Goal: Transaction & Acquisition: Purchase product/service

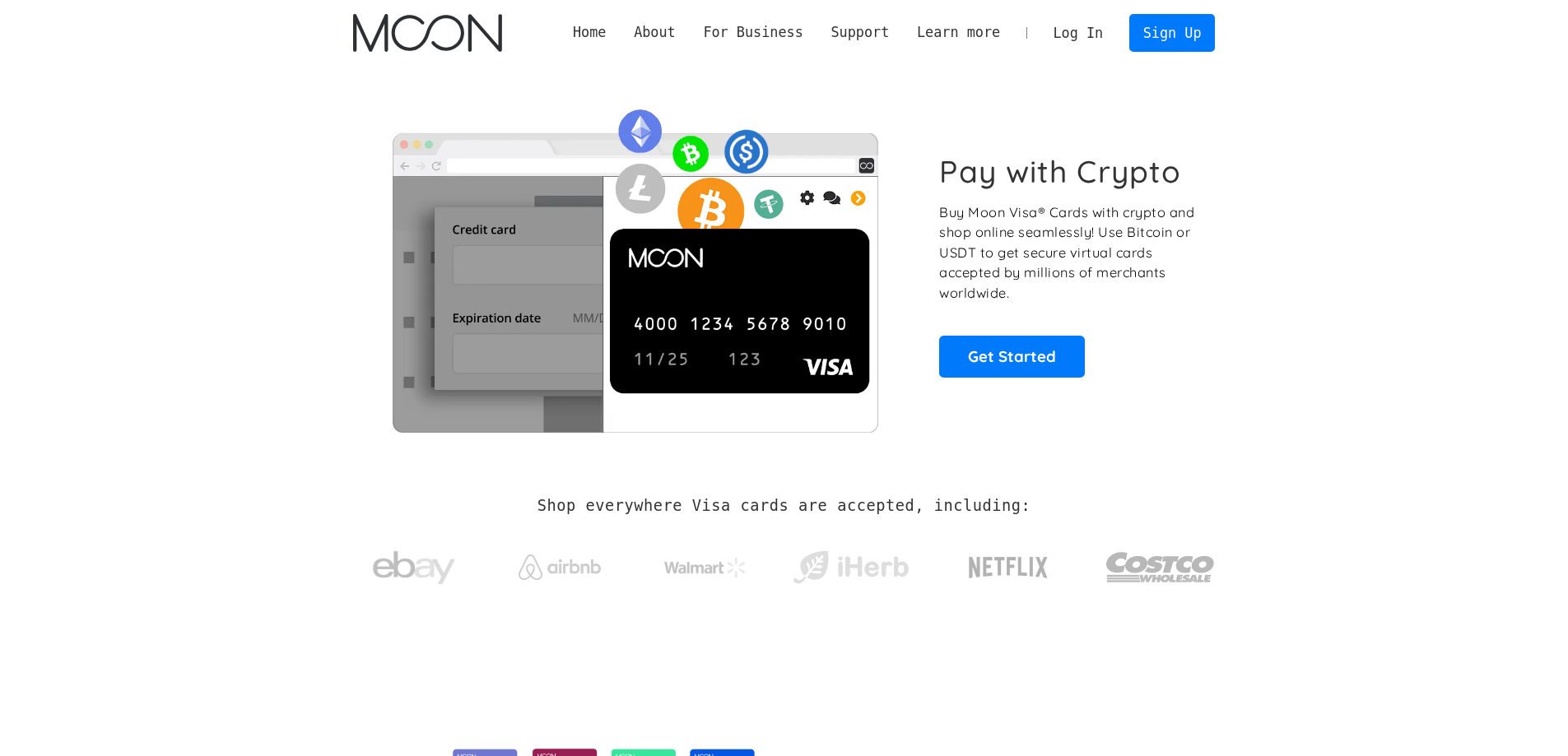
drag, startPoint x: 0, startPoint y: 0, endPoint x: 1076, endPoint y: 36, distance: 1076.6
click at [1076, 36] on link "Log In" at bounding box center [1078, 33] width 77 height 36
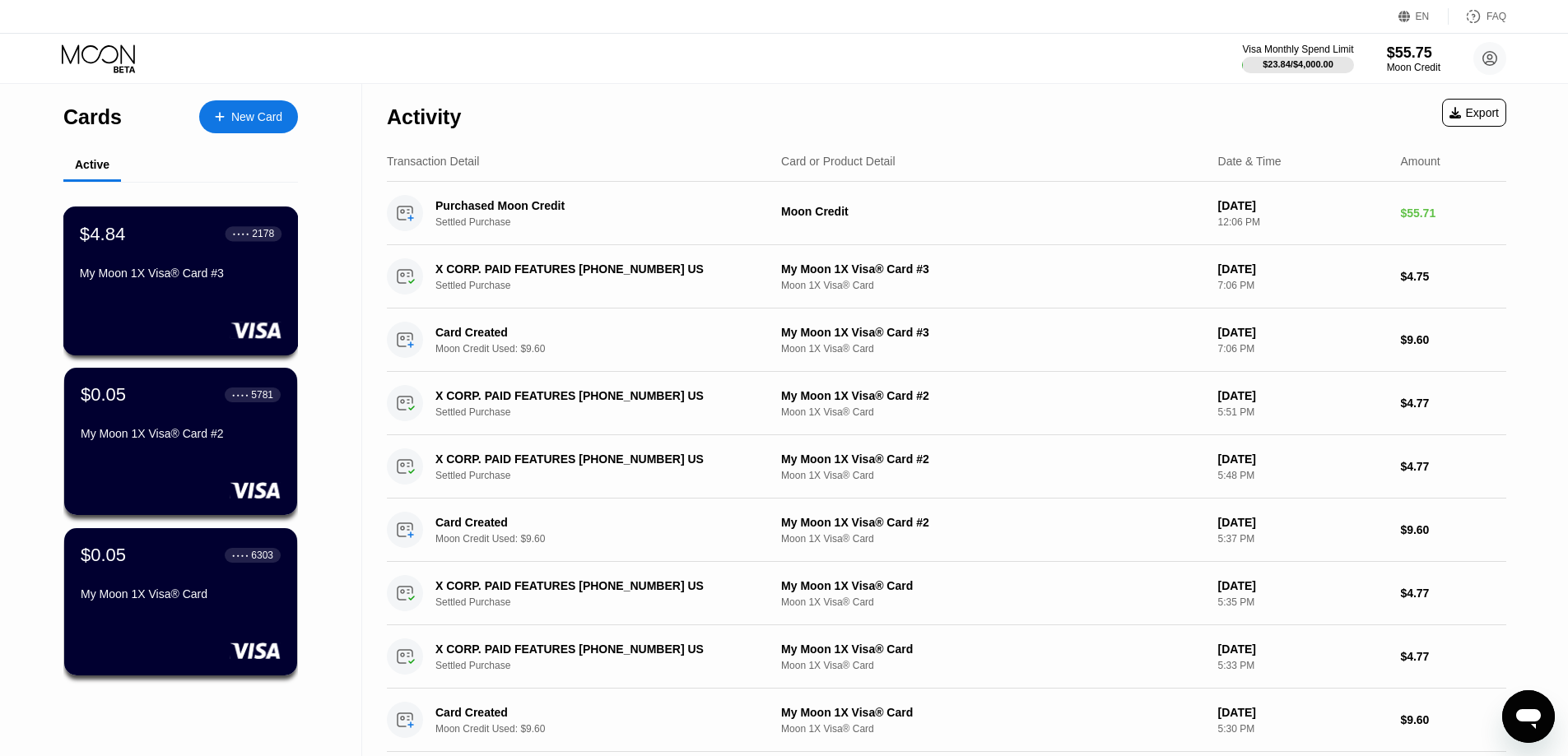
click at [173, 267] on div "$4.84 ● ● ● ● 2178 My Moon 1X Visa® Card #3" at bounding box center [180, 255] width 201 height 63
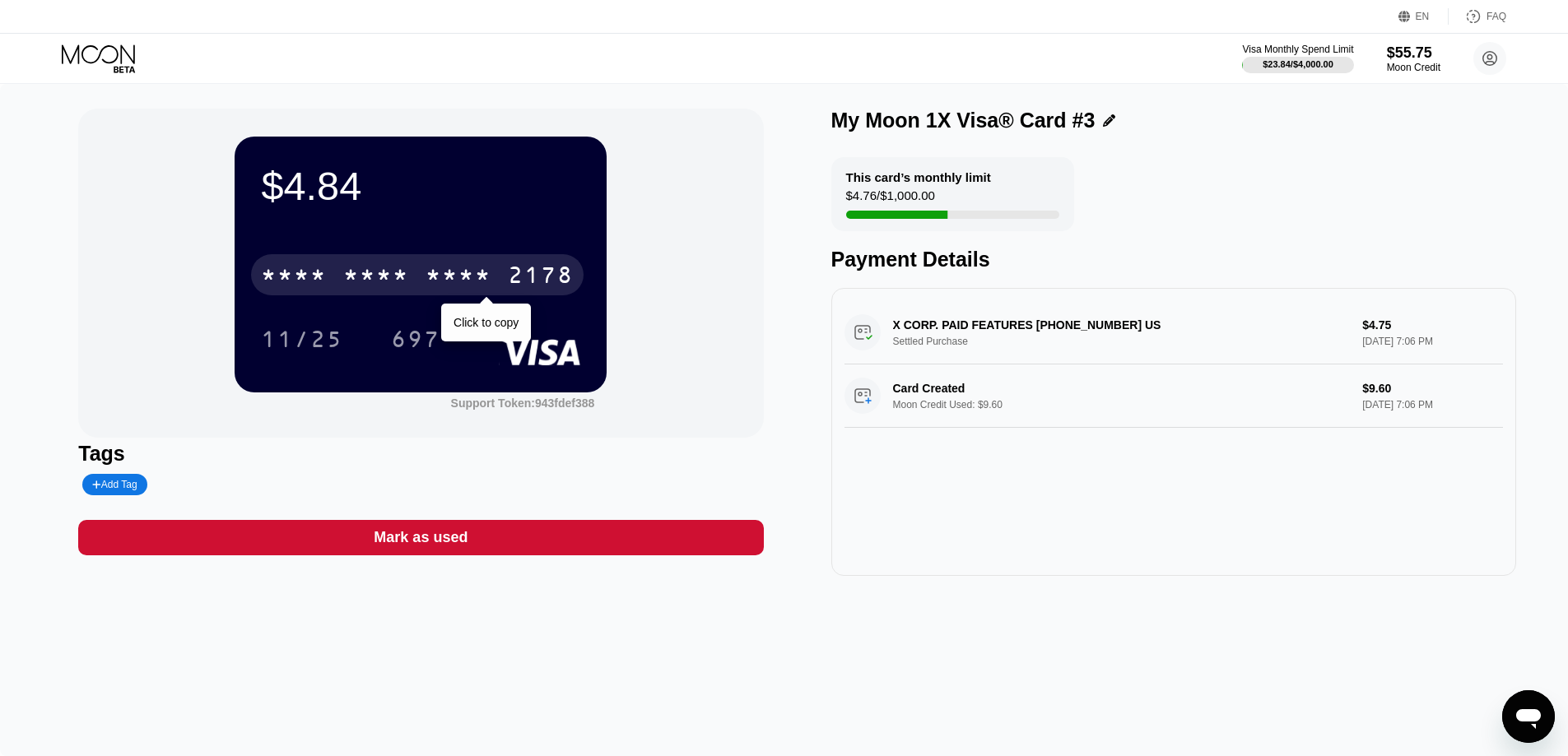
click at [351, 273] on div "* * * *" at bounding box center [376, 277] width 66 height 27
click at [351, 273] on div "6500" at bounding box center [376, 277] width 66 height 27
click at [351, 273] on div "* * * *" at bounding box center [376, 277] width 66 height 27
click at [69, 51] on icon at bounding box center [100, 59] width 76 height 29
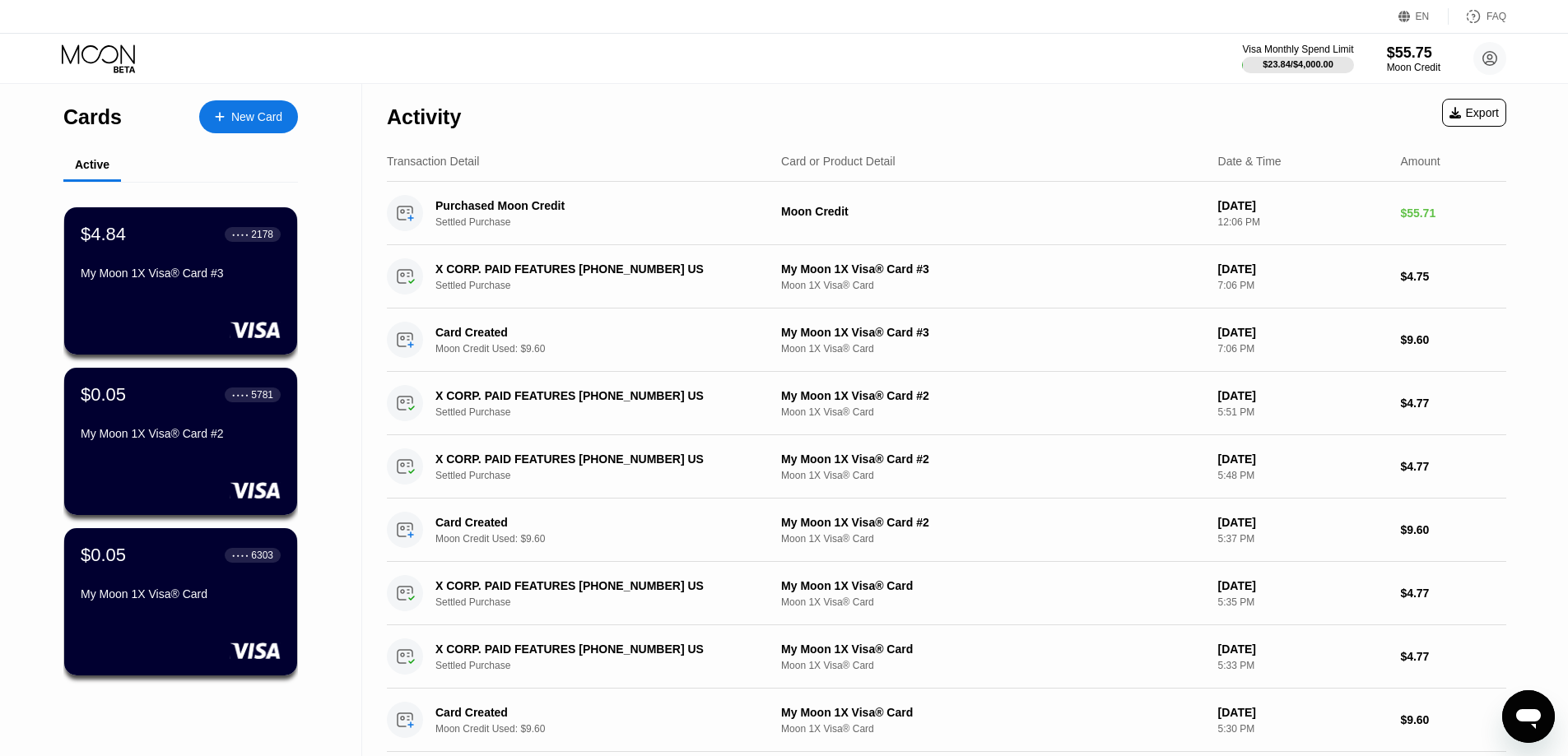
click at [1330, 112] on div "Activity Export" at bounding box center [946, 112] width 1119 height 57
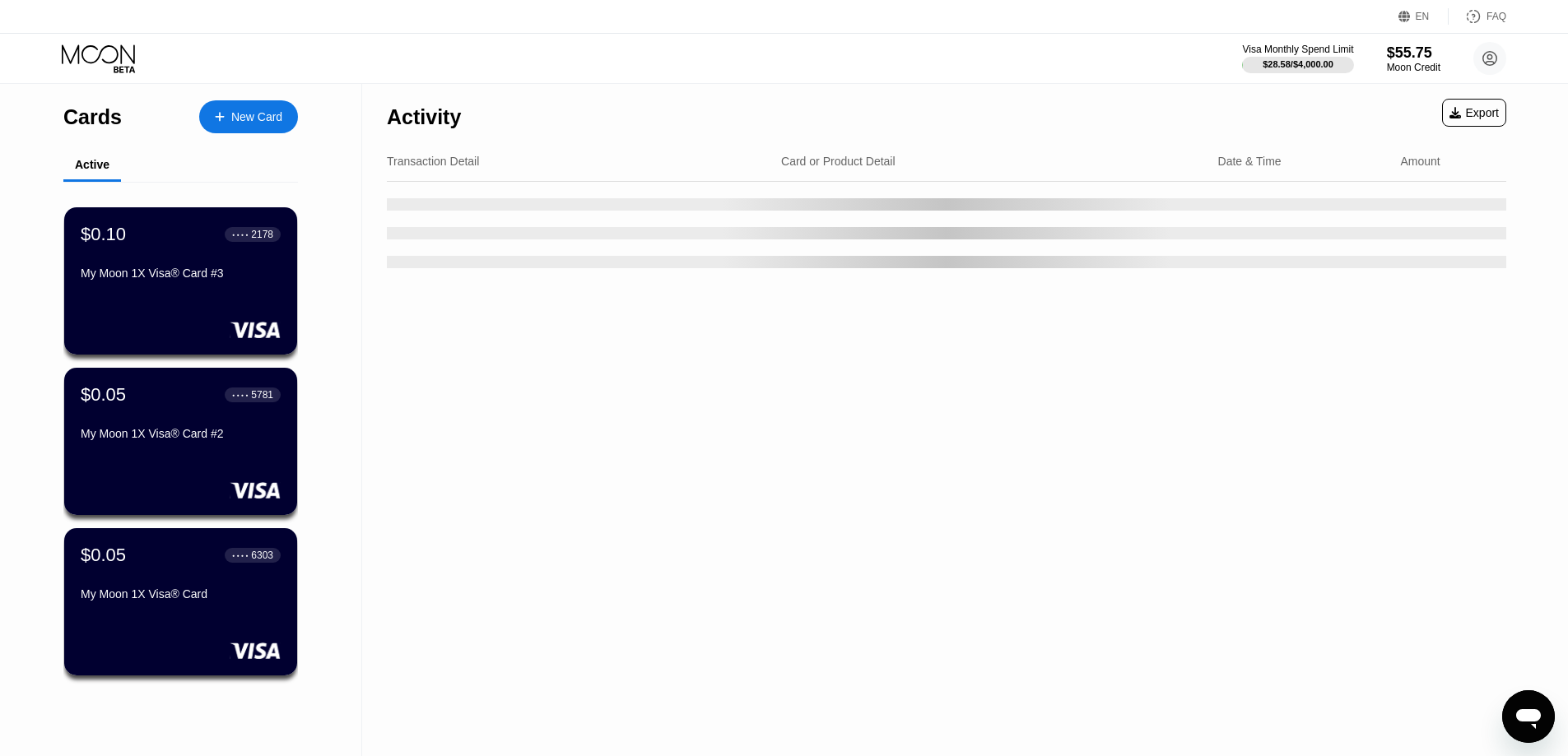
click at [585, 68] on div "Visa Monthly Spend Limit $28.58 / $4,000.00 $55.75 Moon Credit chiquita72@power…" at bounding box center [784, 58] width 1568 height 50
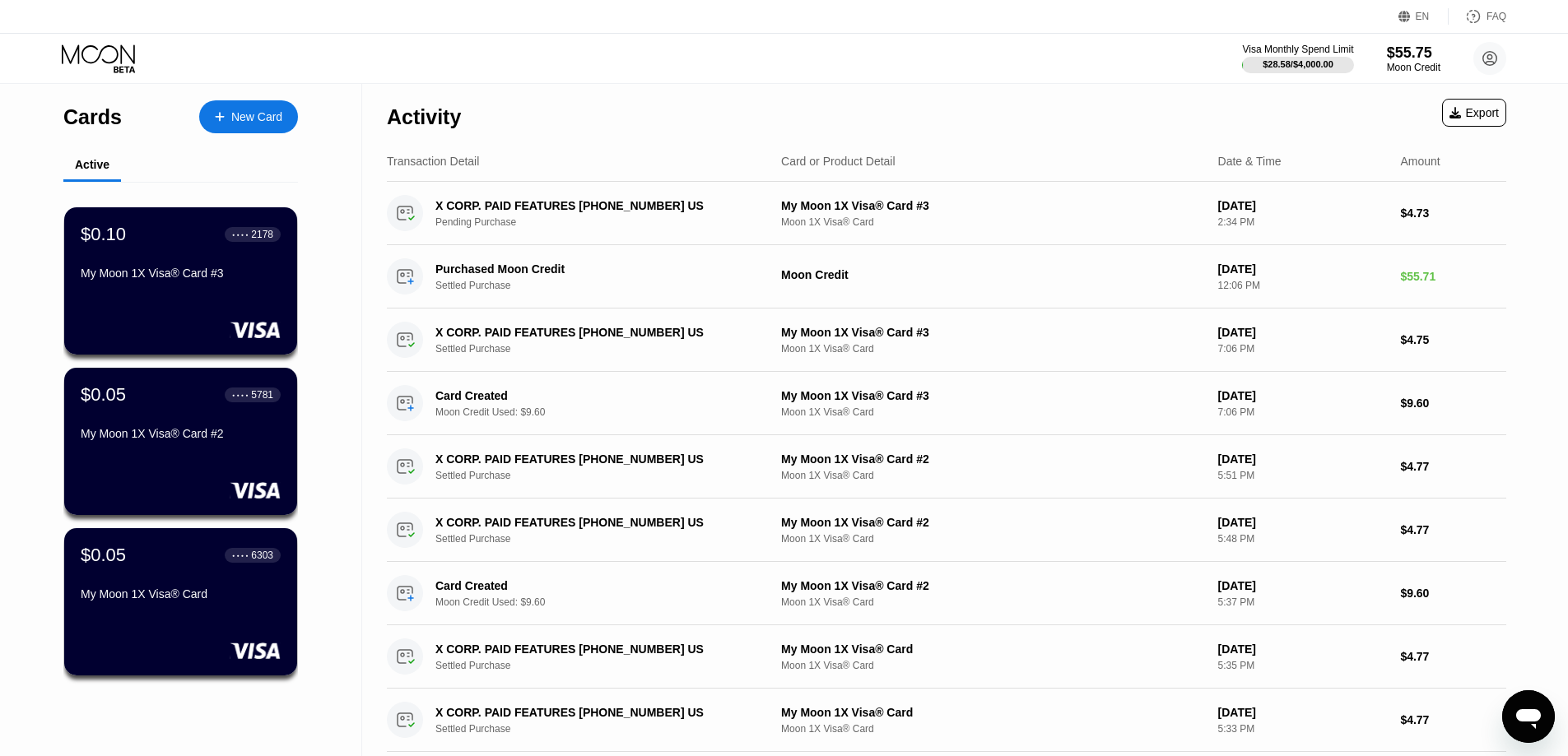
click at [234, 118] on div "New Card" at bounding box center [256, 117] width 51 height 14
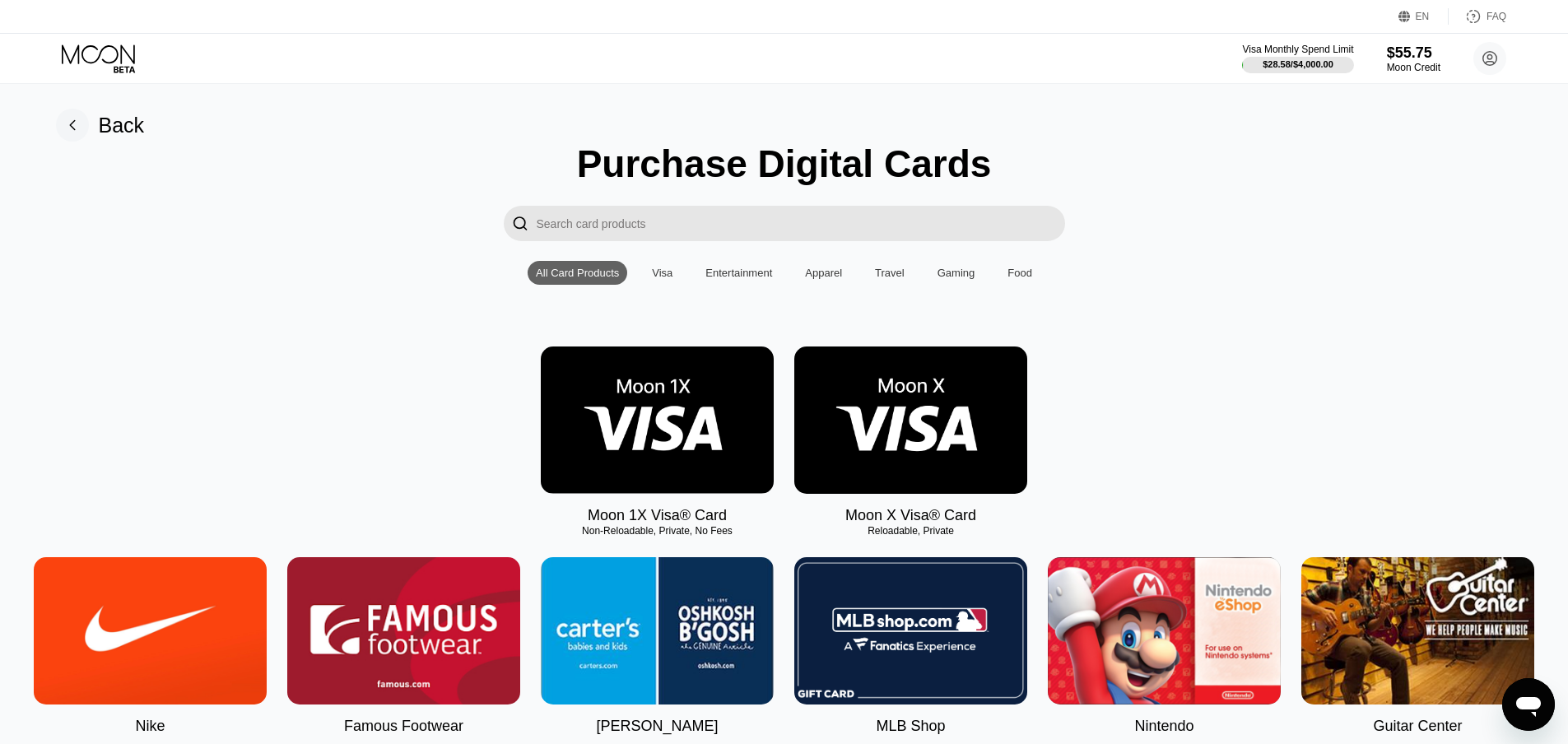
click at [731, 69] on div "Visa Monthly Spend Limit $28.58 / $4,000.00 $55.75 Moon Credit chiquita72@power…" at bounding box center [784, 58] width 1568 height 50
click at [635, 441] on img at bounding box center [657, 420] width 233 height 147
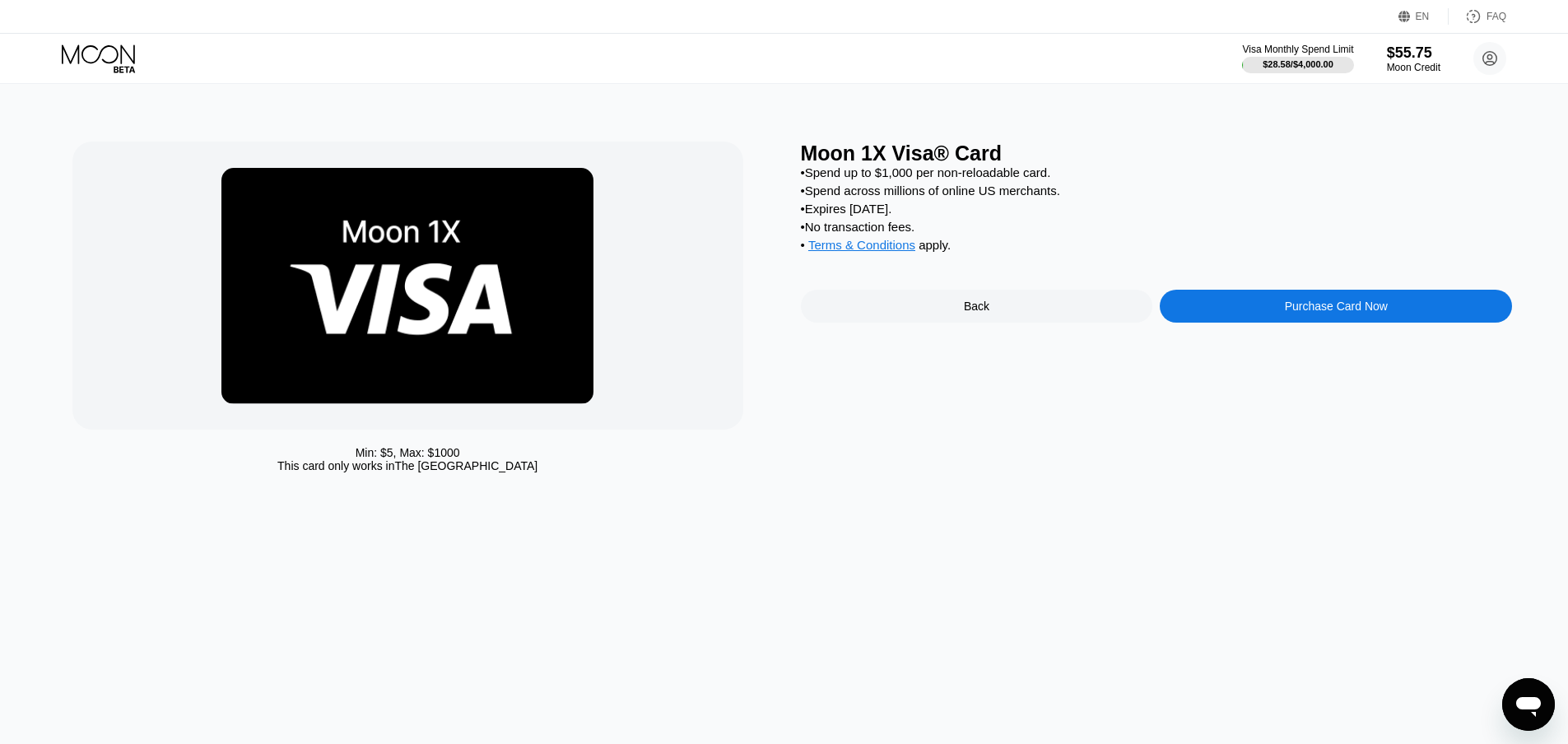
click at [1288, 303] on div "Moon 1X Visa® Card • Spend up to $1,000 per non-reloadable card. • Spend across…" at bounding box center [1157, 310] width 712 height 339
click at [1288, 313] on div "Purchase Card Now" at bounding box center [1336, 306] width 103 height 13
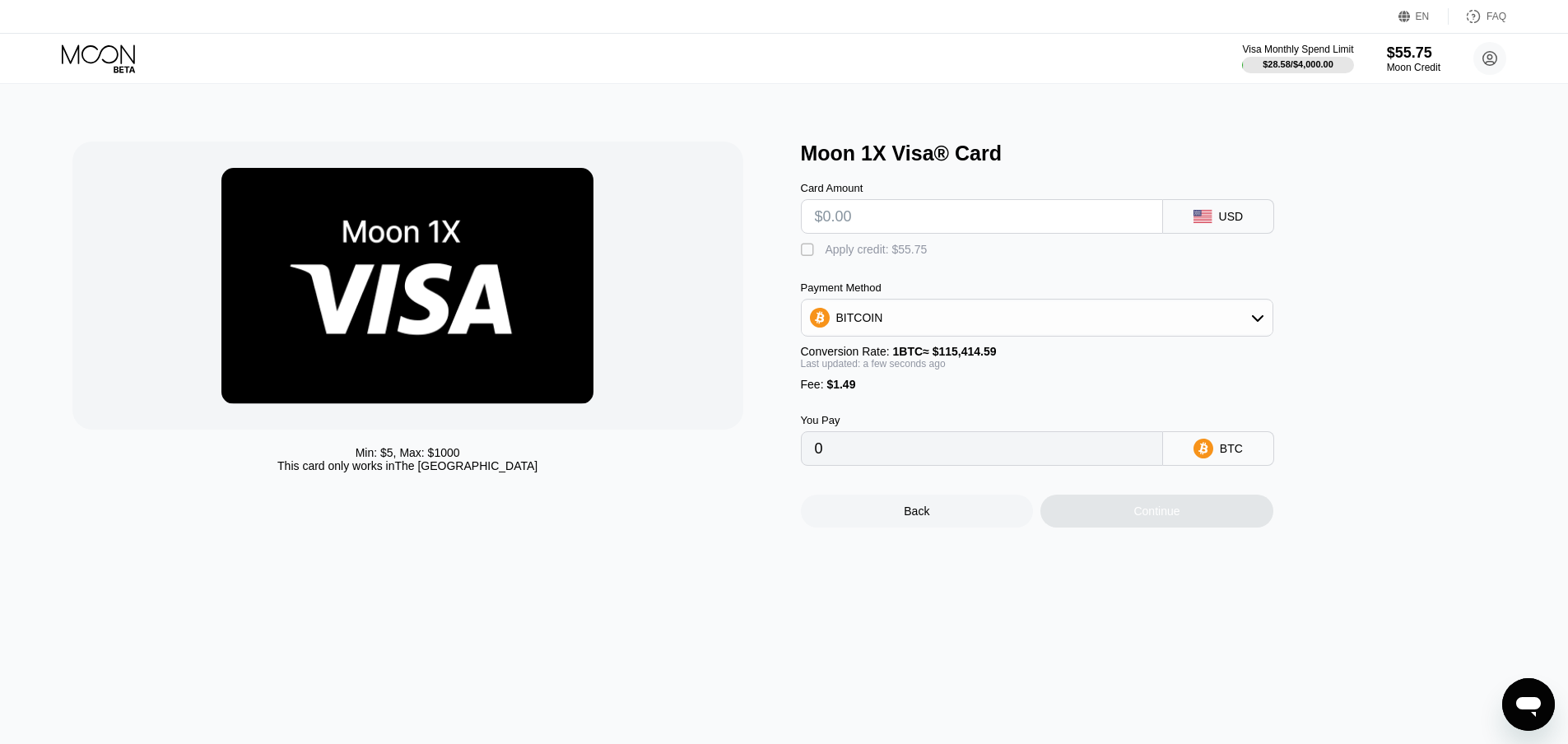
click at [845, 226] on input "text" at bounding box center [981, 217] width 334 height 33
type input "$9"
type input "0.00009089"
type input "$9.5"
type input "0.00009523"
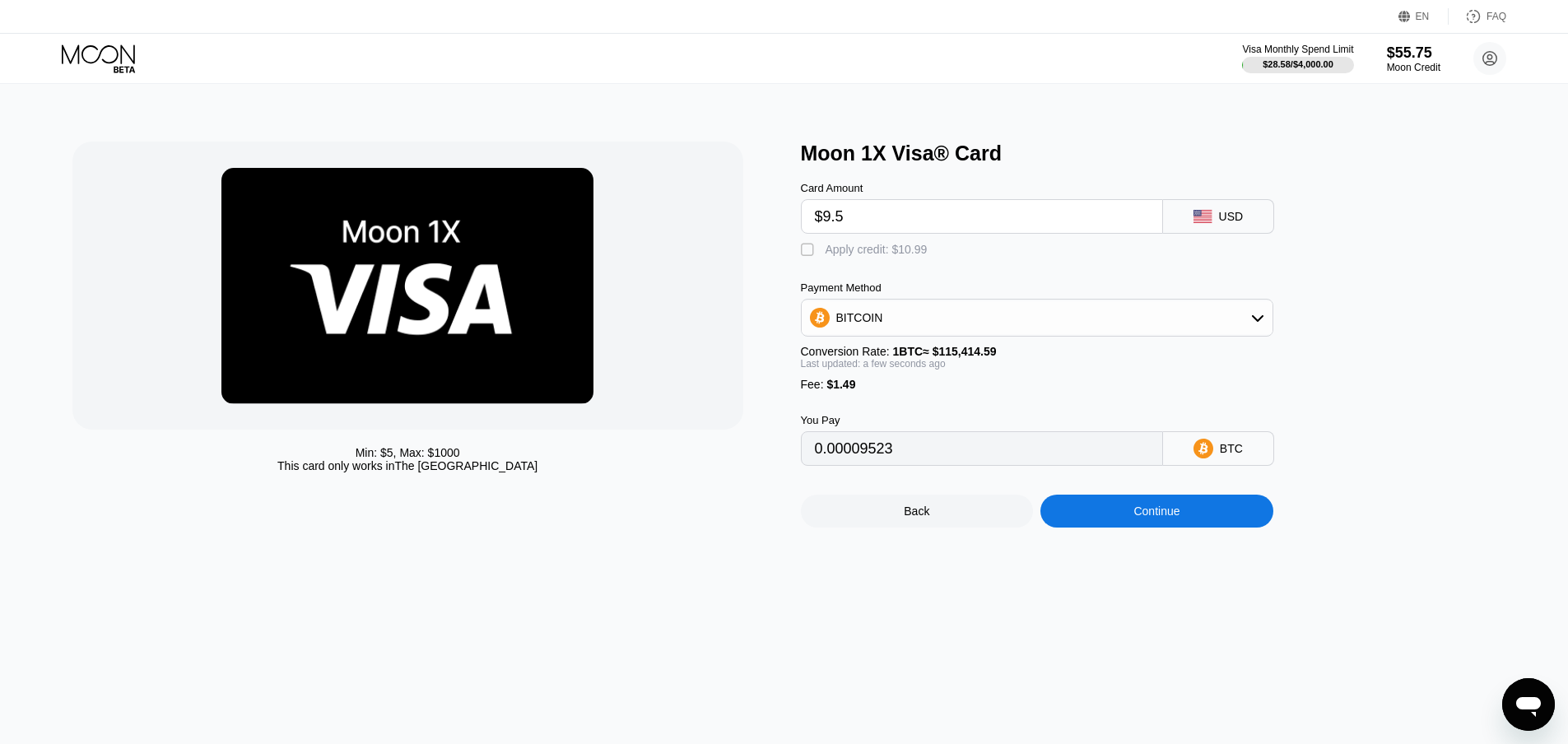
type input "$9.5"
click at [839, 242] on div " Apply credit: $10.99" at bounding box center [1064, 246] width 526 height 25
click at [845, 251] on div "Apply credit: $10.99" at bounding box center [876, 250] width 102 height 13
type input "0"
click at [1145, 518] on div "Continue" at bounding box center [1156, 511] width 46 height 13
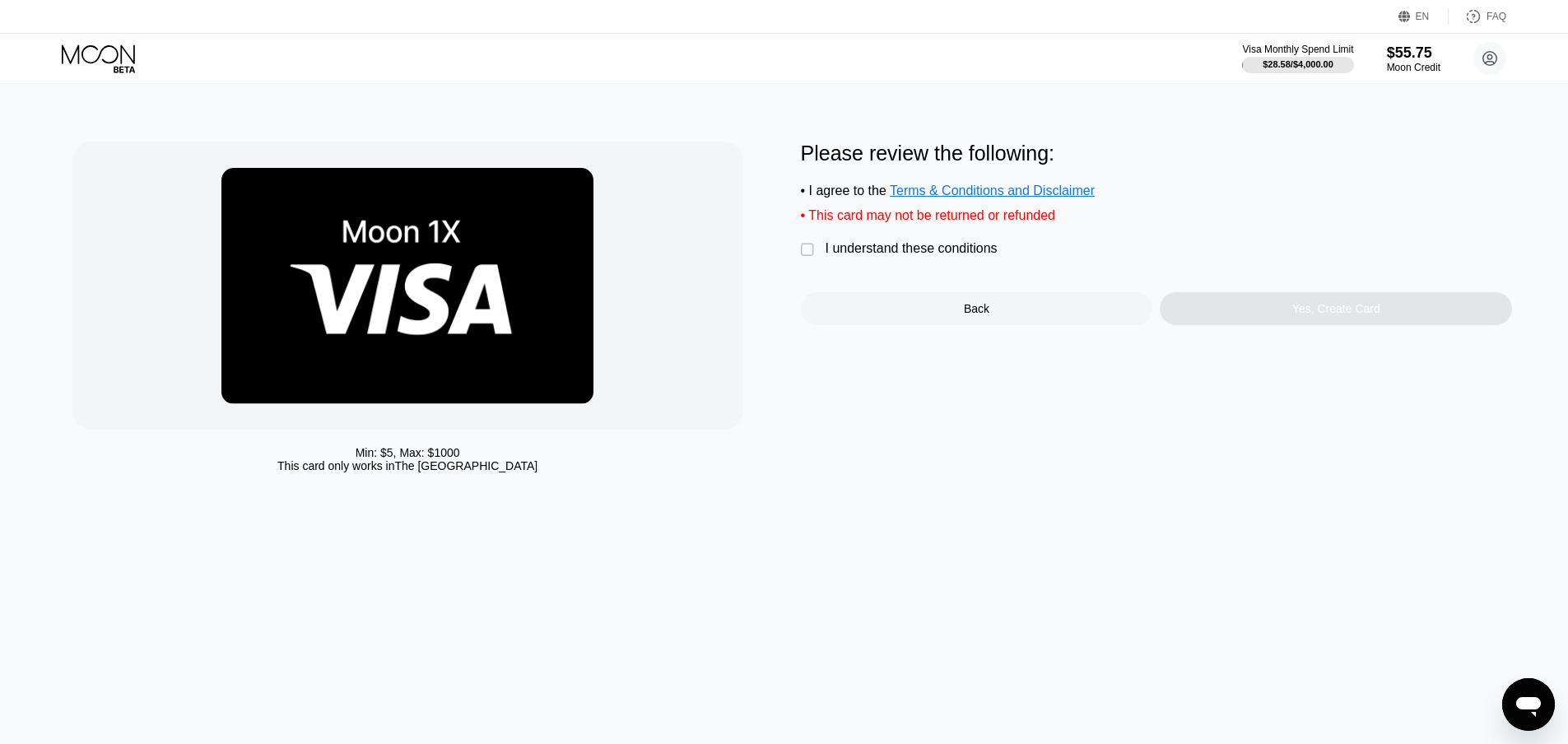
click at [885, 258] on div " I understand these conditions" at bounding box center [903, 250] width 205 height 17
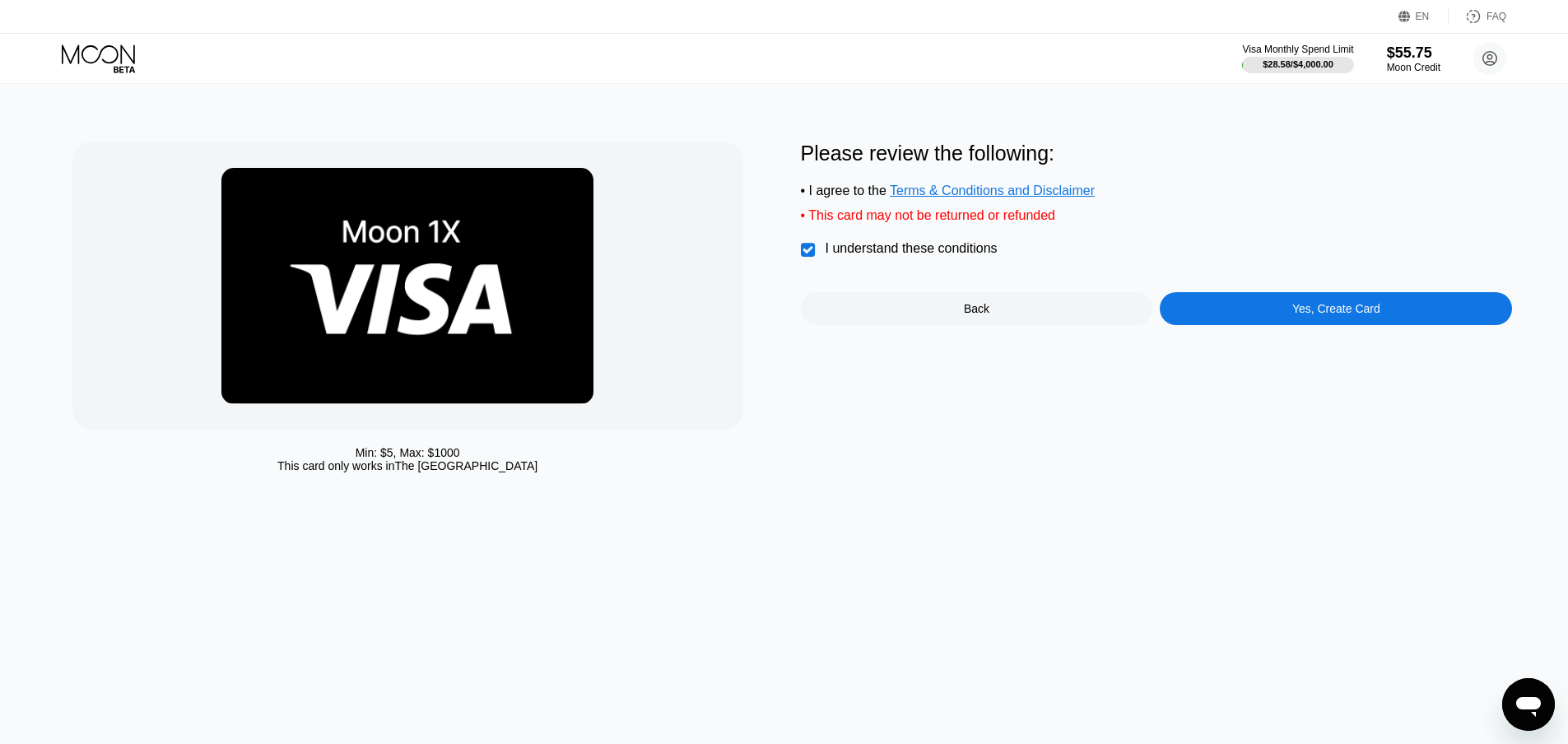
click at [1260, 315] on div "Yes, Create Card" at bounding box center [1335, 308] width 352 height 33
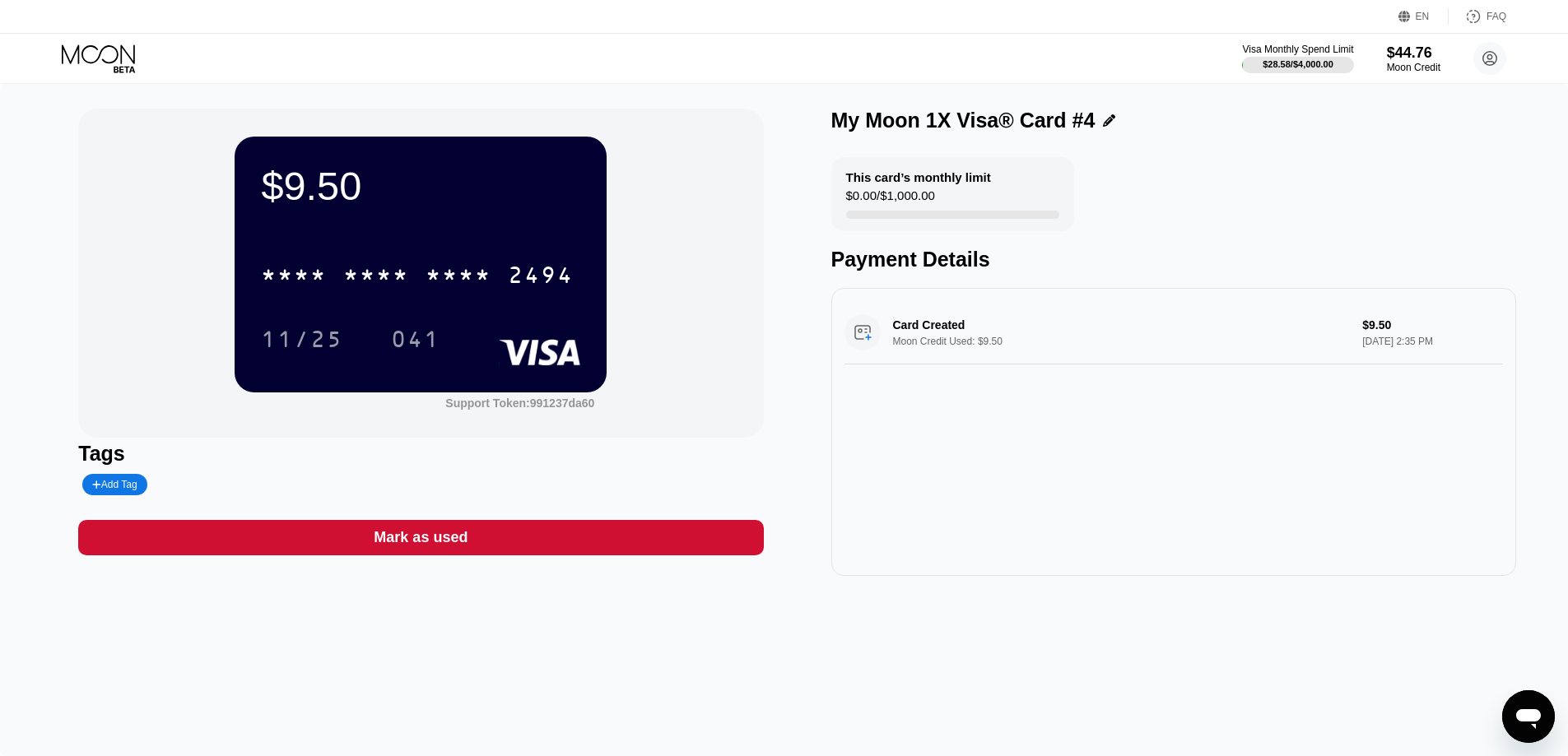
click at [402, 253] on div "* * * * * * * * * * * * 2494" at bounding box center [421, 270] width 320 height 56
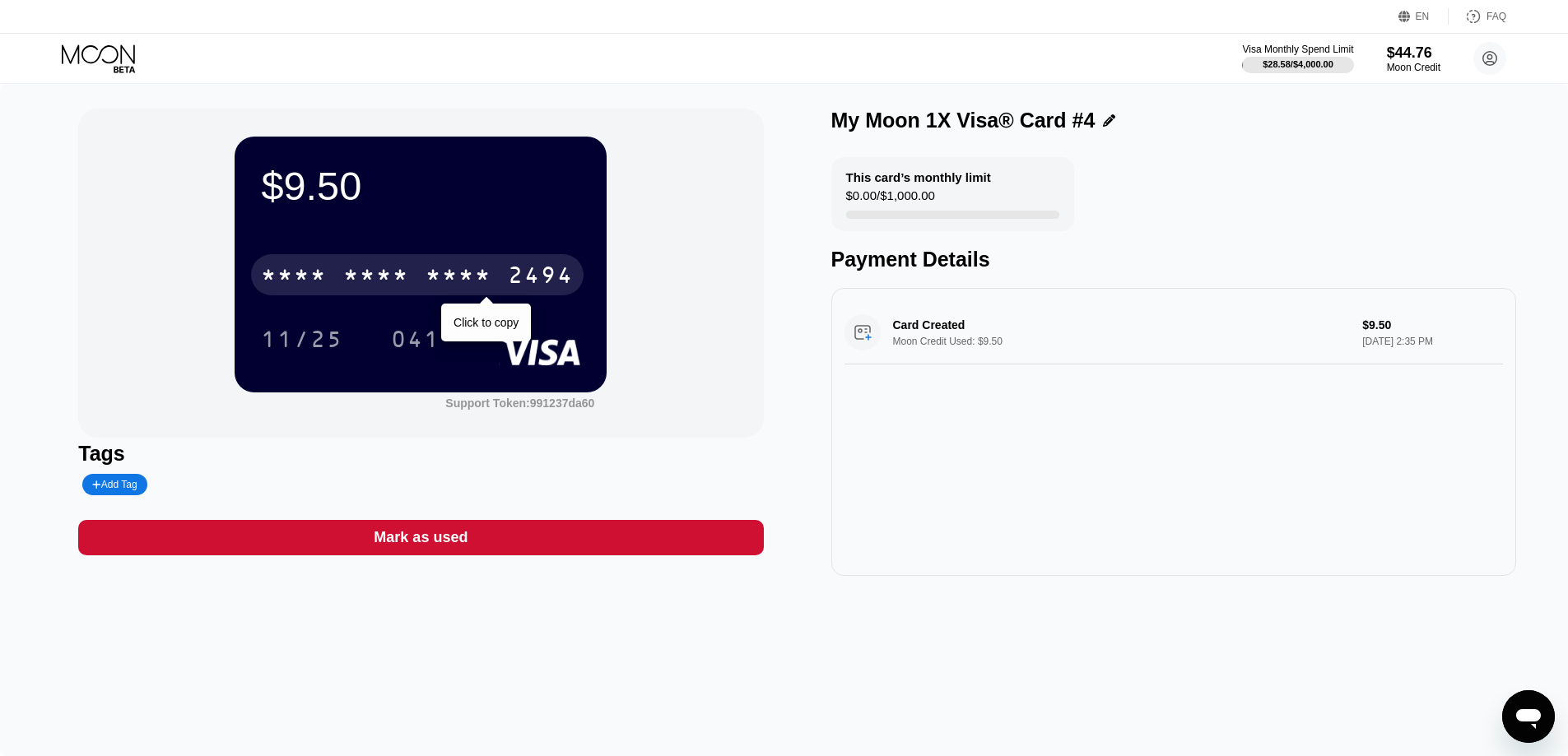
click at [389, 278] on div "* * * *" at bounding box center [376, 277] width 66 height 27
click at [507, 279] on div "2494" at bounding box center [540, 277] width 66 height 27
click at [397, 271] on div "* * * *" at bounding box center [376, 277] width 66 height 27
click at [507, 271] on div "2494" at bounding box center [540, 277] width 66 height 27
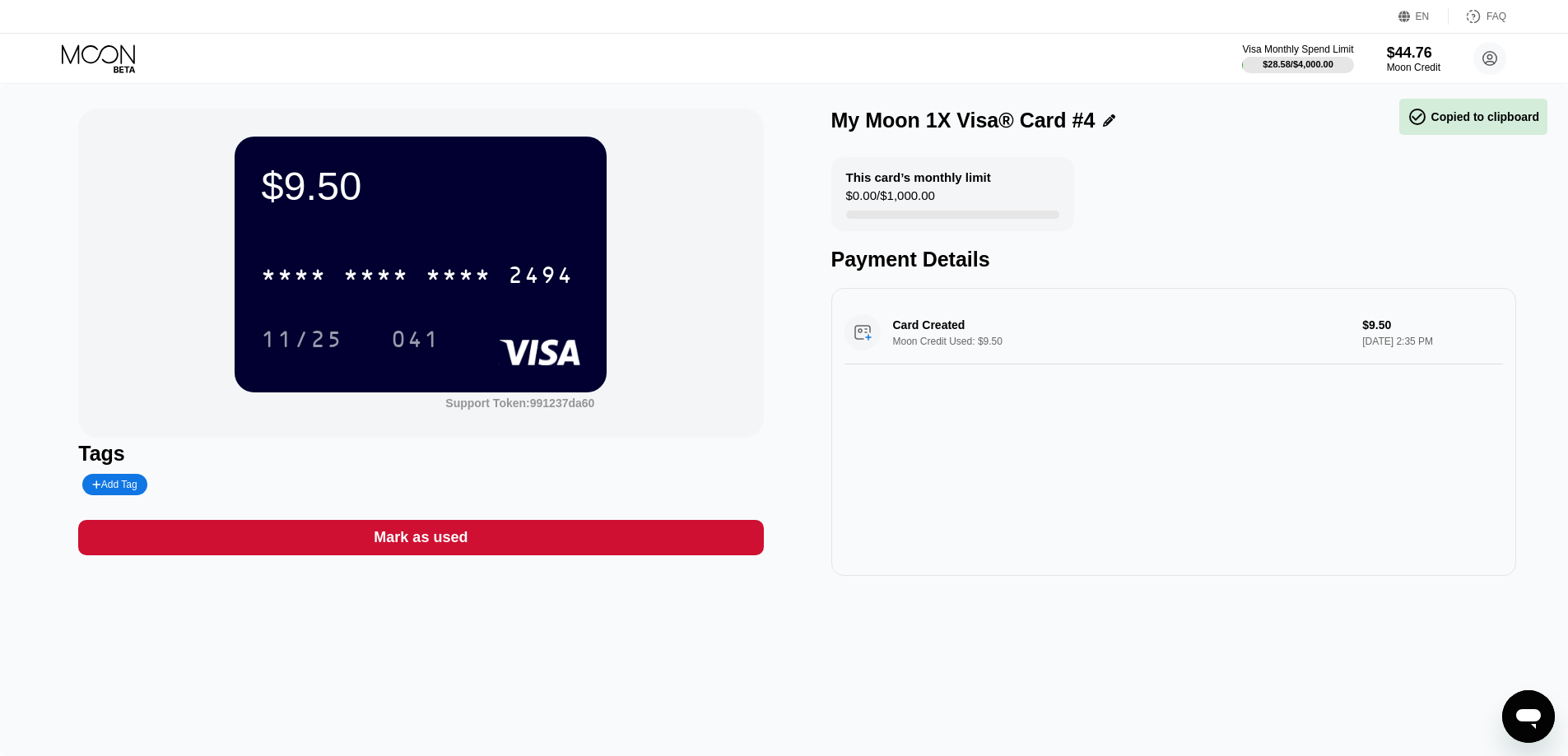
click at [905, 639] on div "$9.50 * * * * * * * * * * * * 2494 11/25 041 Support Token: 991237da60 Tags Add…" at bounding box center [784, 419] width 1568 height 672
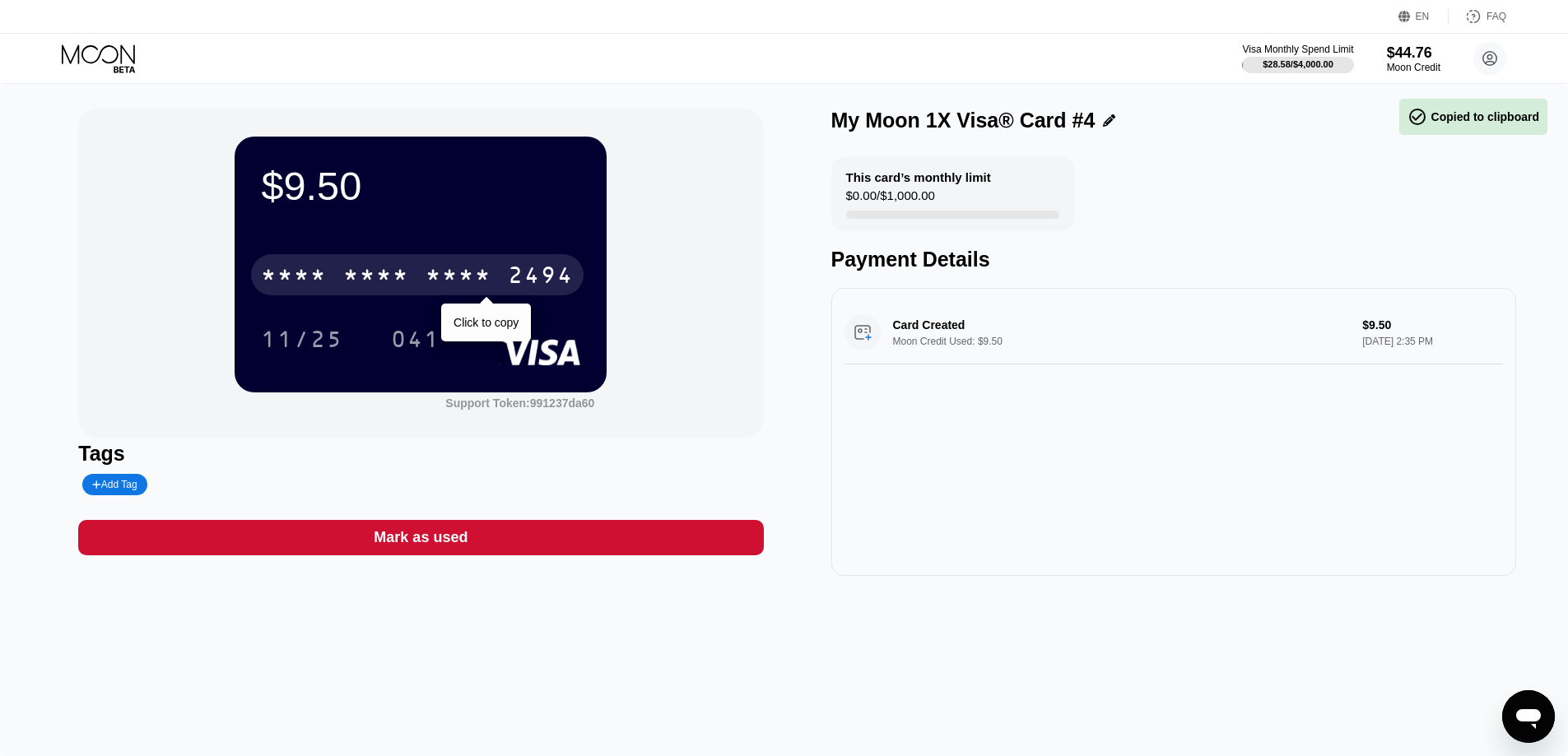
click at [417, 259] on div "* * * * * * * * * * * * 2494" at bounding box center [417, 275] width 333 height 41
click at [417, 259] on div "4513 6500 2611 2494" at bounding box center [417, 275] width 333 height 41
click at [291, 277] on div "4513" at bounding box center [294, 277] width 66 height 27
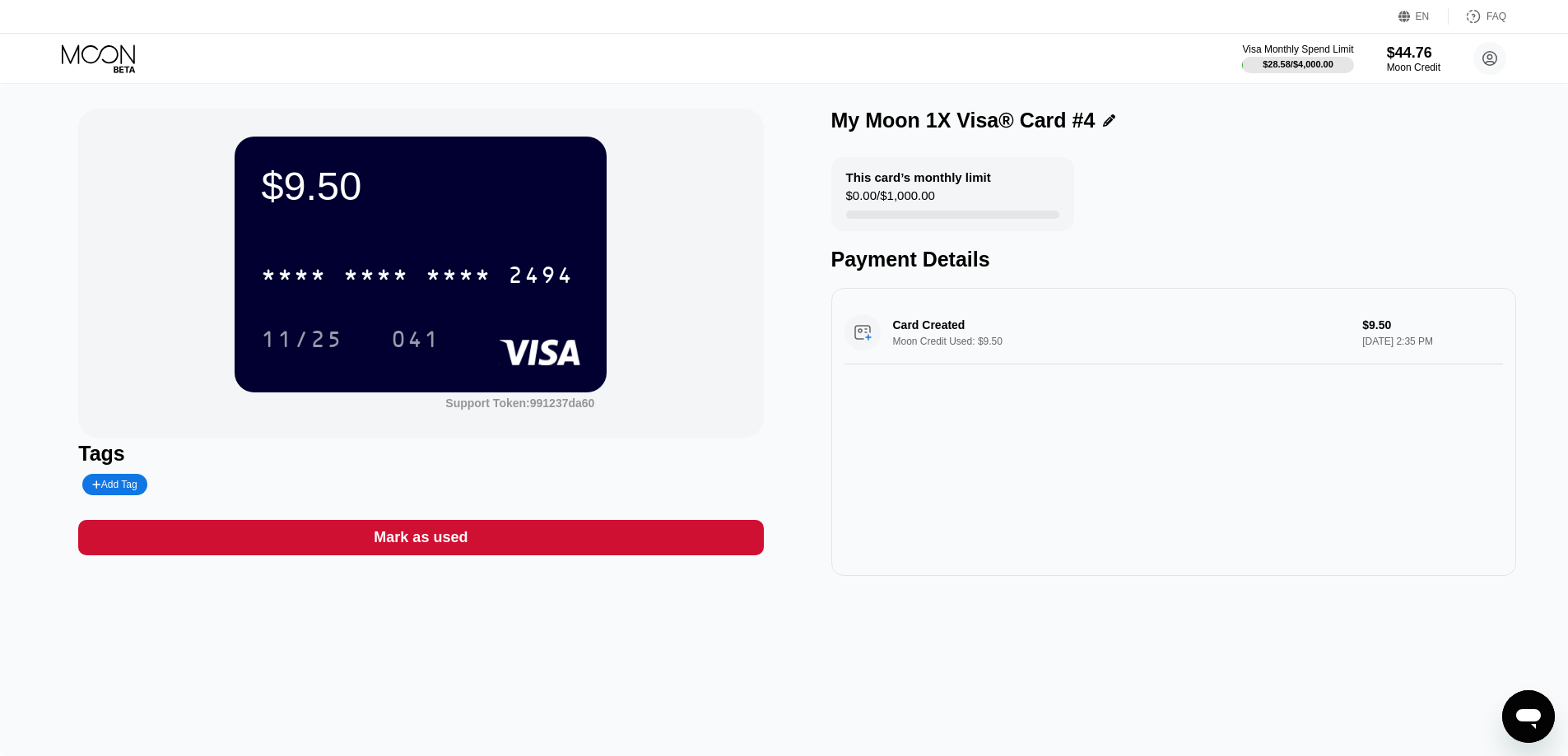
click at [1275, 633] on div "$9.50 * * * * * * * * * * * * 2494 11/25 041 Support Token: 991237da60 Tags Add…" at bounding box center [784, 419] width 1568 height 672
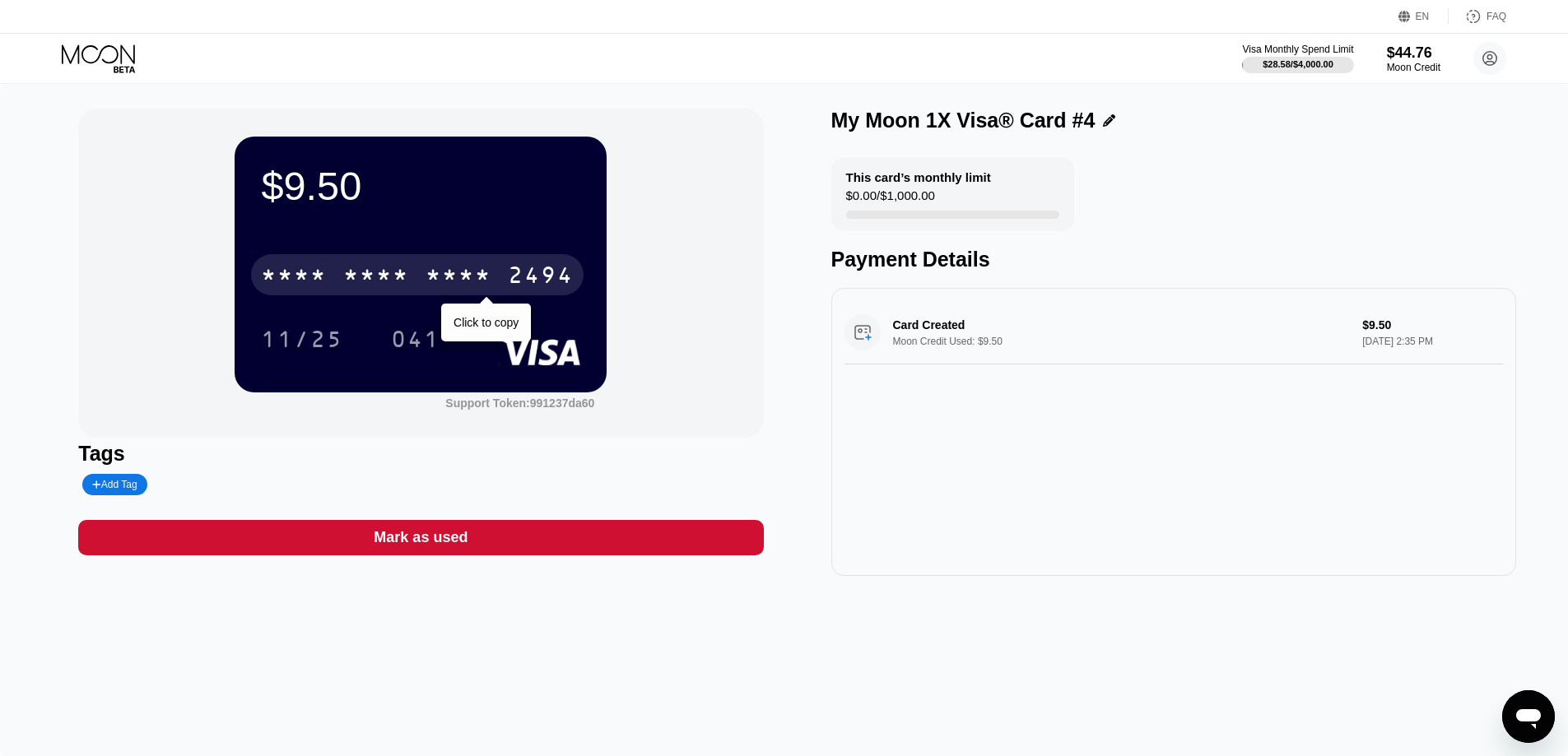
click at [317, 268] on div "* * * *" at bounding box center [294, 277] width 66 height 27
click at [479, 273] on div "2611" at bounding box center [458, 277] width 66 height 27
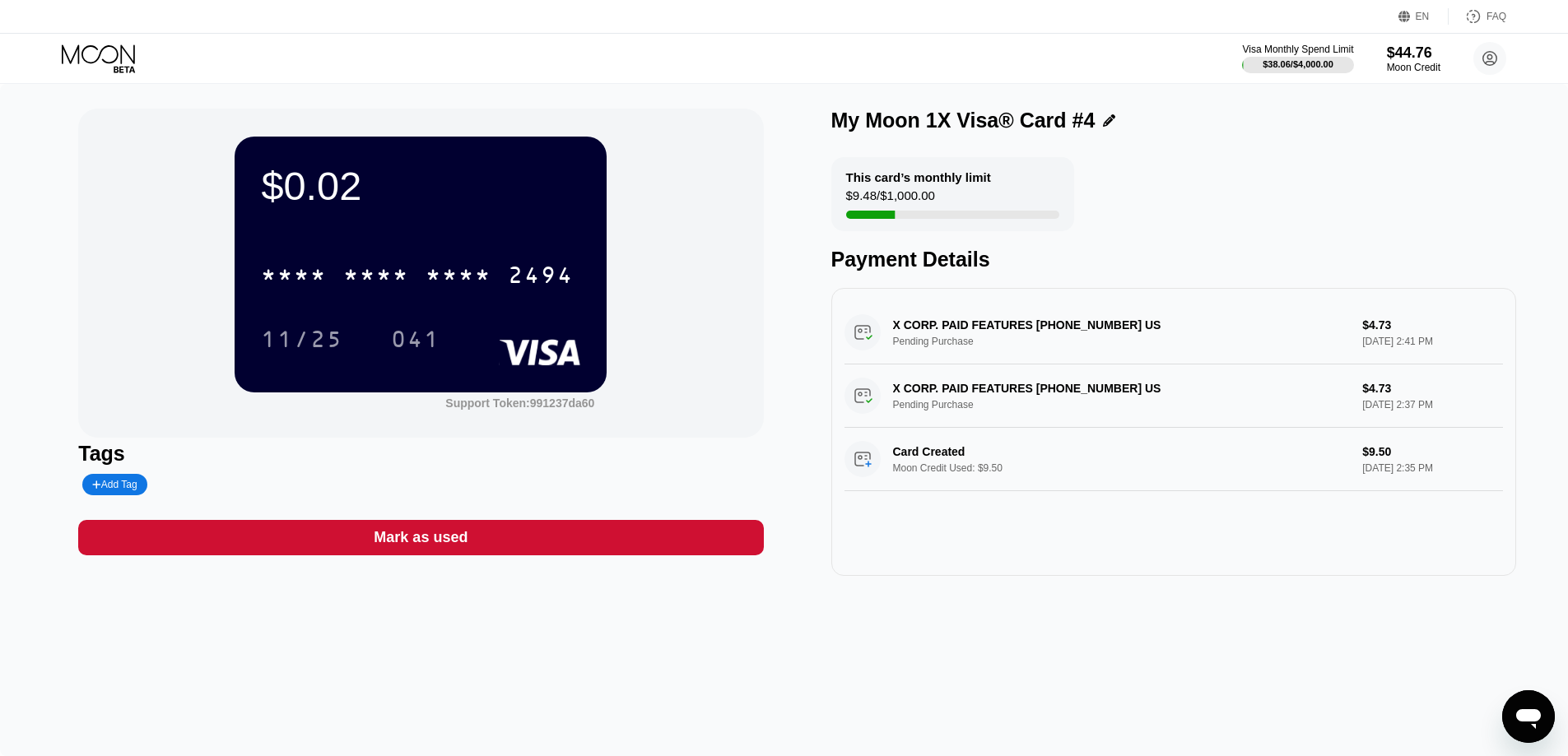
click at [128, 51] on icon at bounding box center [100, 59] width 76 height 29
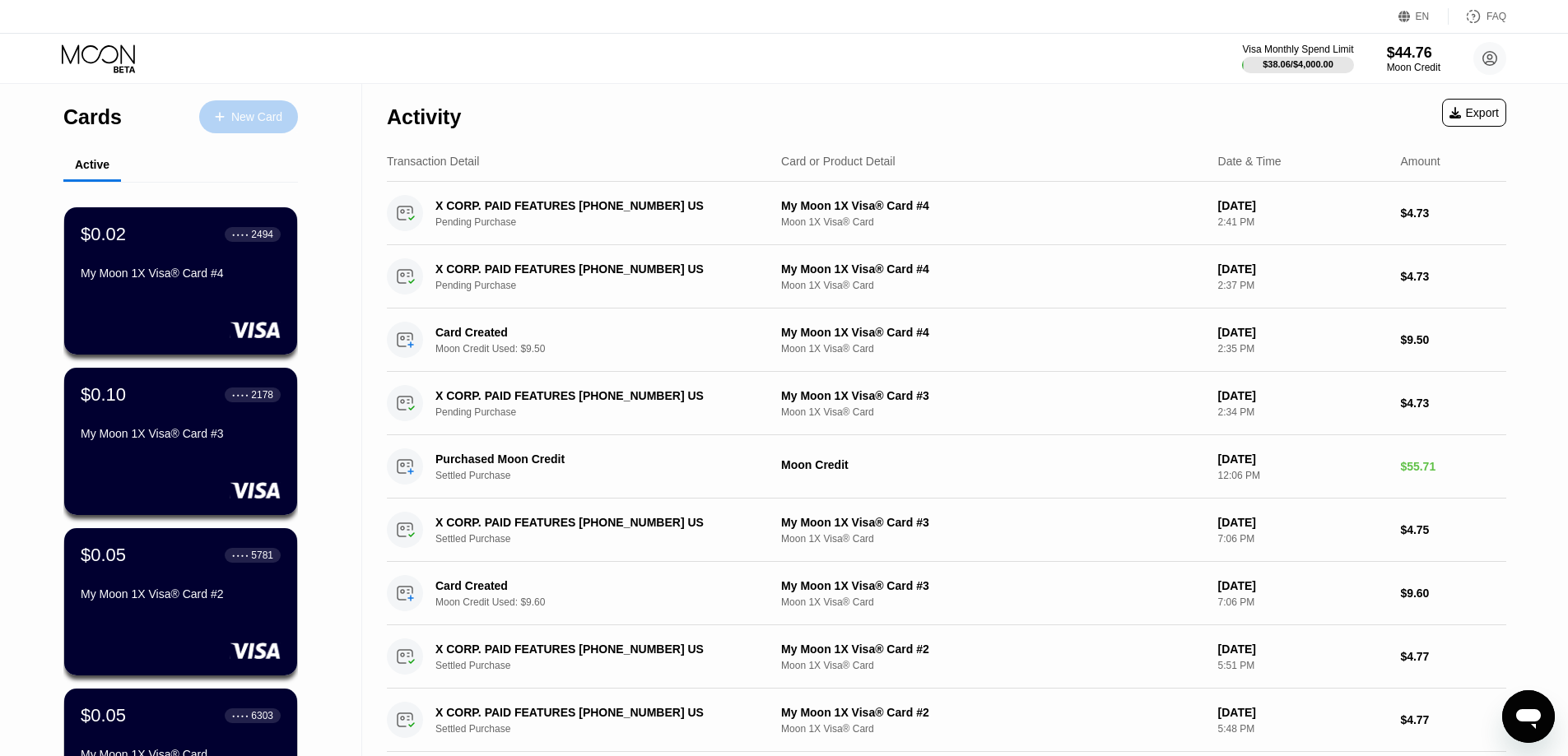
click at [256, 117] on div "New Card" at bounding box center [256, 117] width 51 height 14
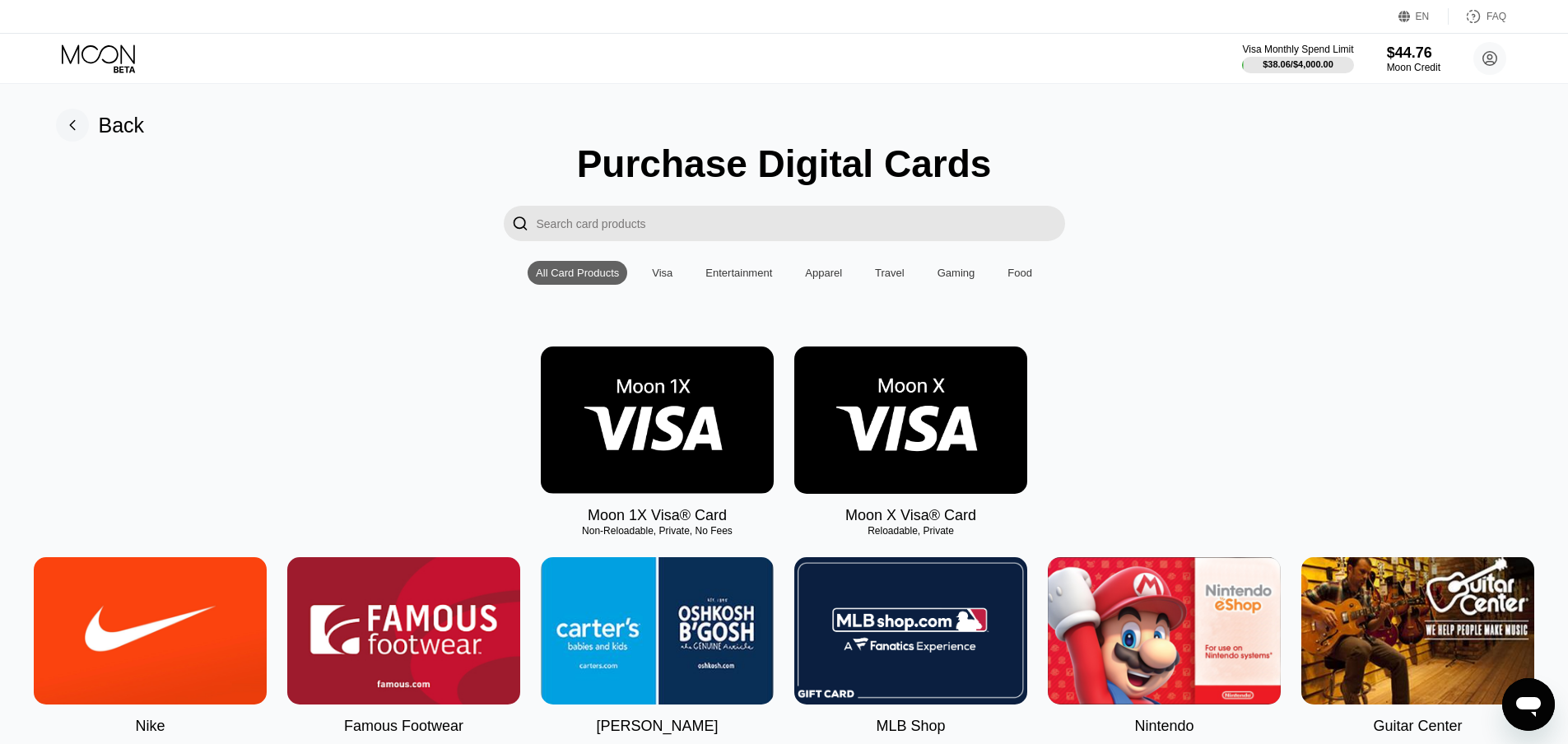
click at [676, 417] on img at bounding box center [657, 420] width 233 height 147
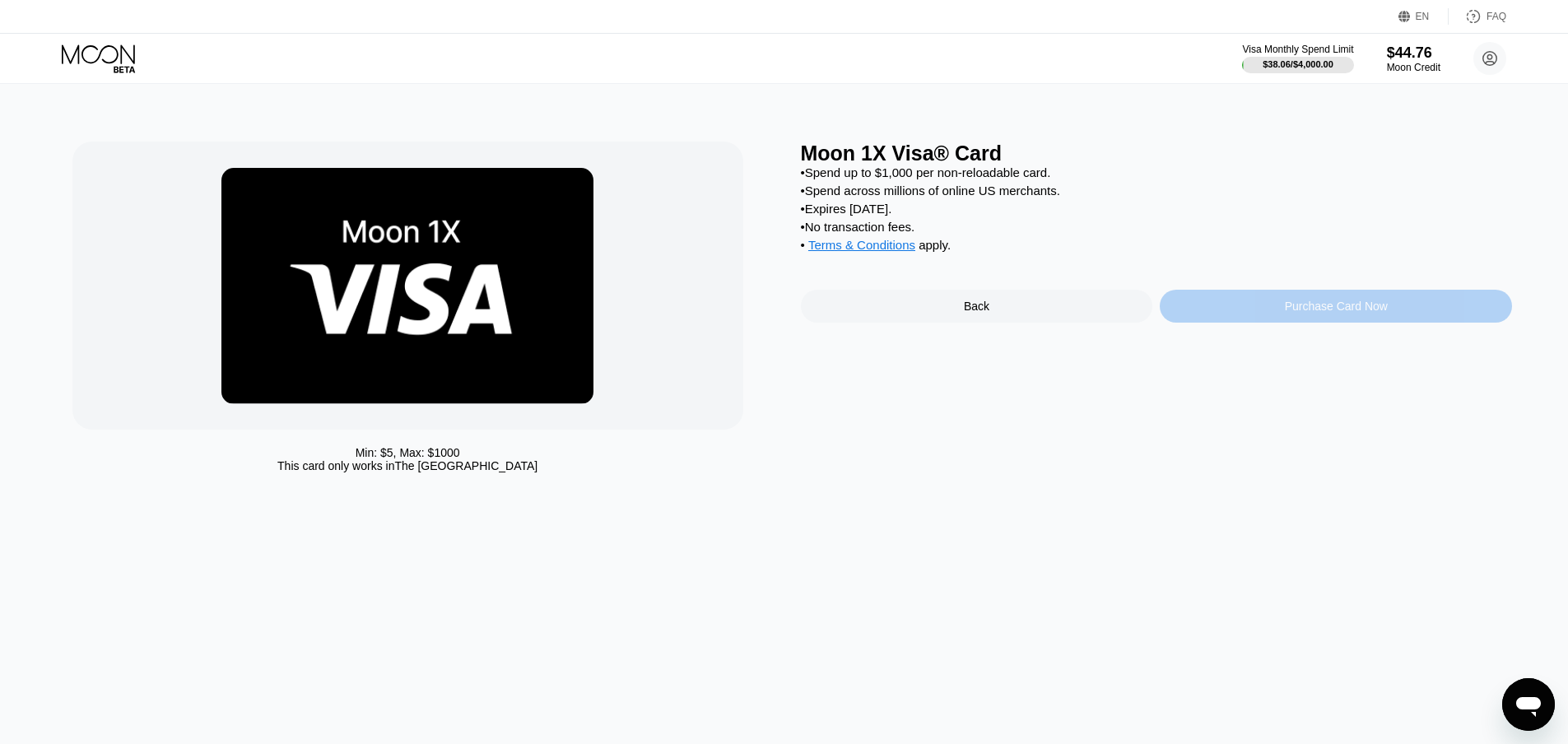
click at [1229, 322] on div "Purchase Card Now" at bounding box center [1335, 306] width 352 height 33
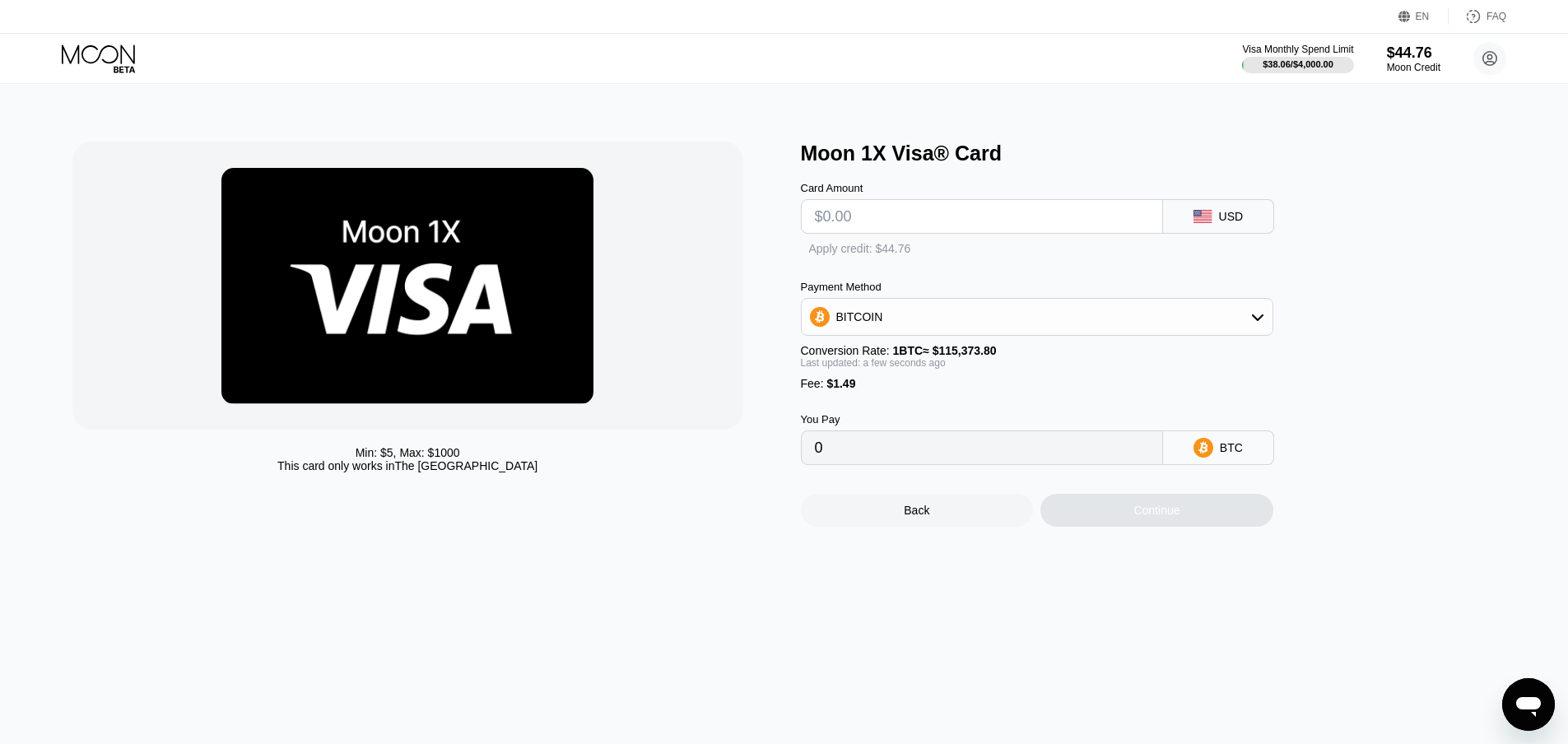
click at [908, 228] on input "text" at bounding box center [981, 217] width 334 height 33
type input "$9"
type input "0.00009093"
type input "$95"
type input "0.00083633"
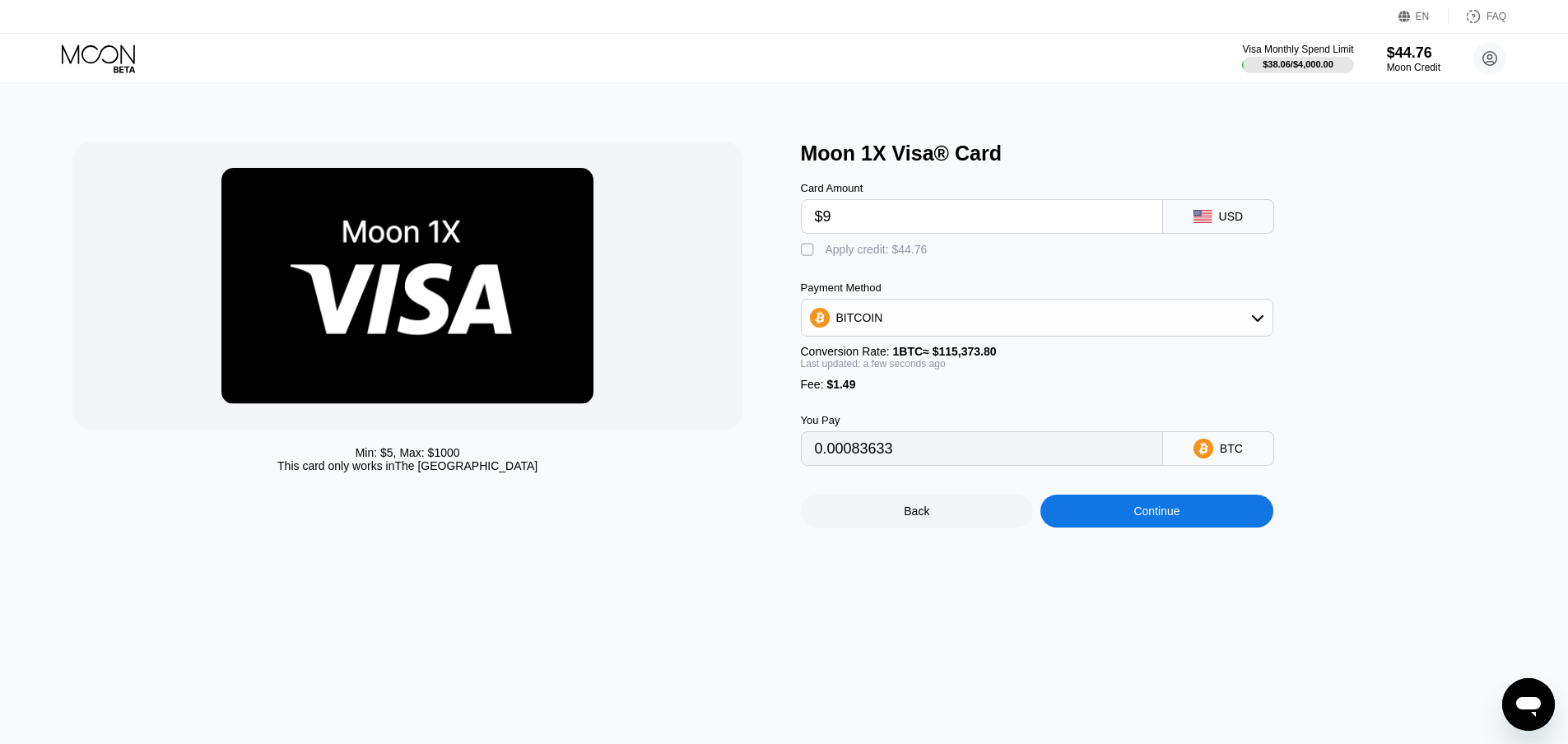
type input "$9."
type input "0.00009093"
type input "$9.2"
type input "0.00009266"
type input "$9.5"
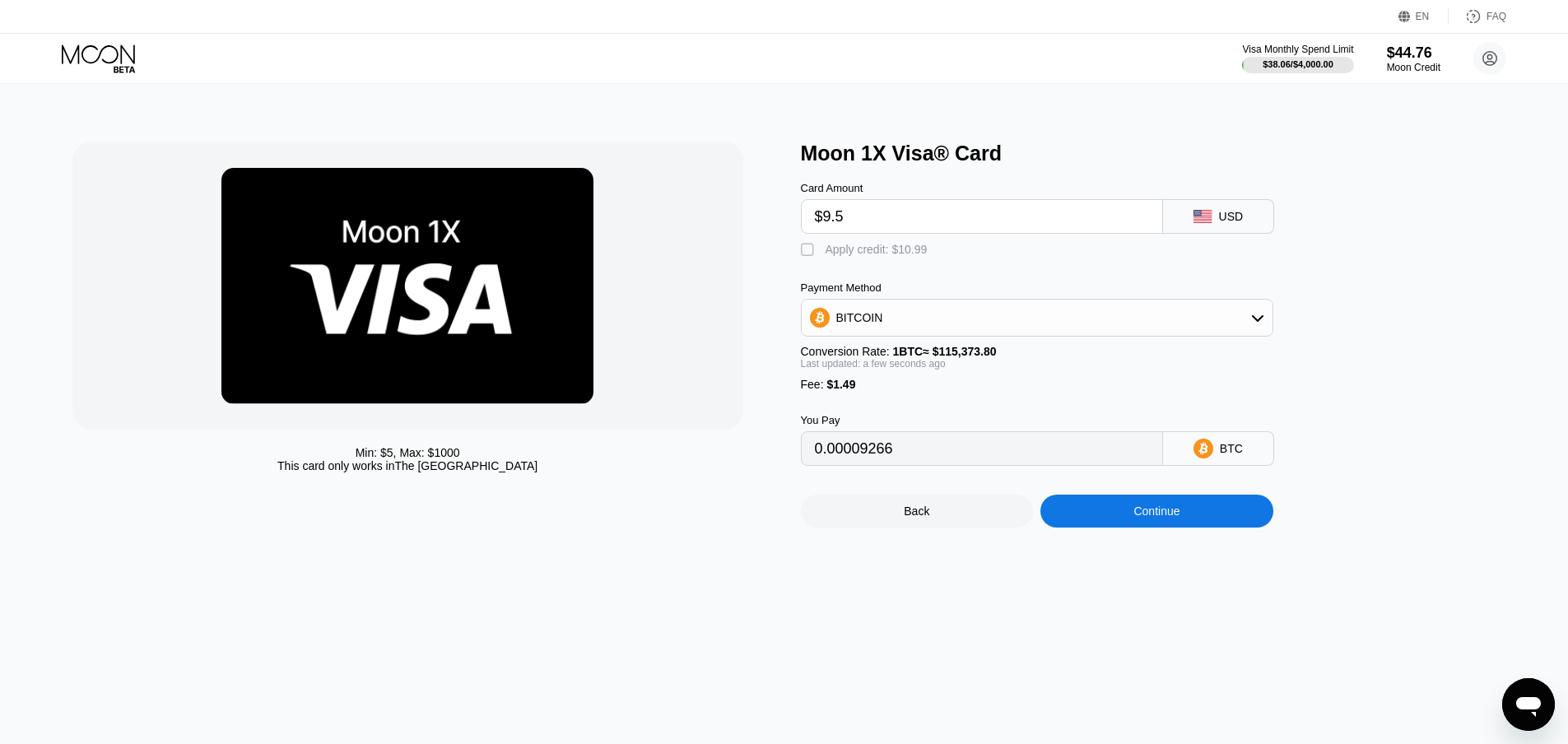
type input "0.00009526"
type input "$9.5"
click at [873, 254] on div "Apply credit: $10.99" at bounding box center [876, 250] width 102 height 13
type input "0"
click at [1122, 519] on div "Continue" at bounding box center [1157, 511] width 233 height 33
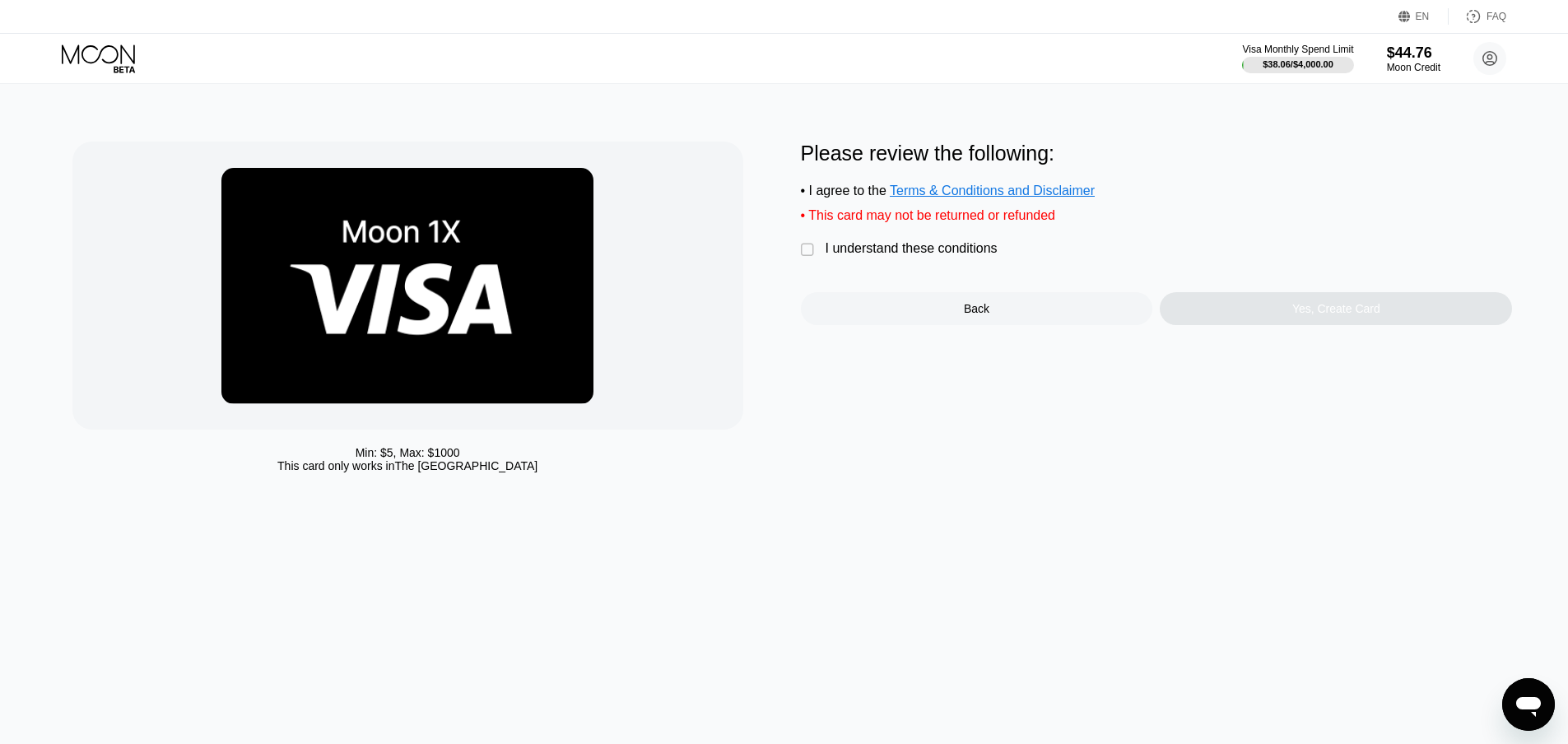
click at [908, 246] on div "Please review the following: • I agree to the Terms & Conditions and Disclaimer…" at bounding box center [1157, 233] width 712 height 183
click at [910, 256] on div "I understand these conditions" at bounding box center [911, 249] width 172 height 15
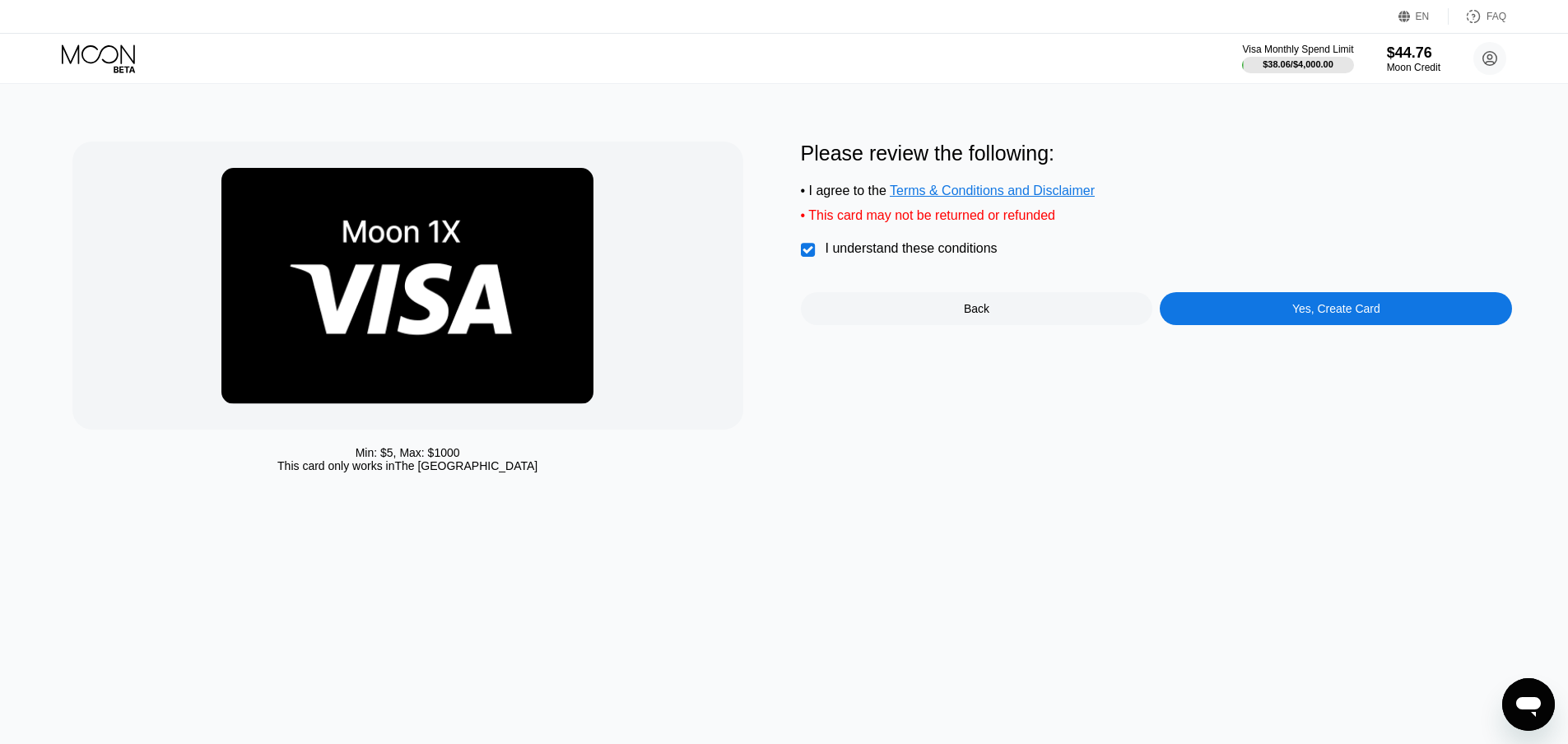
click at [1245, 288] on div "Please review the following: • I agree to the Terms & Conditions and Disclaimer…" at bounding box center [1157, 233] width 712 height 183
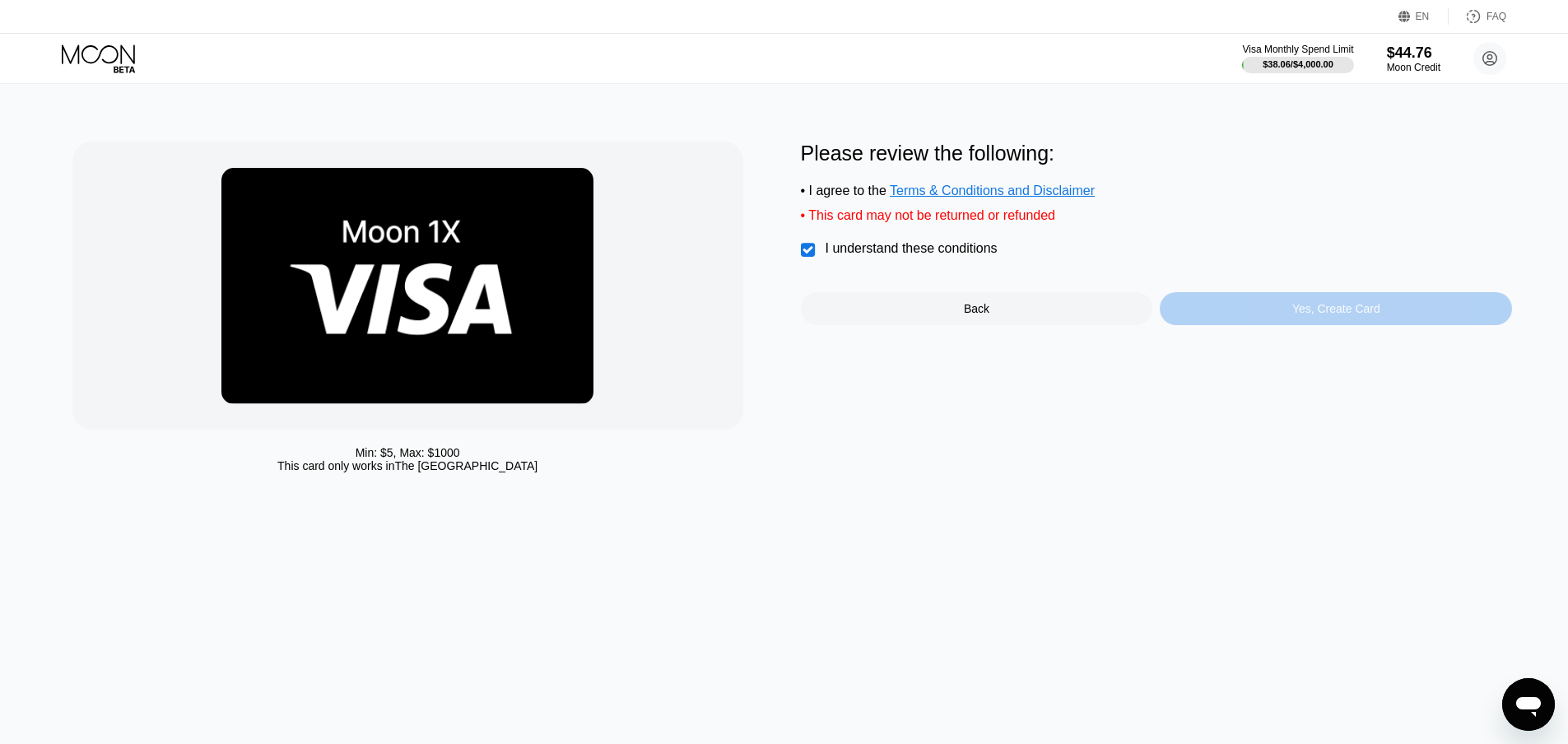
click at [1261, 317] on div "Yes, Create Card" at bounding box center [1335, 308] width 352 height 33
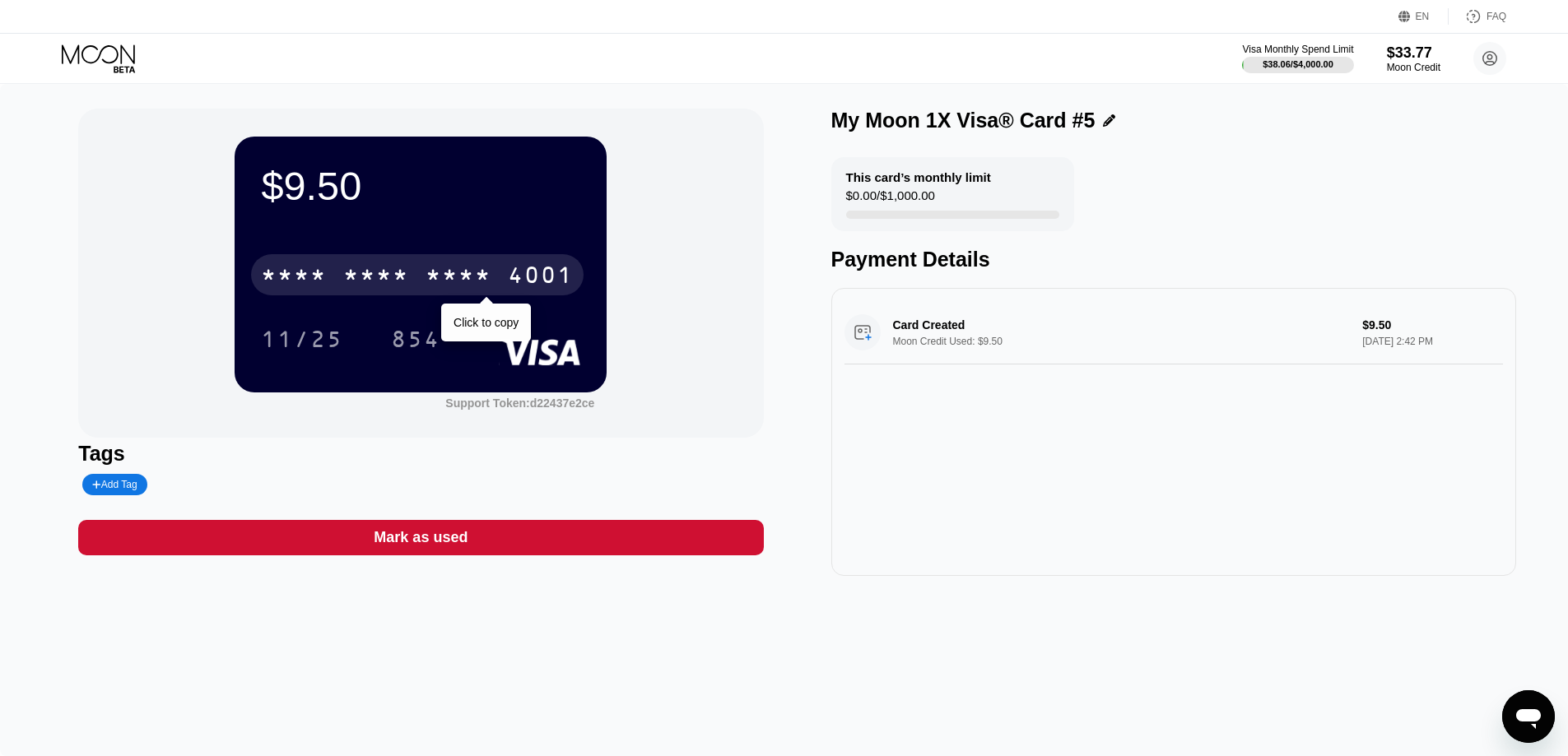
click at [361, 259] on div "* * * * * * * * * * * * 4001" at bounding box center [417, 275] width 333 height 41
click at [479, 280] on div "2167" at bounding box center [458, 277] width 66 height 27
click at [479, 280] on div "* * * *" at bounding box center [458, 277] width 66 height 27
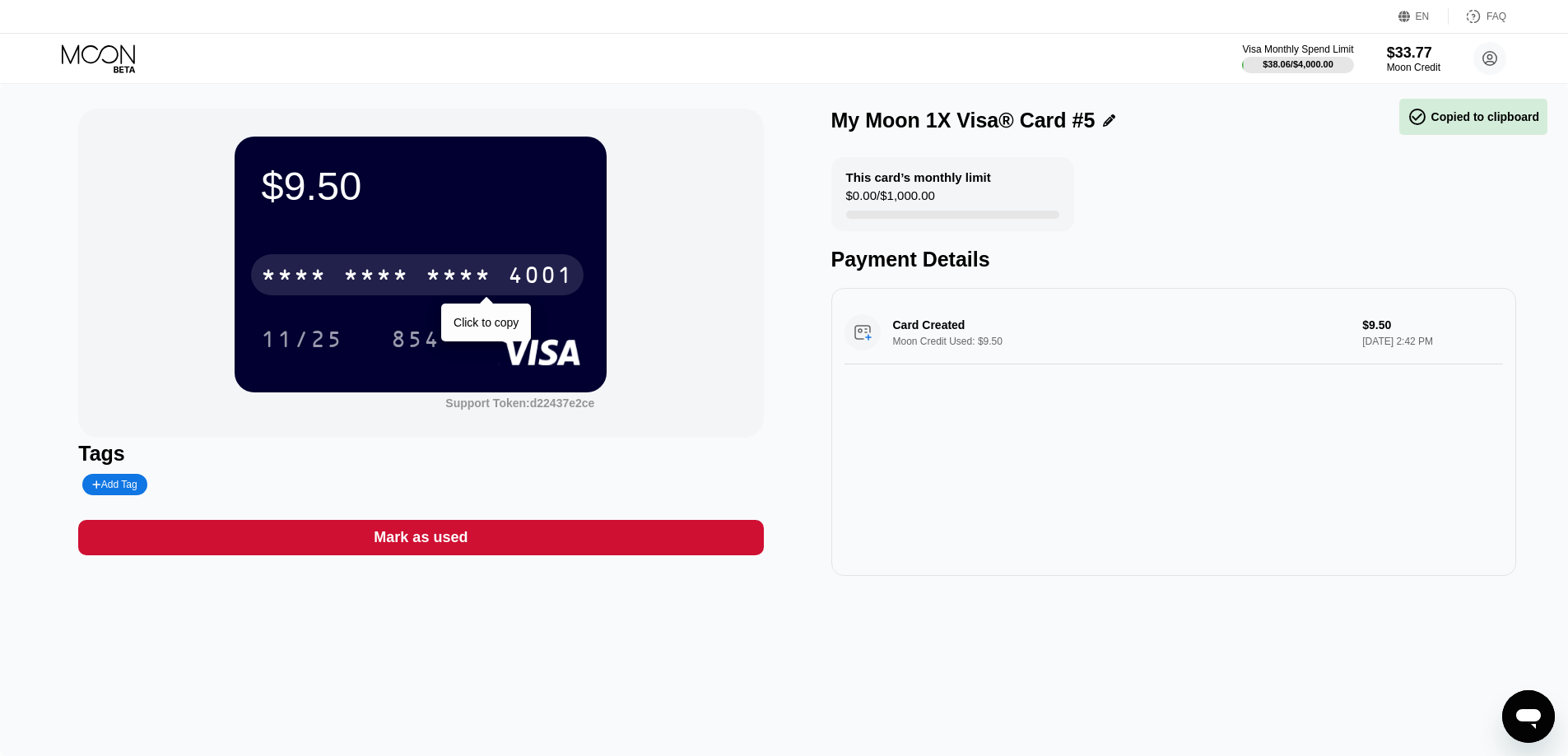
click at [479, 280] on div "* * * *" at bounding box center [458, 277] width 66 height 27
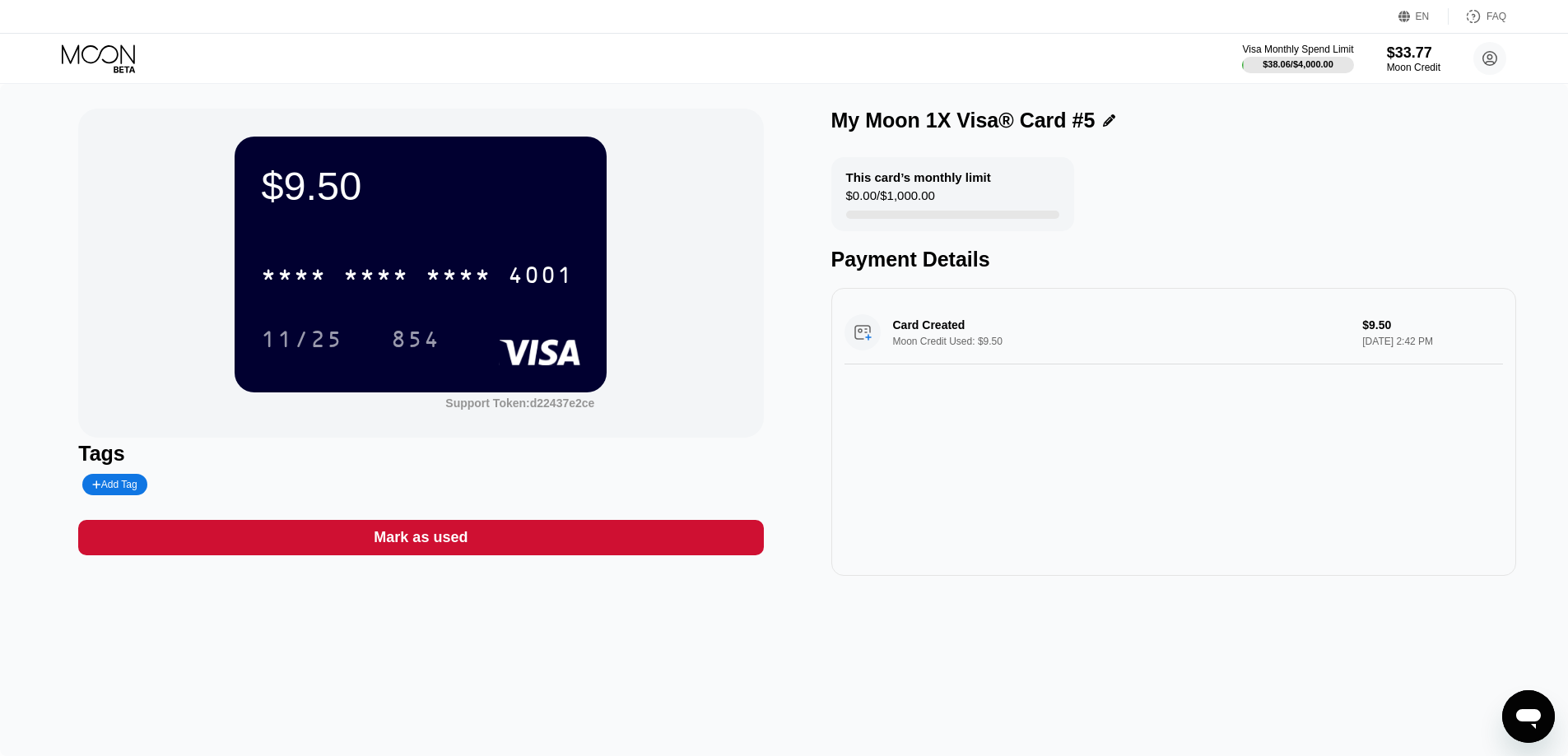
click at [121, 51] on icon at bounding box center [98, 54] width 73 height 19
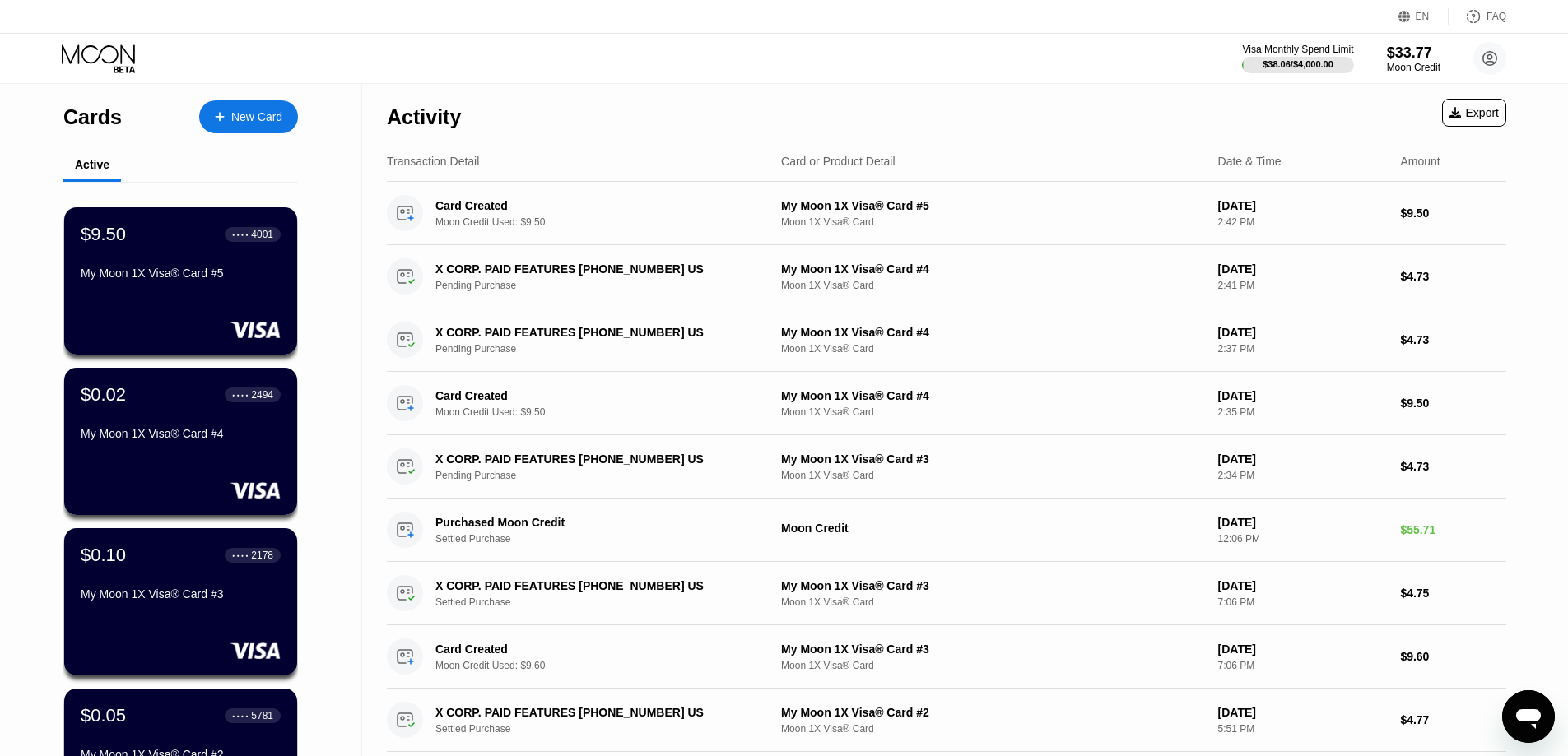
click at [237, 105] on div "New Card" at bounding box center [249, 116] width 99 height 33
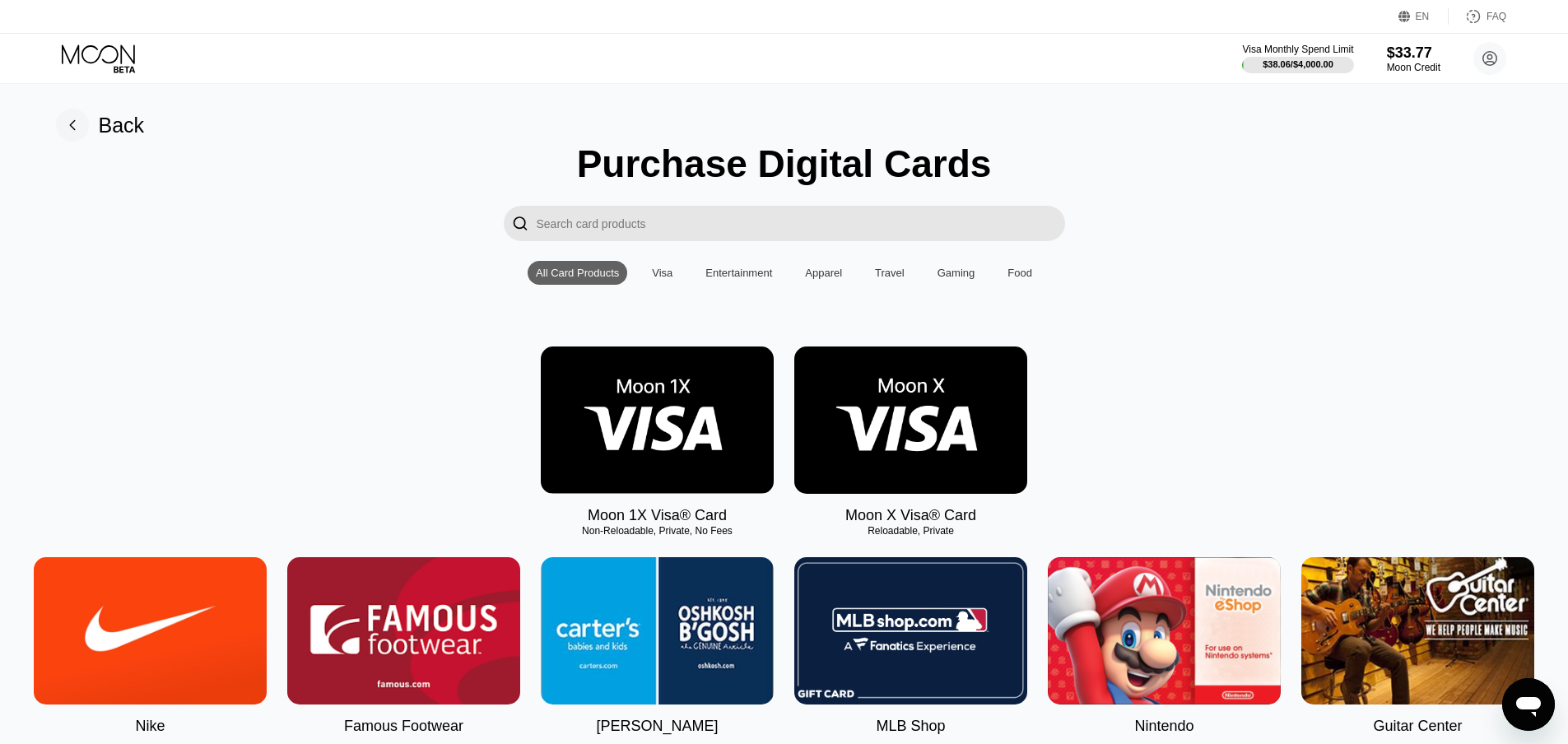
click at [651, 421] on img at bounding box center [657, 420] width 233 height 147
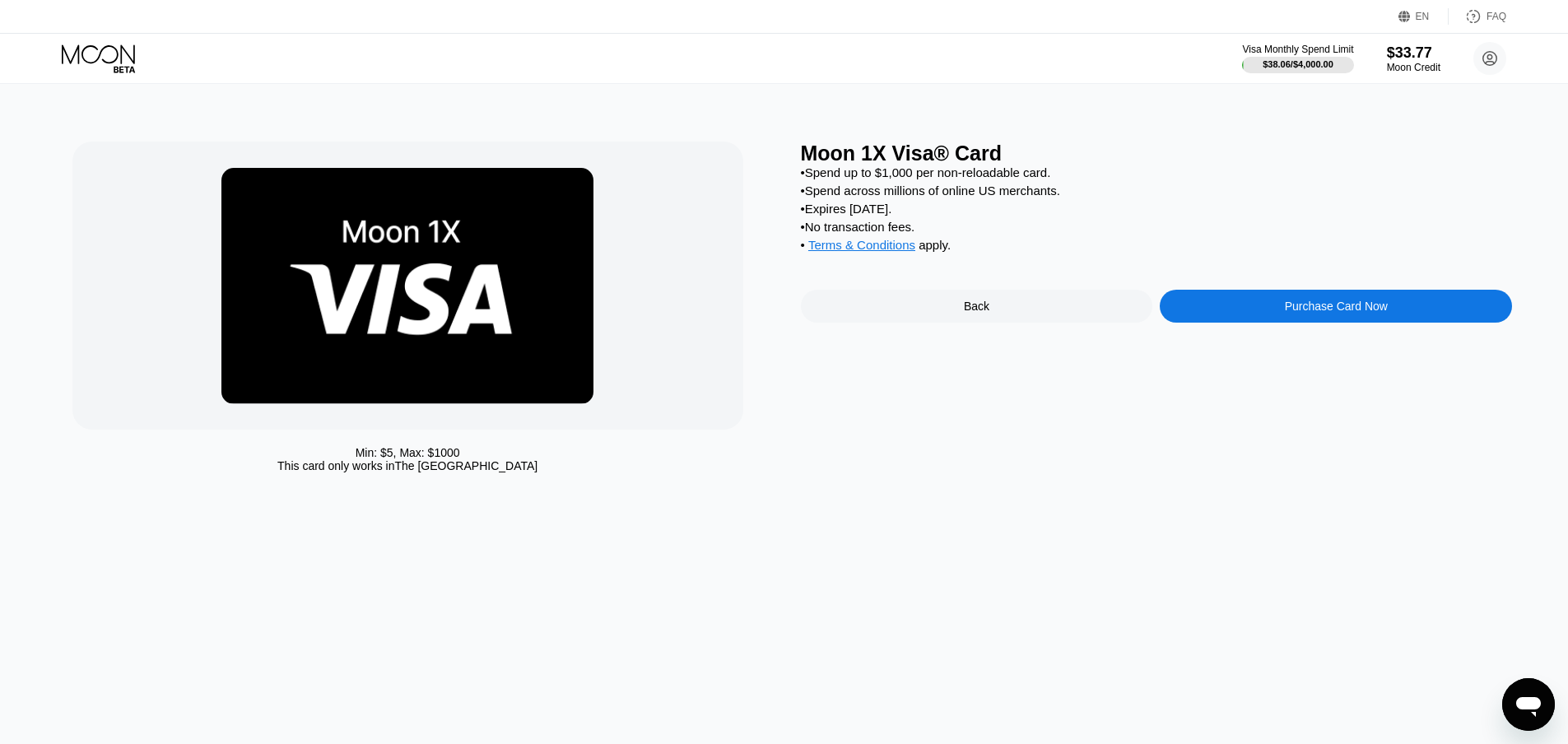
click at [1240, 322] on div "Purchase Card Now" at bounding box center [1335, 306] width 352 height 33
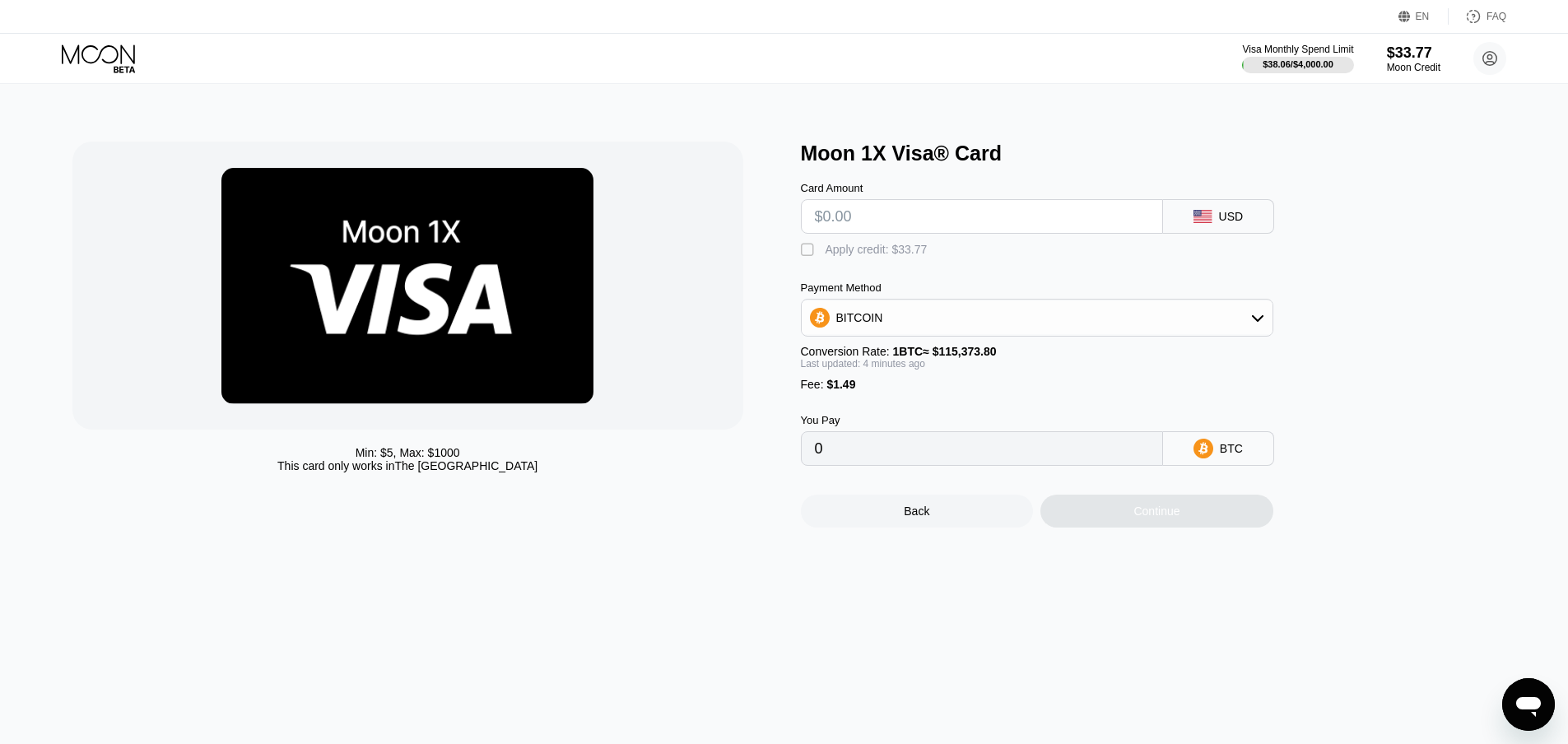
click at [883, 220] on input "text" at bounding box center [981, 217] width 334 height 33
type input "$9"
type input "0.00009093"
type input "$95"
type input "0.00083681"
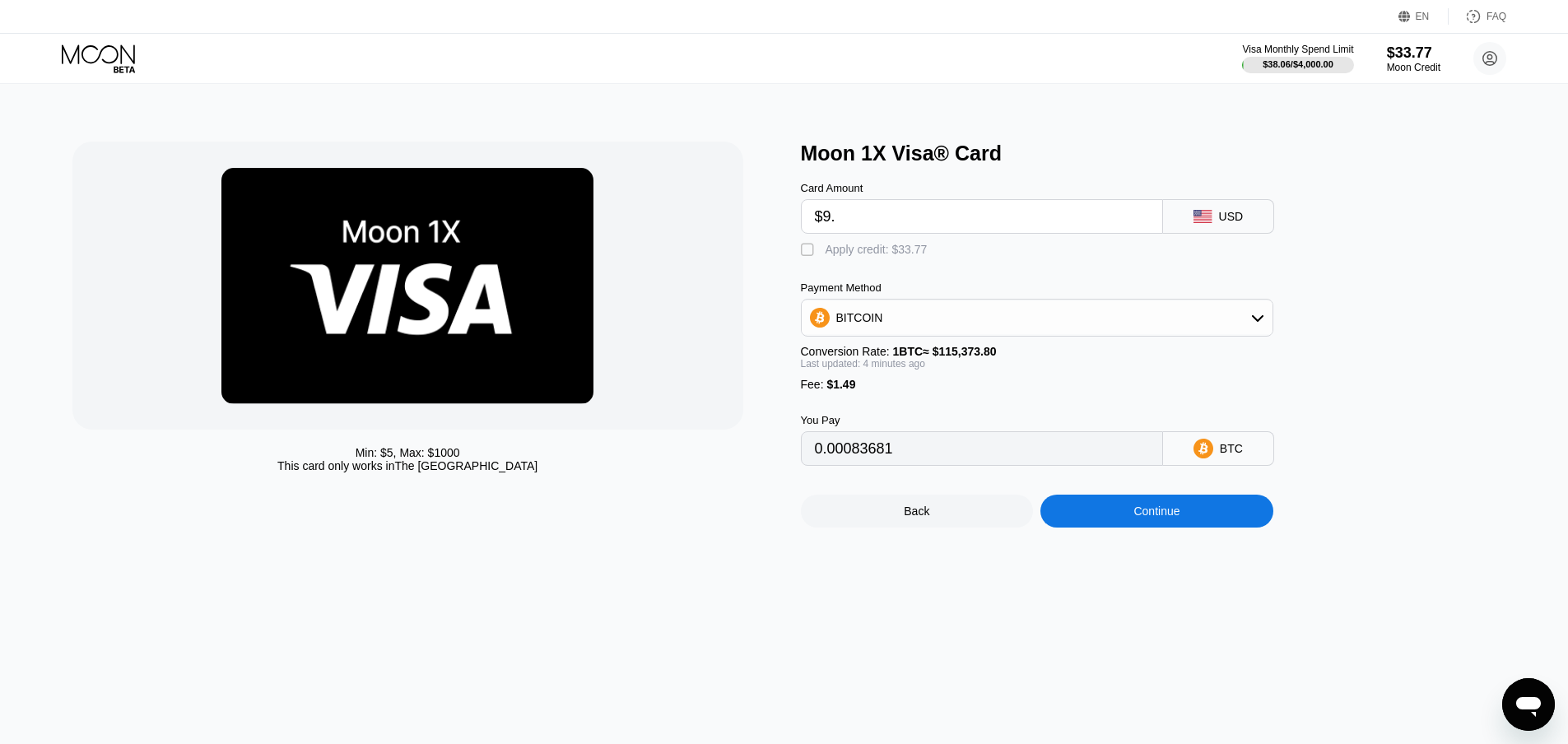
type input "$9.5"
type input "0.00009532"
type input "$9.5"
click at [859, 256] on div "Apply credit: $10.99" at bounding box center [876, 250] width 102 height 13
type input "0"
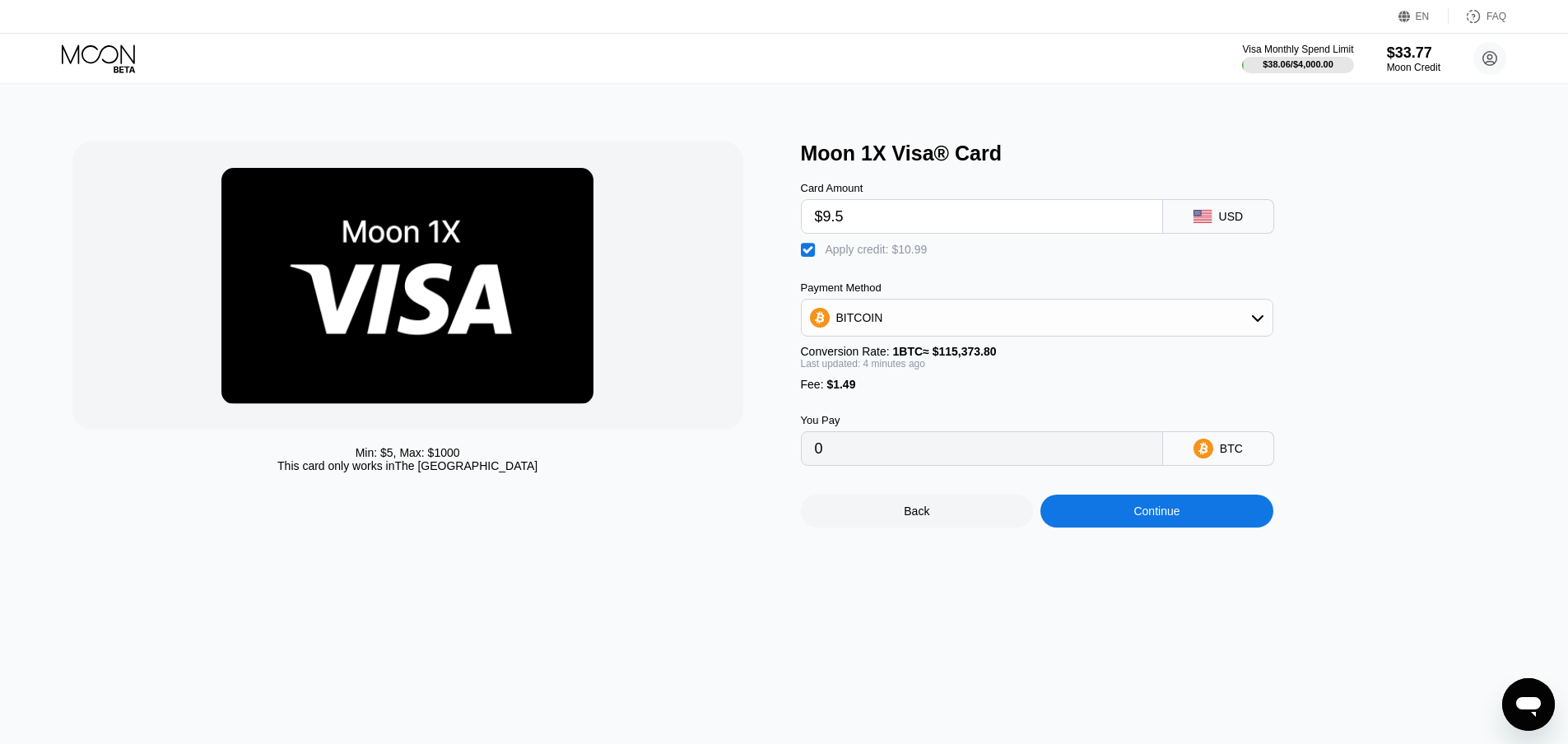
click at [1169, 518] on div "Continue" at bounding box center [1156, 511] width 46 height 13
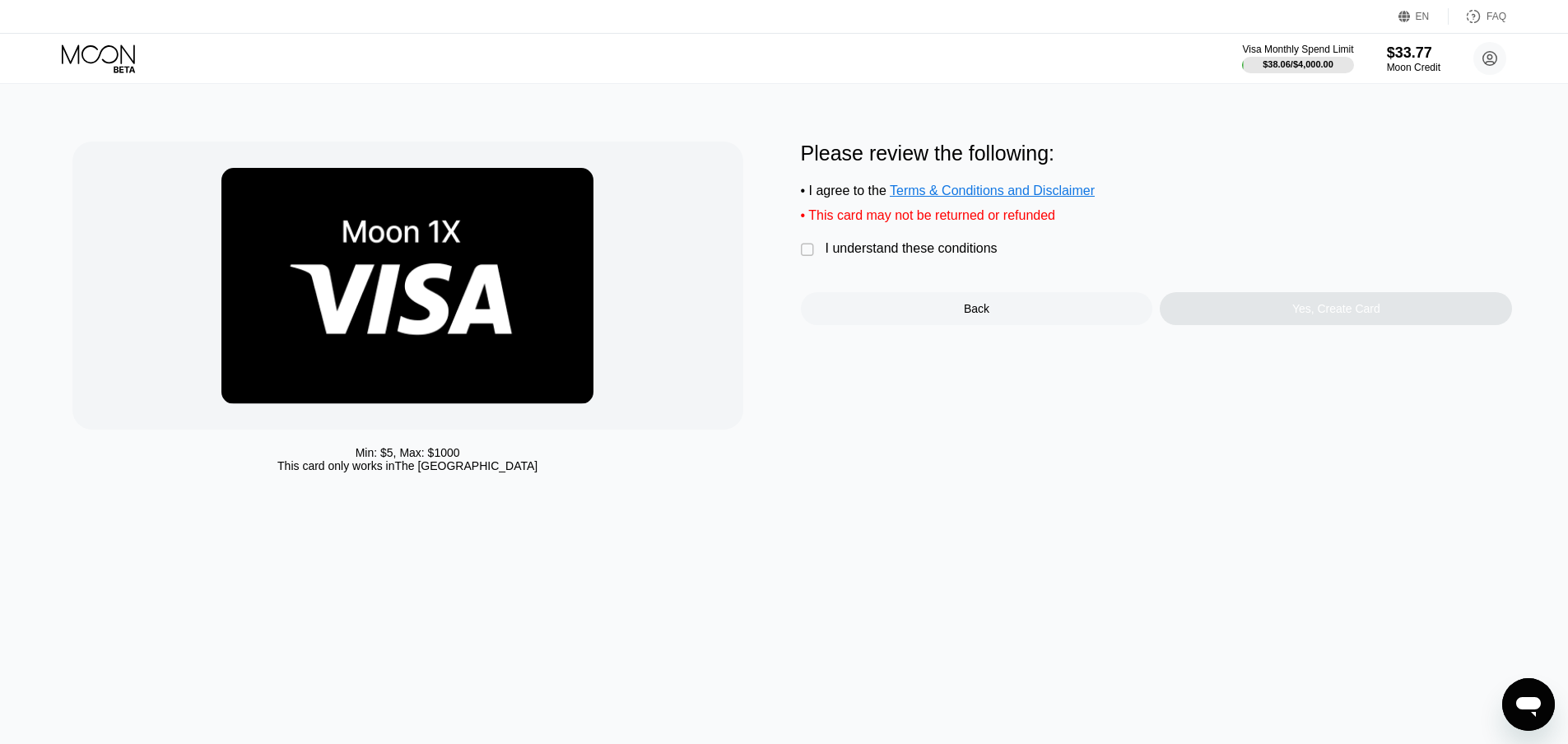
click at [985, 256] on div "I understand these conditions" at bounding box center [911, 249] width 172 height 15
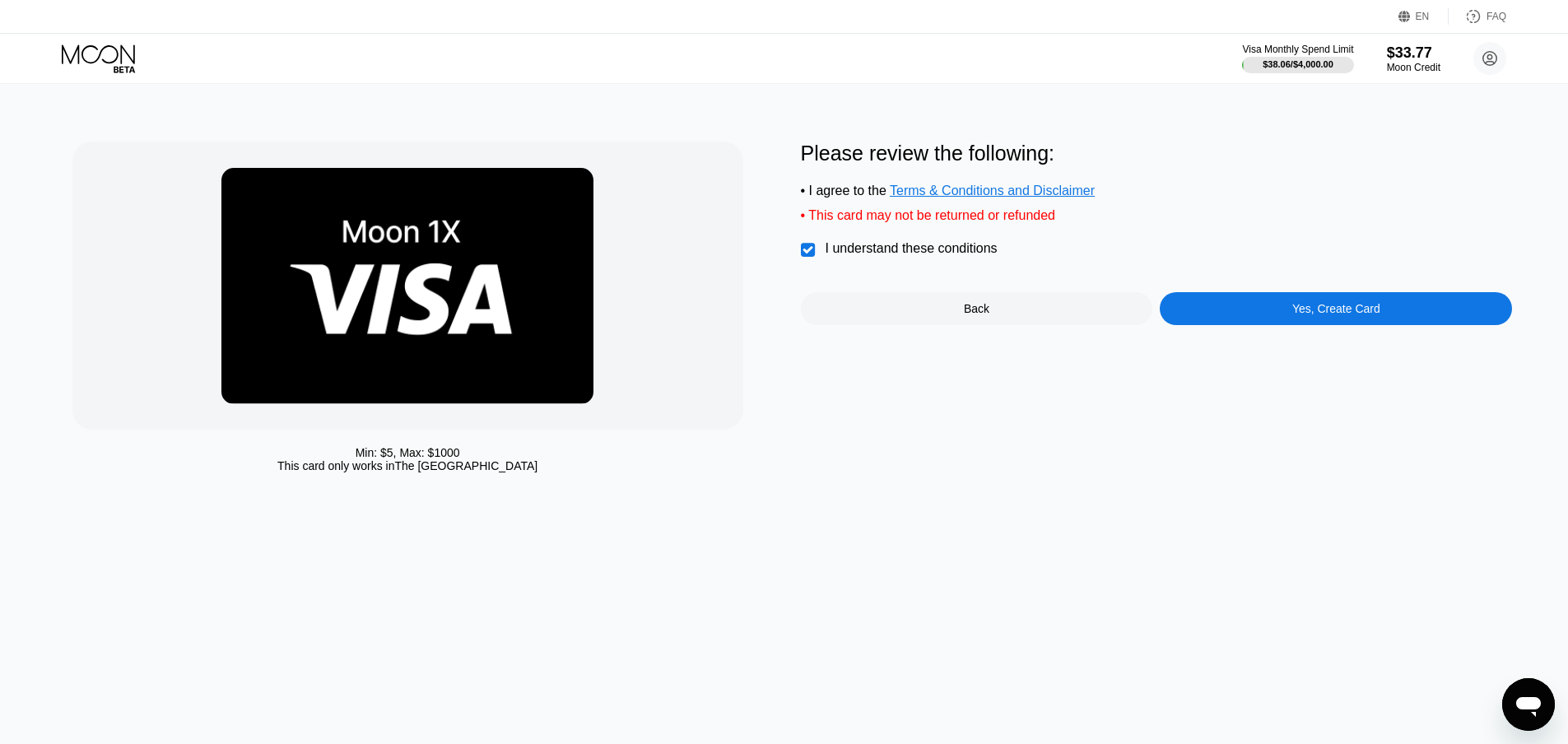
click at [1259, 325] on div "Yes, Create Card" at bounding box center [1335, 308] width 352 height 33
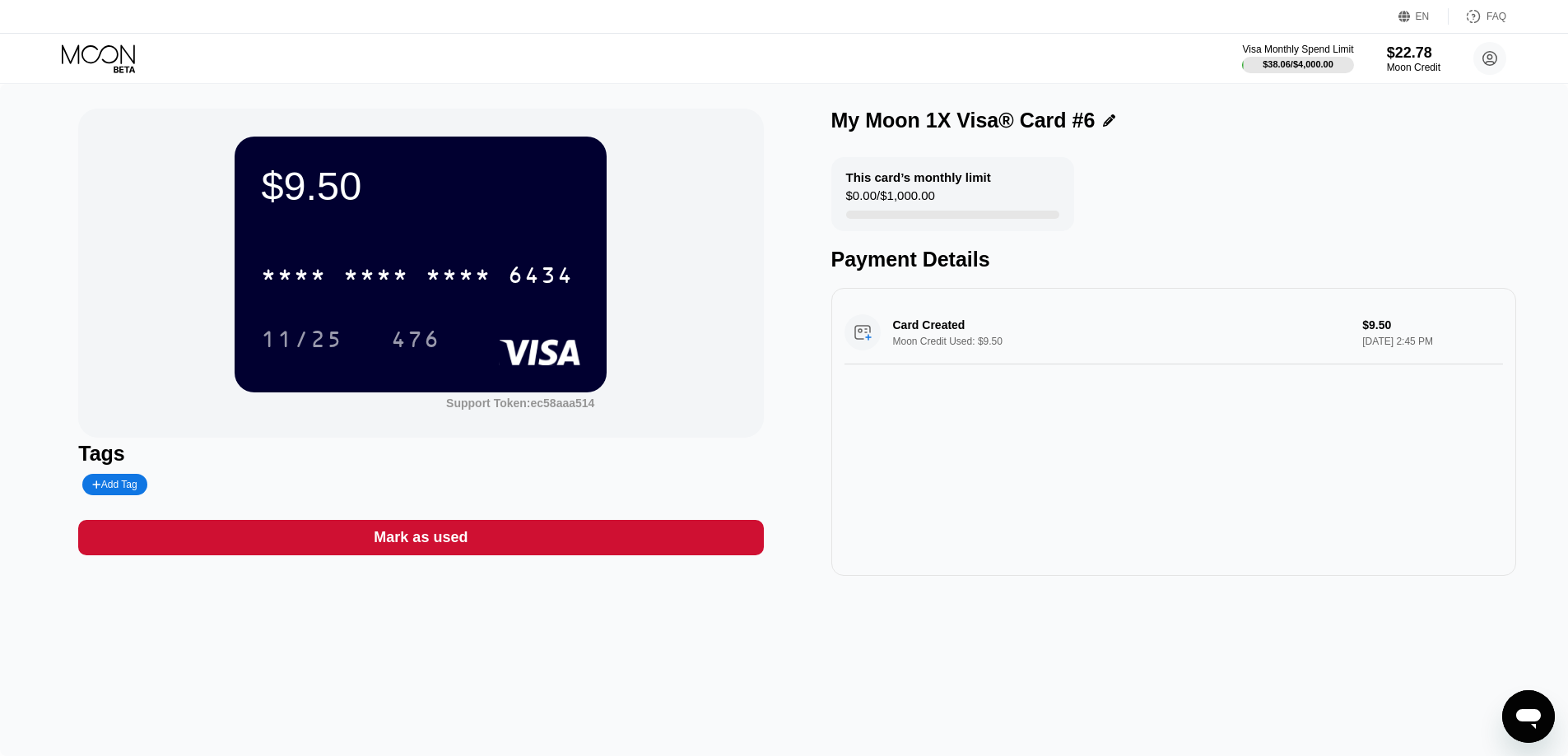
click at [357, 266] on div "* * * * * * * * * * * * 6434" at bounding box center [417, 275] width 333 height 41
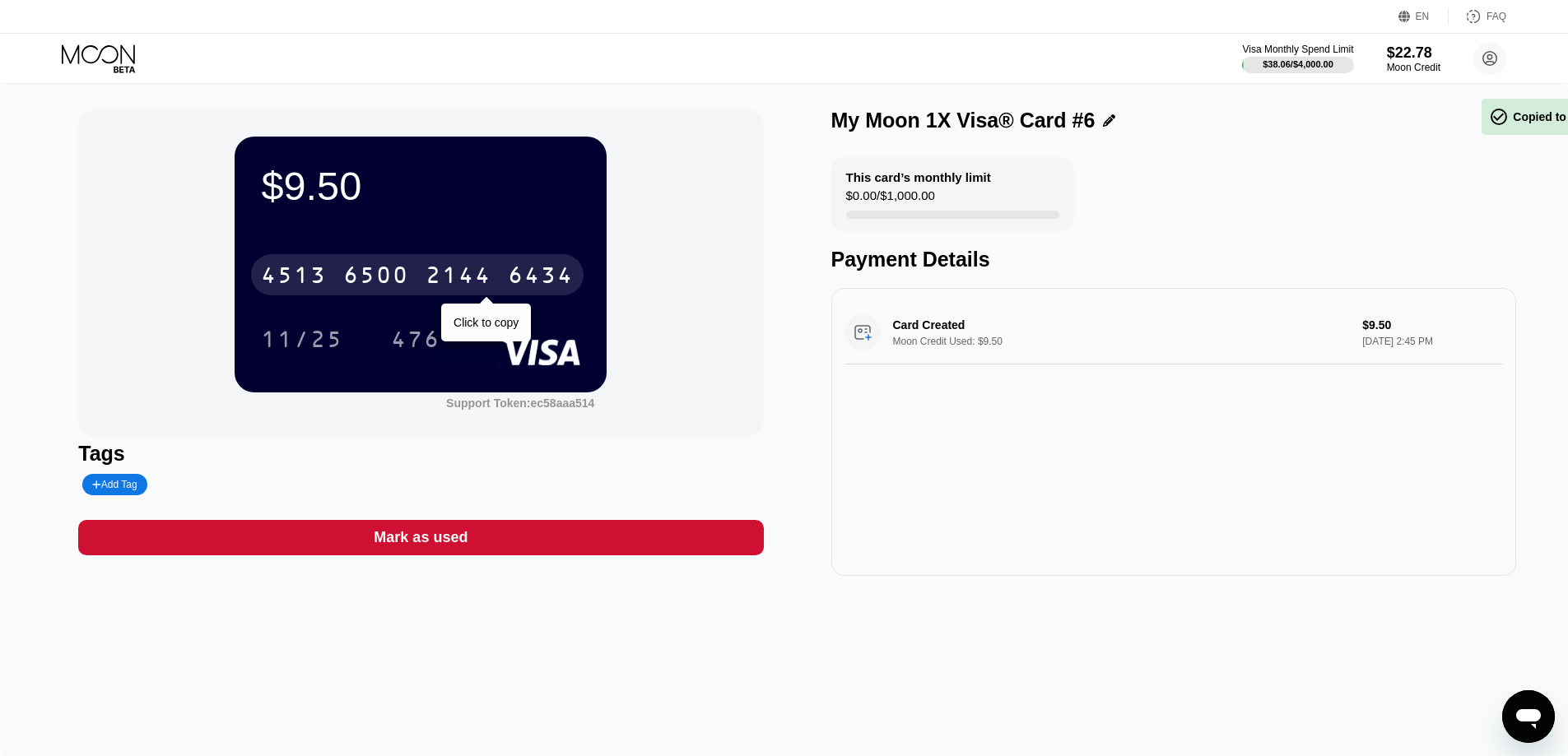
click at [357, 266] on div "[CREDIT_CARD_NUMBER]" at bounding box center [417, 275] width 333 height 41
click at [357, 266] on div "* * * * * * * * * * * * 6434" at bounding box center [417, 275] width 333 height 41
click at [417, 269] on div "[CREDIT_CARD_NUMBER]" at bounding box center [417, 275] width 333 height 41
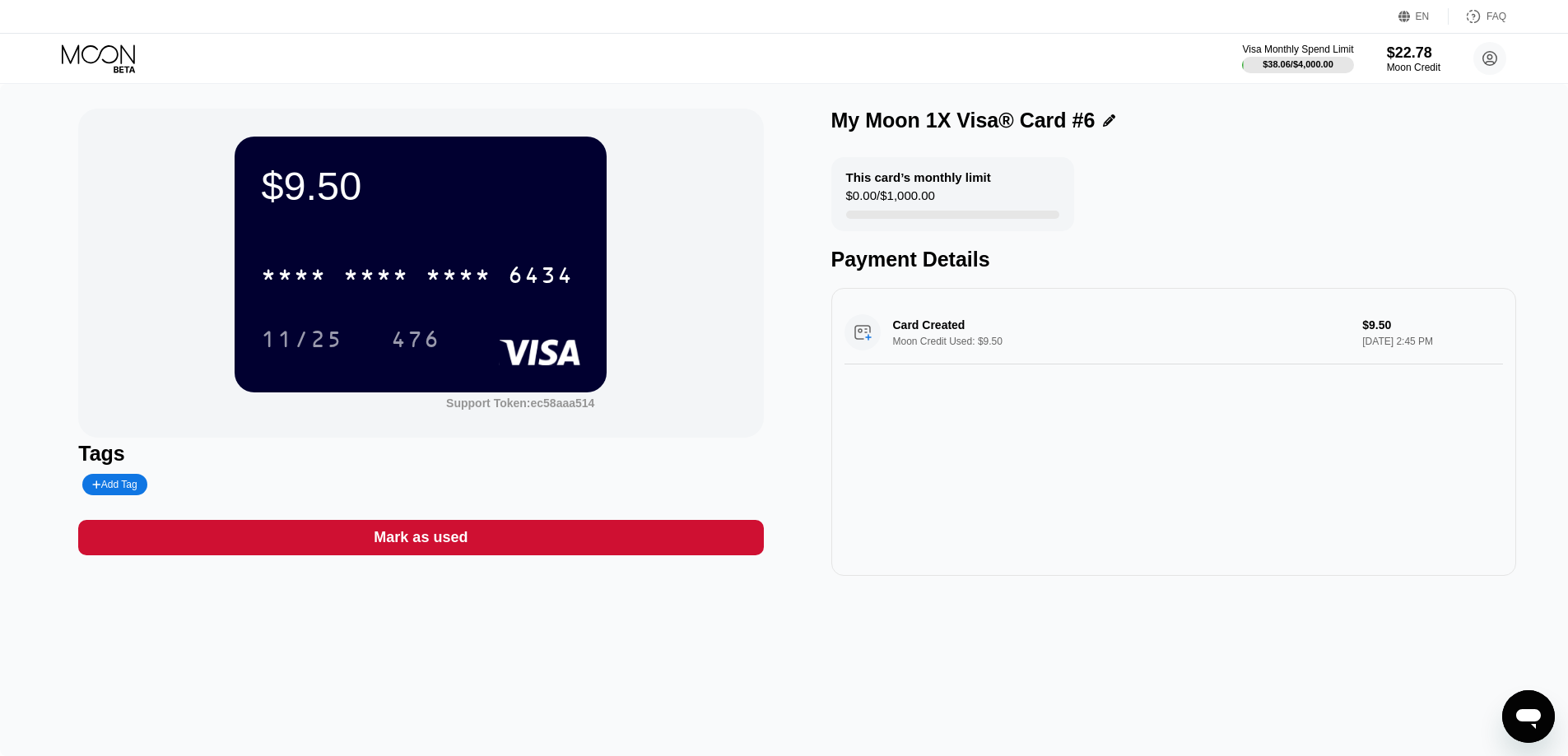
click at [403, 258] on div "* * * * * * * * * * * * 6434" at bounding box center [417, 275] width 333 height 41
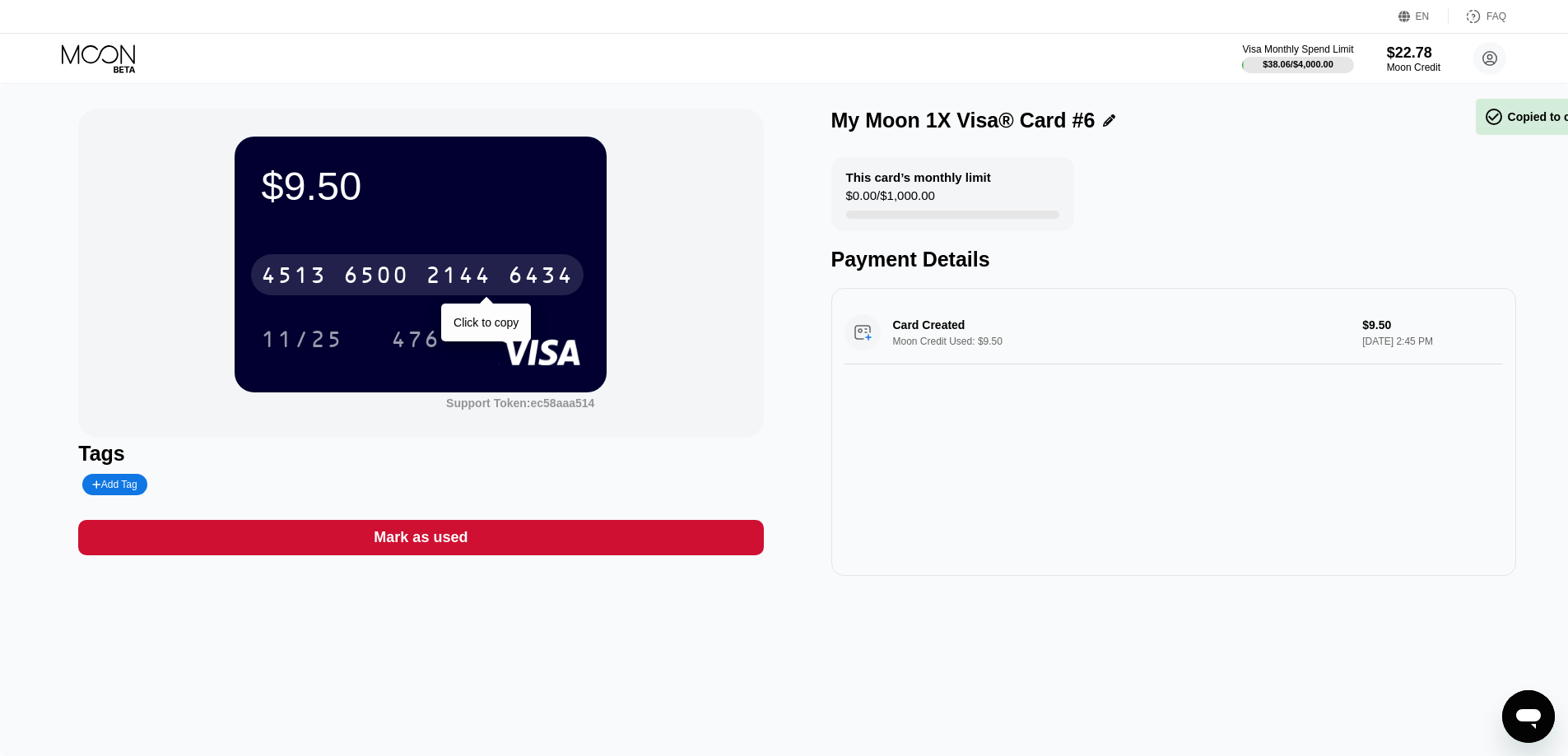
click at [403, 258] on div "[CREDIT_CARD_NUMBER]" at bounding box center [417, 275] width 333 height 41
click at [403, 258] on div "4513 6500 2144 6434" at bounding box center [417, 275] width 333 height 41
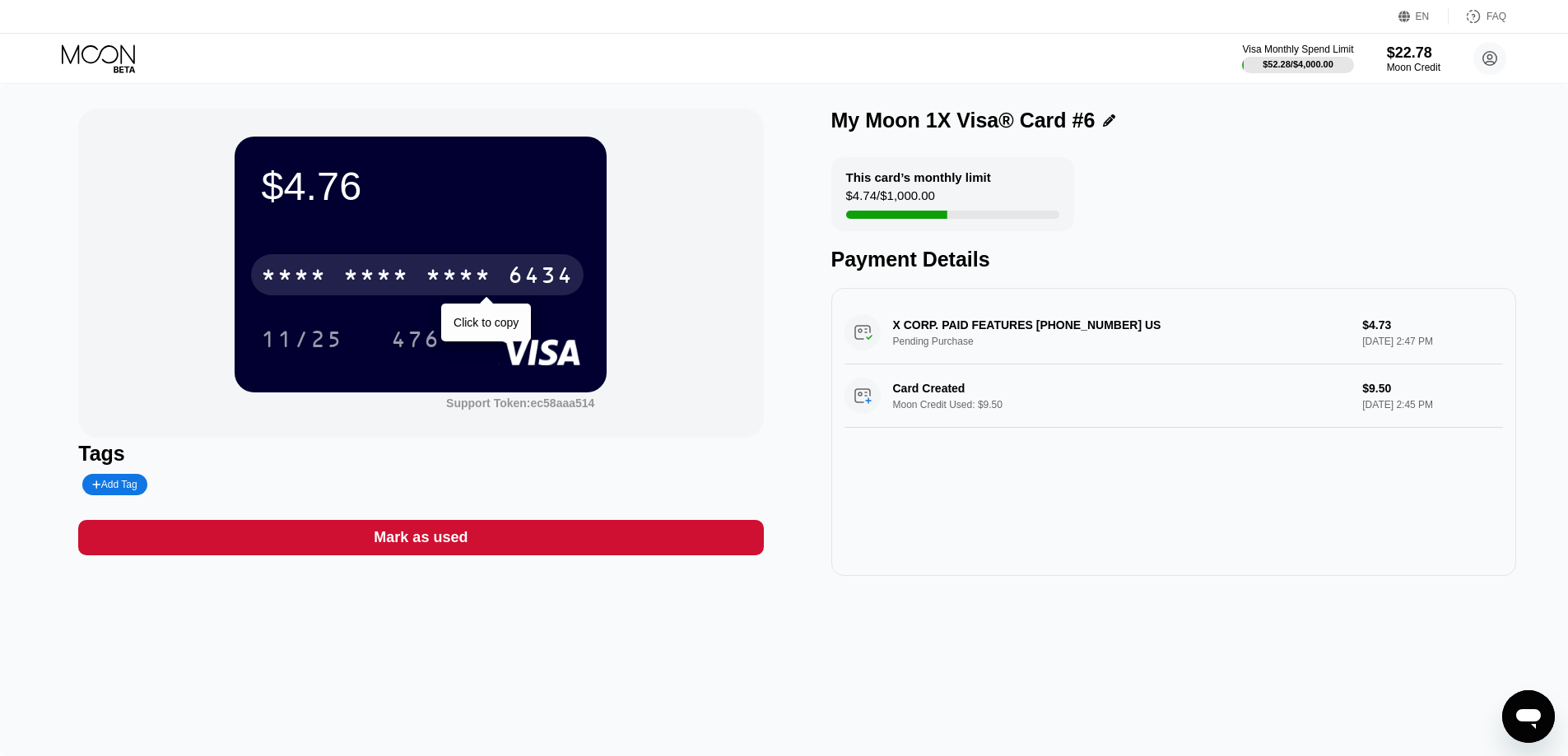
click at [382, 278] on div "* * * *" at bounding box center [376, 277] width 66 height 27
click at [382, 278] on div "6500" at bounding box center [376, 277] width 66 height 27
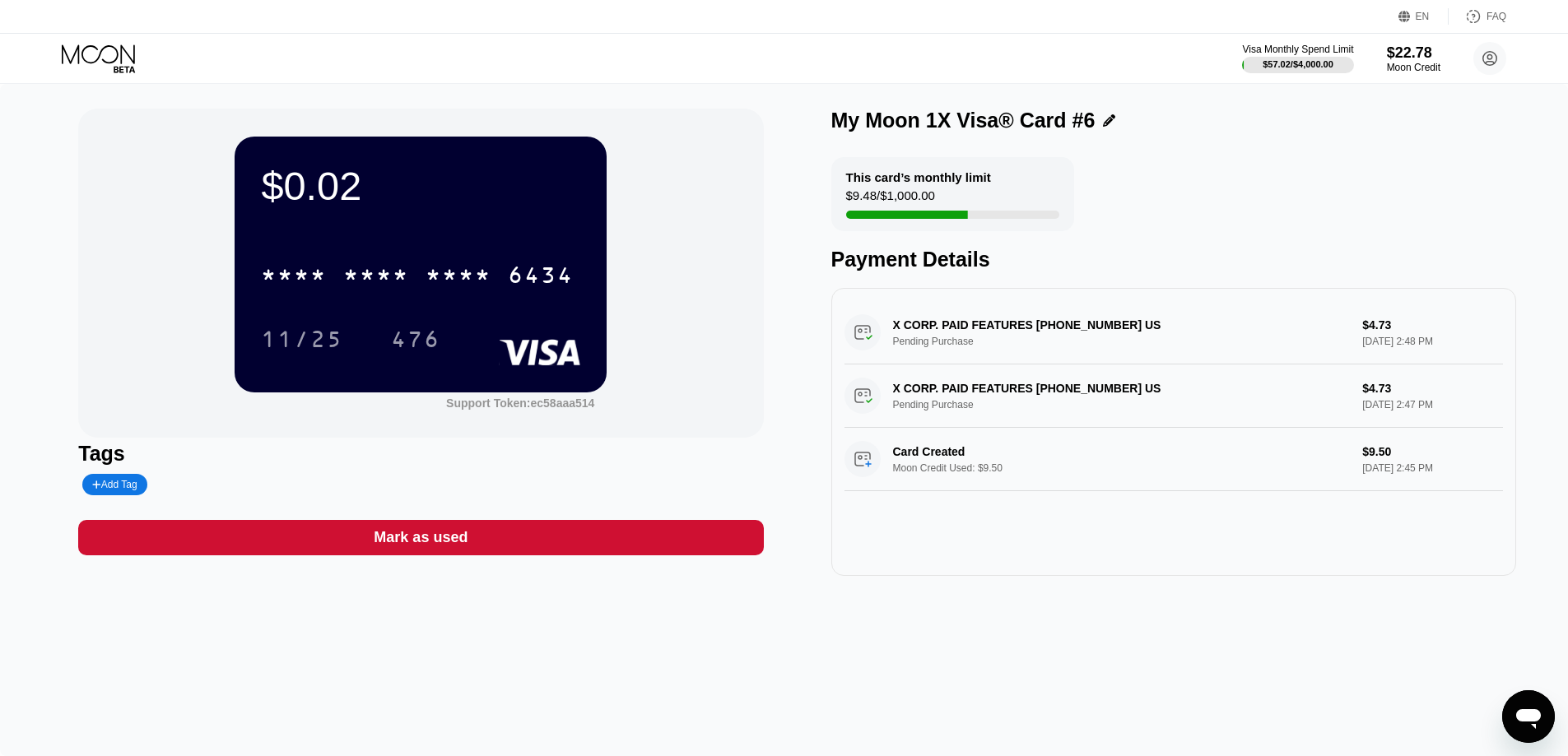
click at [153, 72] on div at bounding box center [113, 59] width 101 height 29
click at [107, 57] on icon at bounding box center [100, 59] width 76 height 29
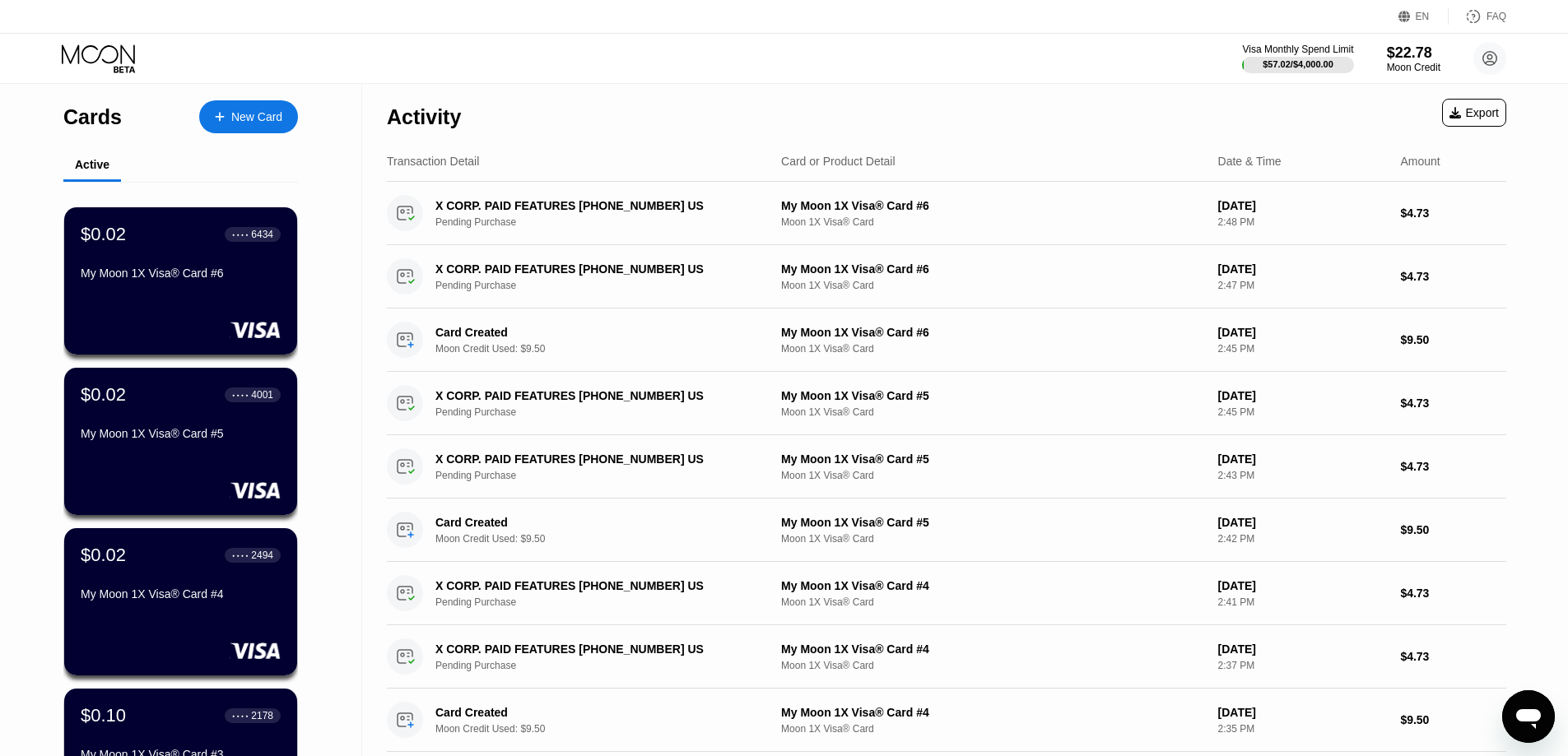
click at [232, 117] on div "New Card" at bounding box center [256, 117] width 51 height 14
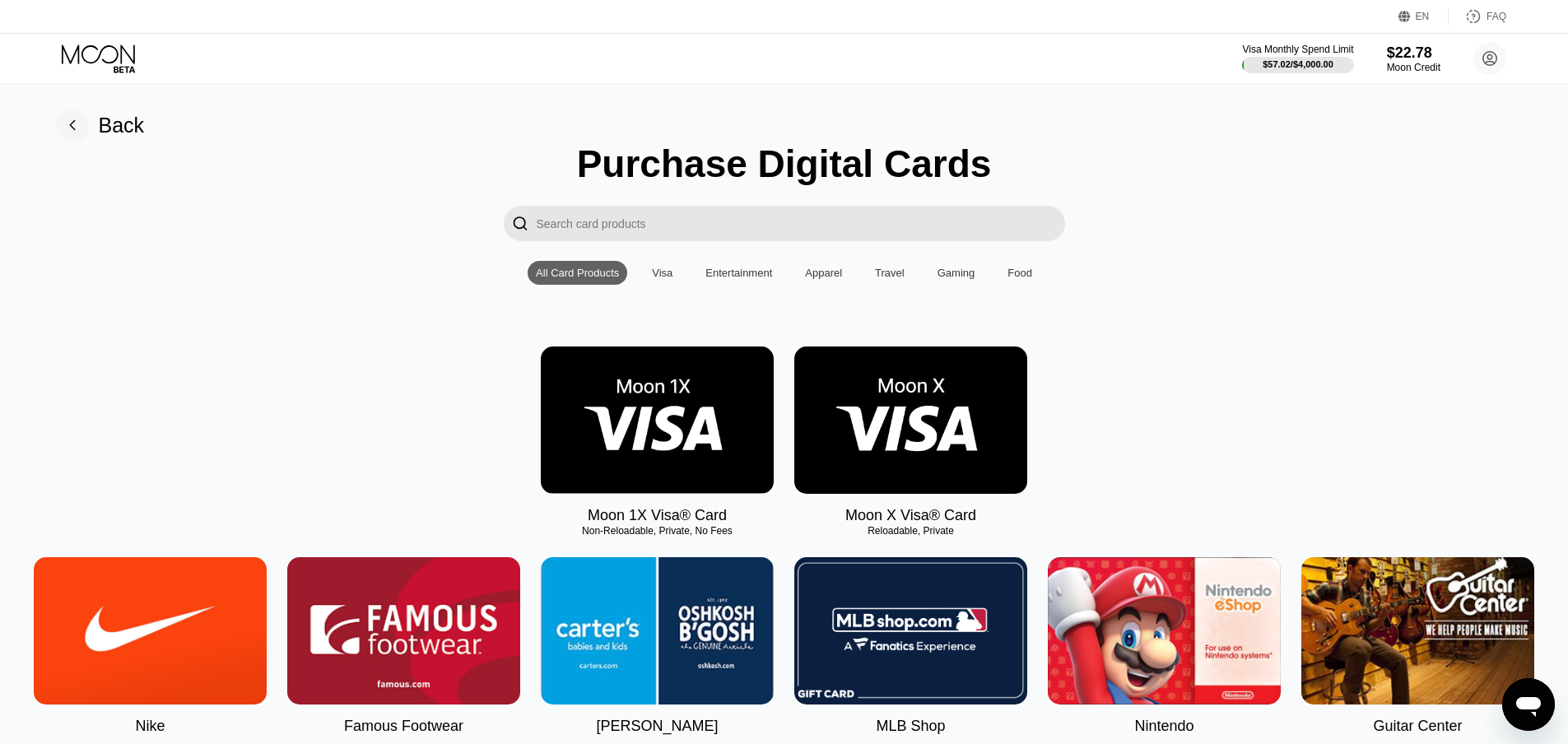
click at [691, 403] on img at bounding box center [657, 420] width 233 height 147
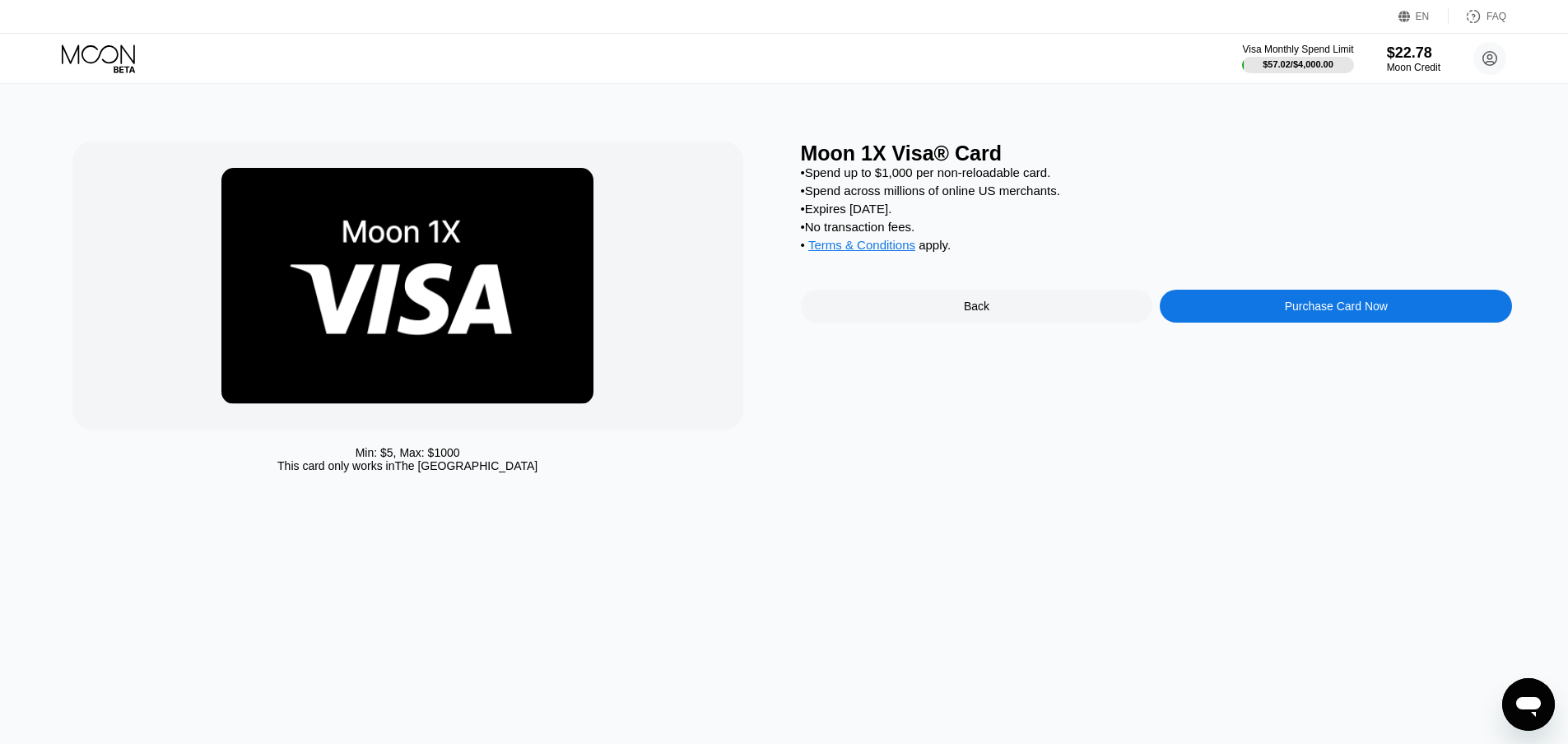
click at [1235, 322] on div "Purchase Card Now" at bounding box center [1335, 306] width 352 height 33
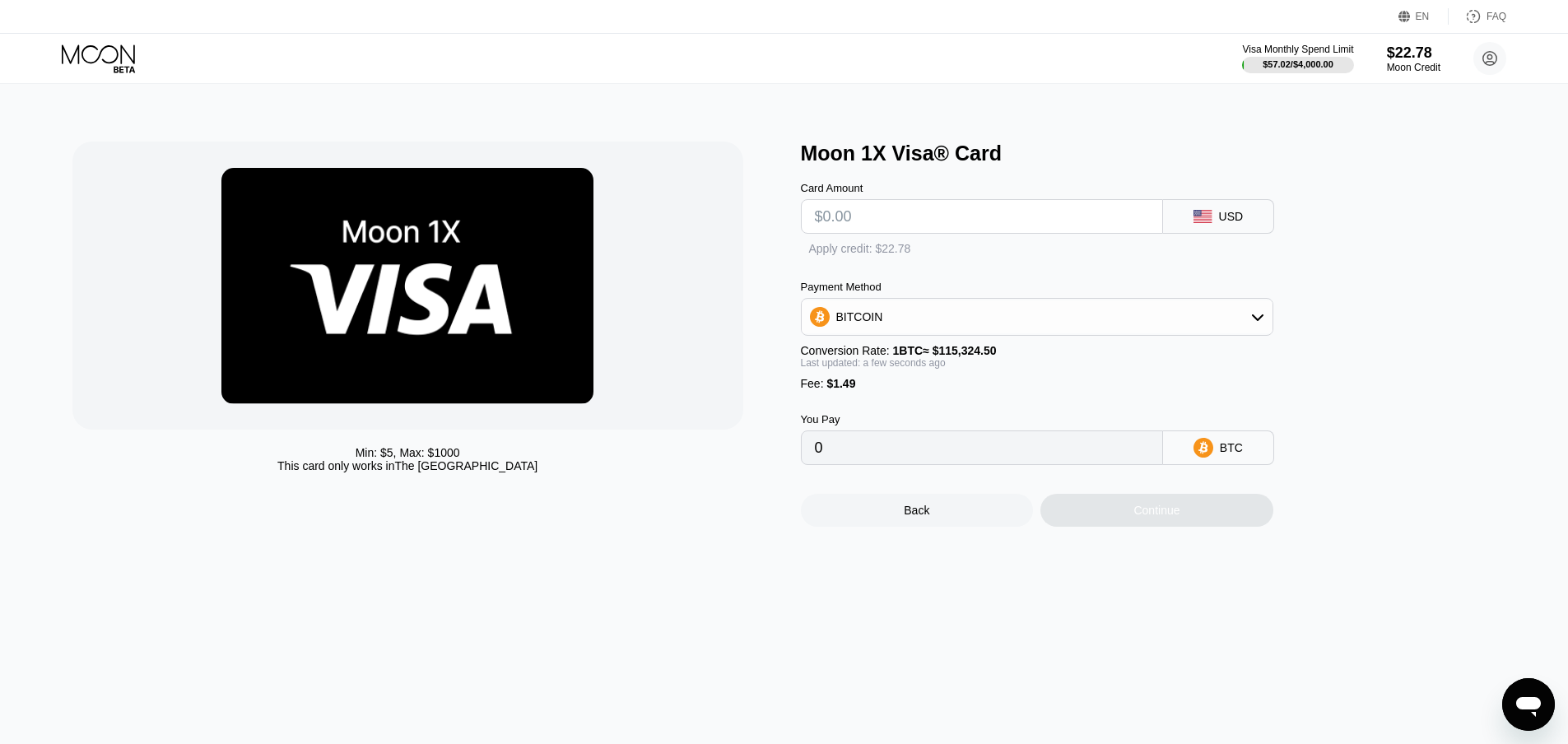
click at [906, 201] on div "Card Amount" at bounding box center [982, 208] width 362 height 52
click at [902, 208] on input "text" at bounding box center [981, 217] width 334 height 33
type input "$9"
type input "0.00009097"
type input "$9.5"
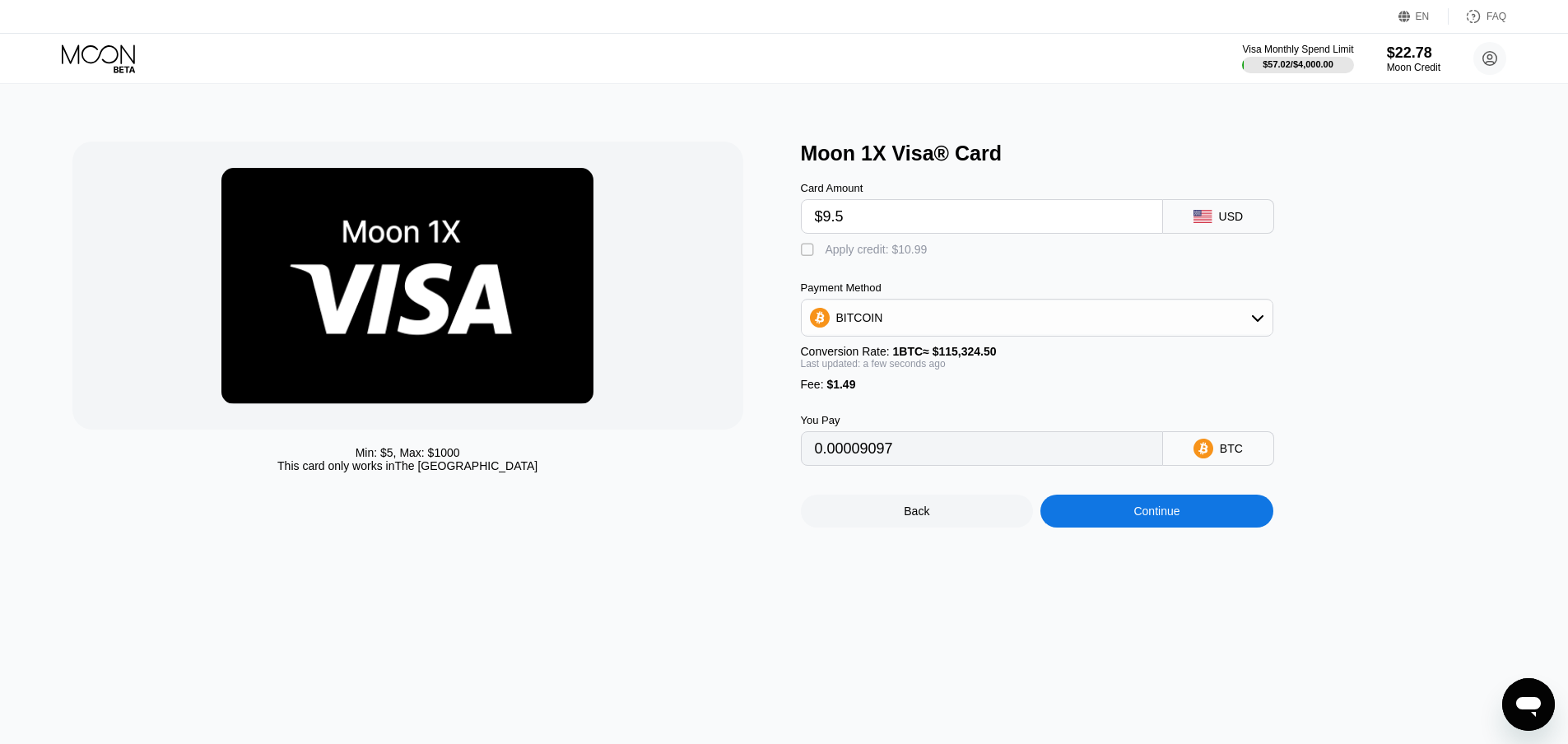
type input "0.00009530"
type input "$9.5"
click at [859, 250] on div "Apply credit: $10.99" at bounding box center [876, 250] width 102 height 13
type input "0"
click at [1125, 517] on div "Continue" at bounding box center [1157, 511] width 233 height 33
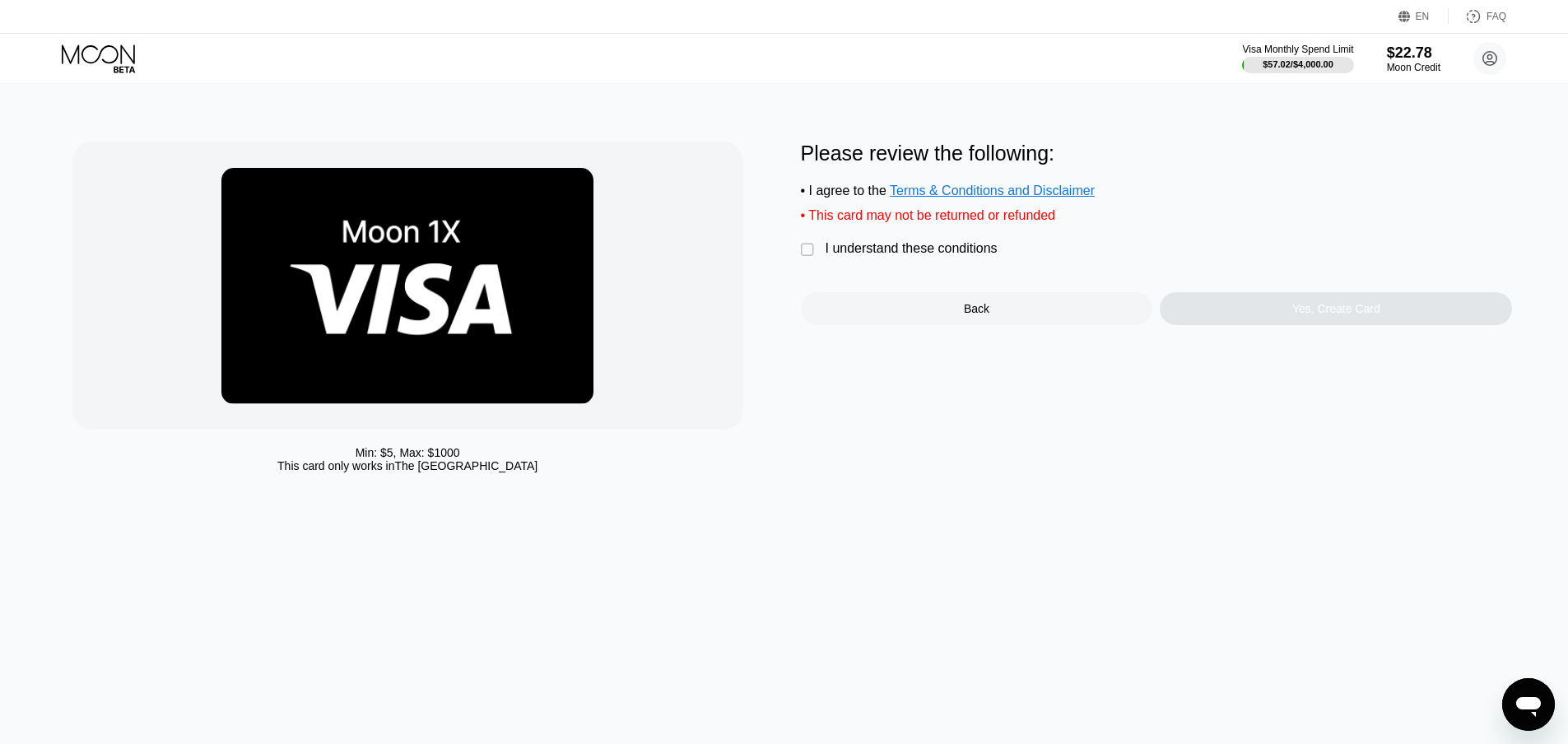
click at [940, 256] on div "I understand these conditions" at bounding box center [911, 249] width 172 height 15
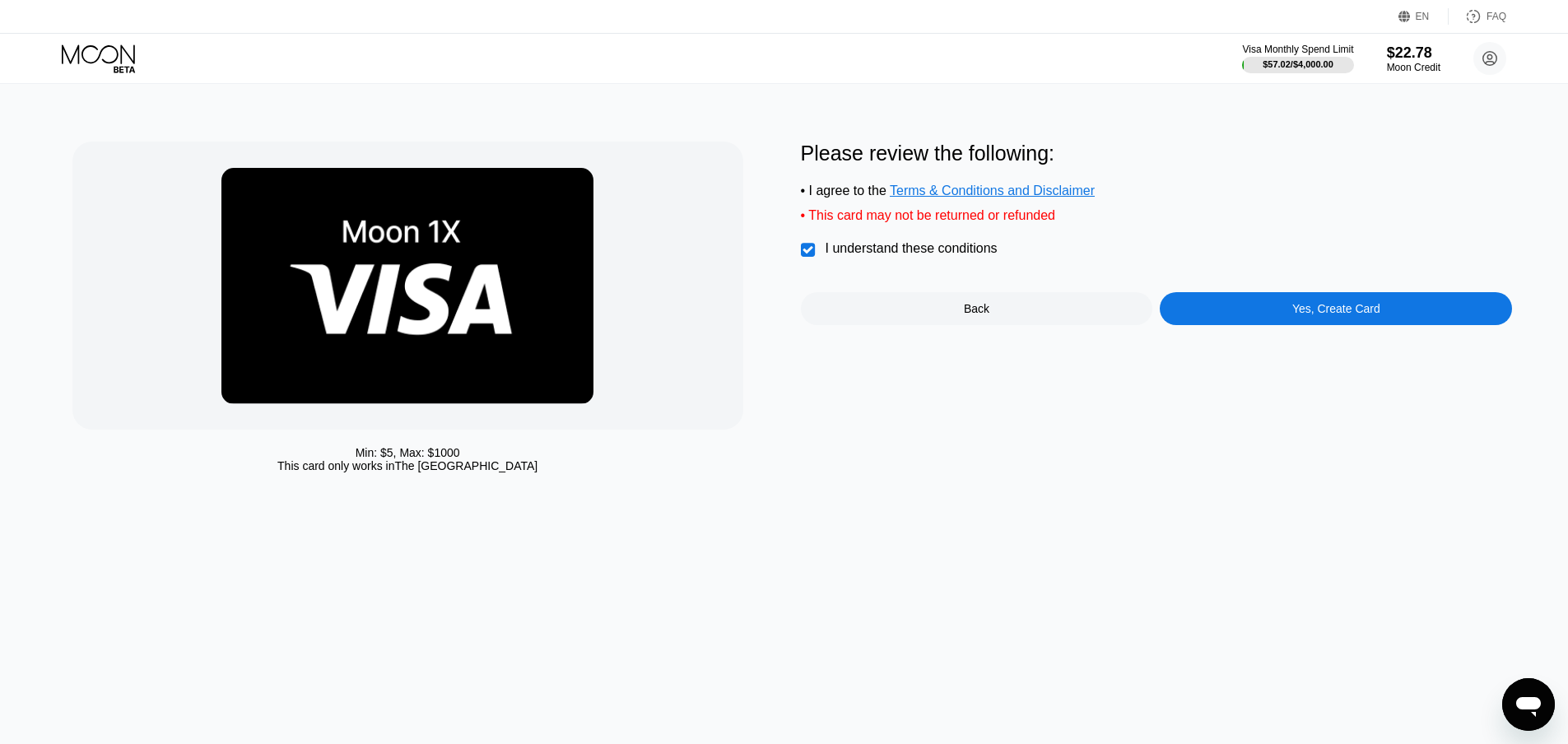
click at [1256, 325] on div "Yes, Create Card" at bounding box center [1335, 308] width 352 height 33
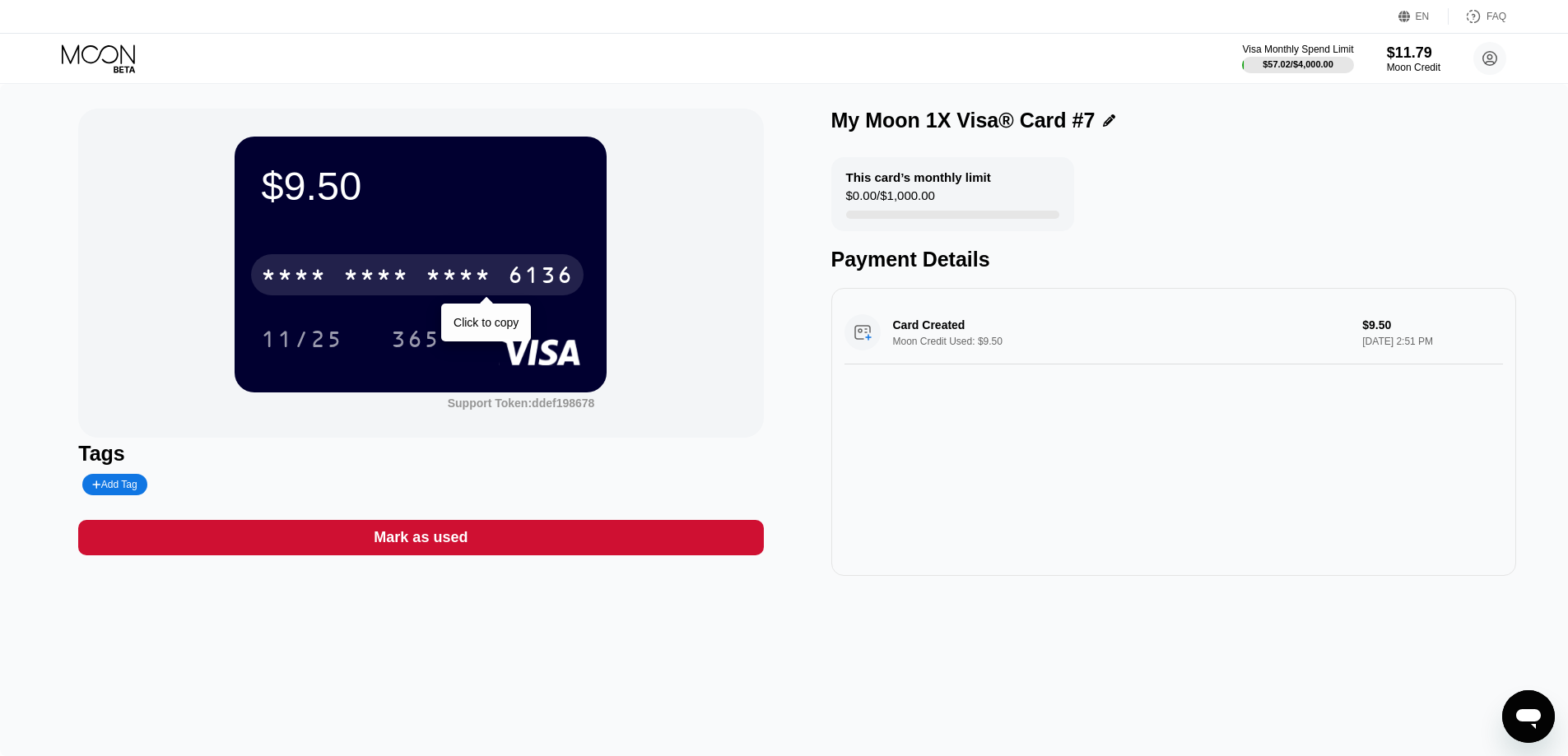
click at [418, 281] on div "* * * * * * * * * * * * 6136" at bounding box center [417, 275] width 333 height 41
click at [418, 281] on div "4513 6500 2814 6136" at bounding box center [417, 275] width 333 height 41
click at [418, 281] on div "* * * * * * * * * * * * 6136" at bounding box center [417, 275] width 333 height 41
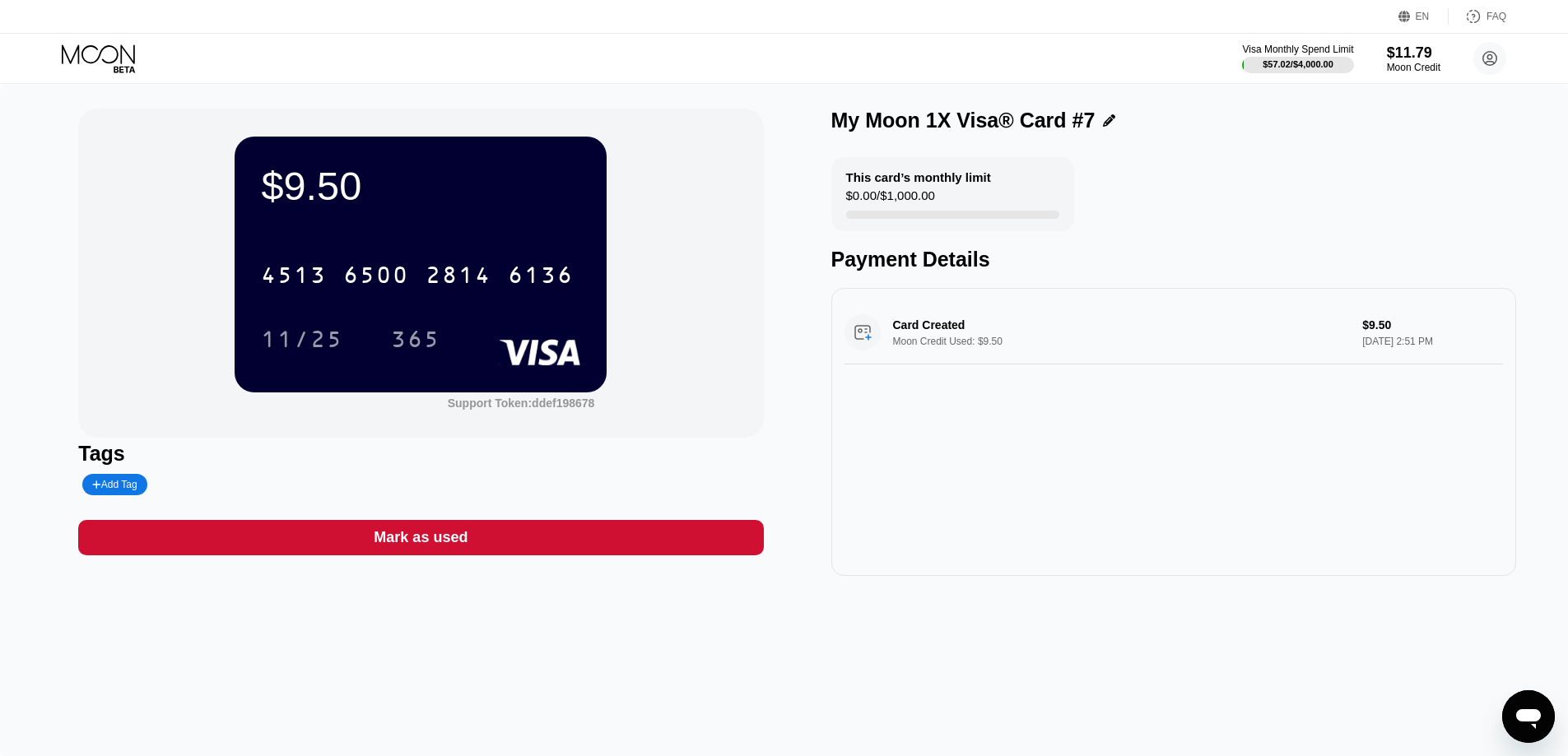
click at [713, 363] on div "$9.50 4513 6500 2814 6136 11/25 365 Support Token: ddef198678" at bounding box center [421, 273] width 685 height 329
click at [1063, 480] on div "Card Created Moon Credit Used: $9.50 $9.50 Sep 19, 2025 2:51 PM" at bounding box center [1173, 432] width 685 height 288
drag, startPoint x: 508, startPoint y: 684, endPoint x: 539, endPoint y: 637, distance: 56.3
click at [508, 684] on div "$9.50 4513 6500 2814 6136 11/25 365 Support Token: ddef198678 Tags Add Tag Mark…" at bounding box center [784, 419] width 1568 height 672
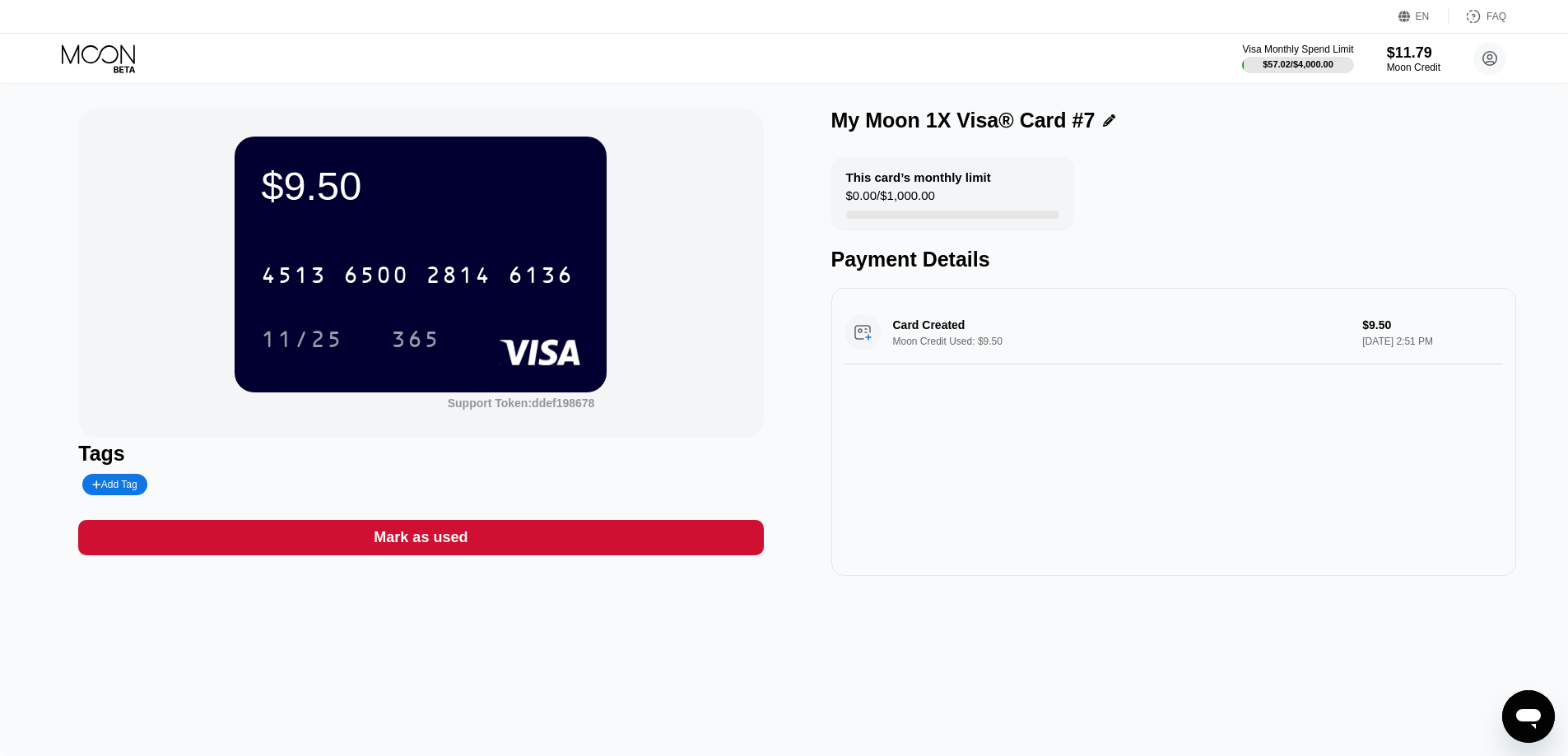
click at [1199, 549] on div "Card Created Moon Credit Used: $9.50 $9.50 [DATE] 2:51 PM" at bounding box center [1173, 432] width 685 height 288
click at [424, 277] on div "[CREDIT_CARD_NUMBER]" at bounding box center [417, 275] width 333 height 41
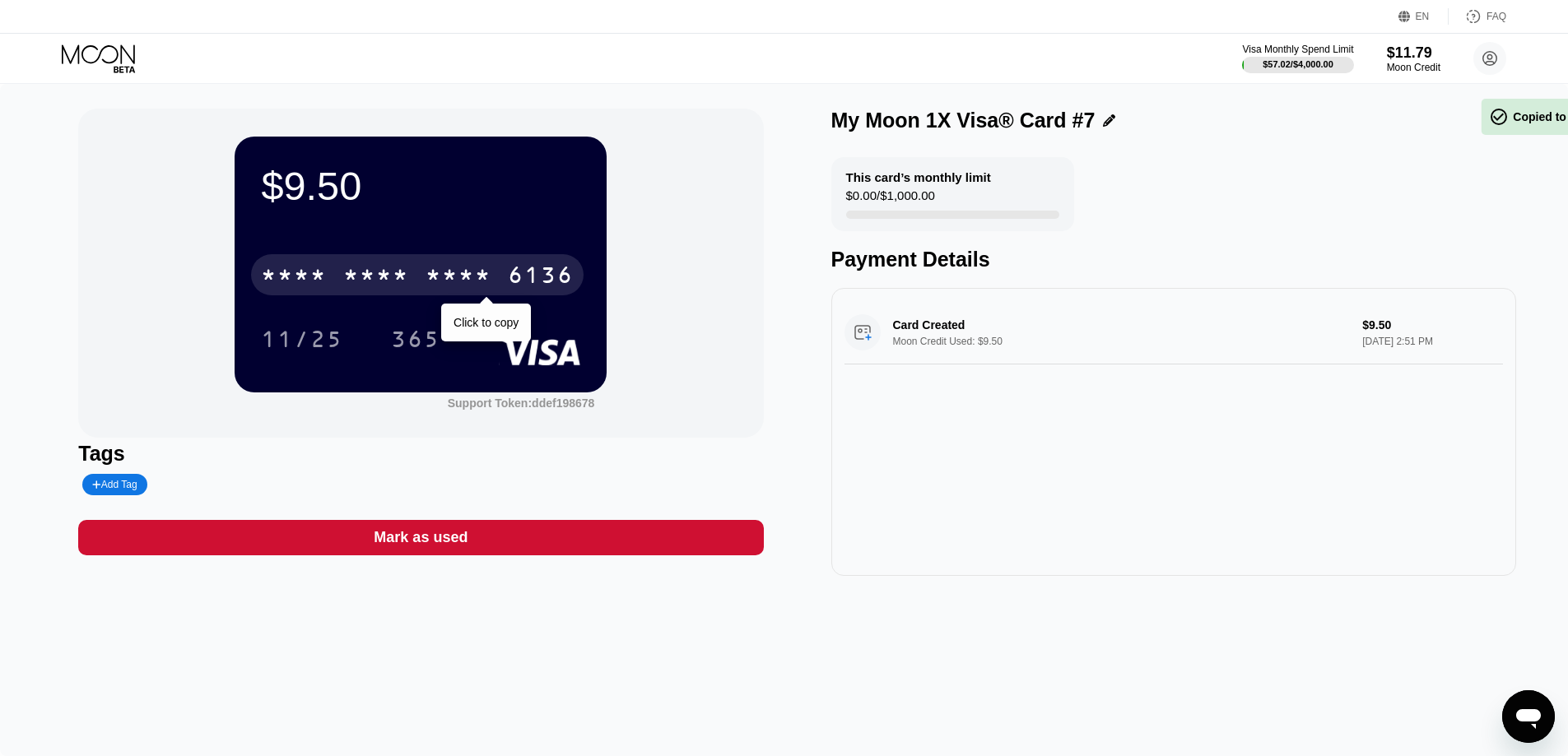
click at [424, 277] on div "* * * * * * * * * * * * 6136" at bounding box center [417, 275] width 333 height 41
click at [424, 277] on div "[CREDIT_CARD_NUMBER]" at bounding box center [417, 275] width 333 height 41
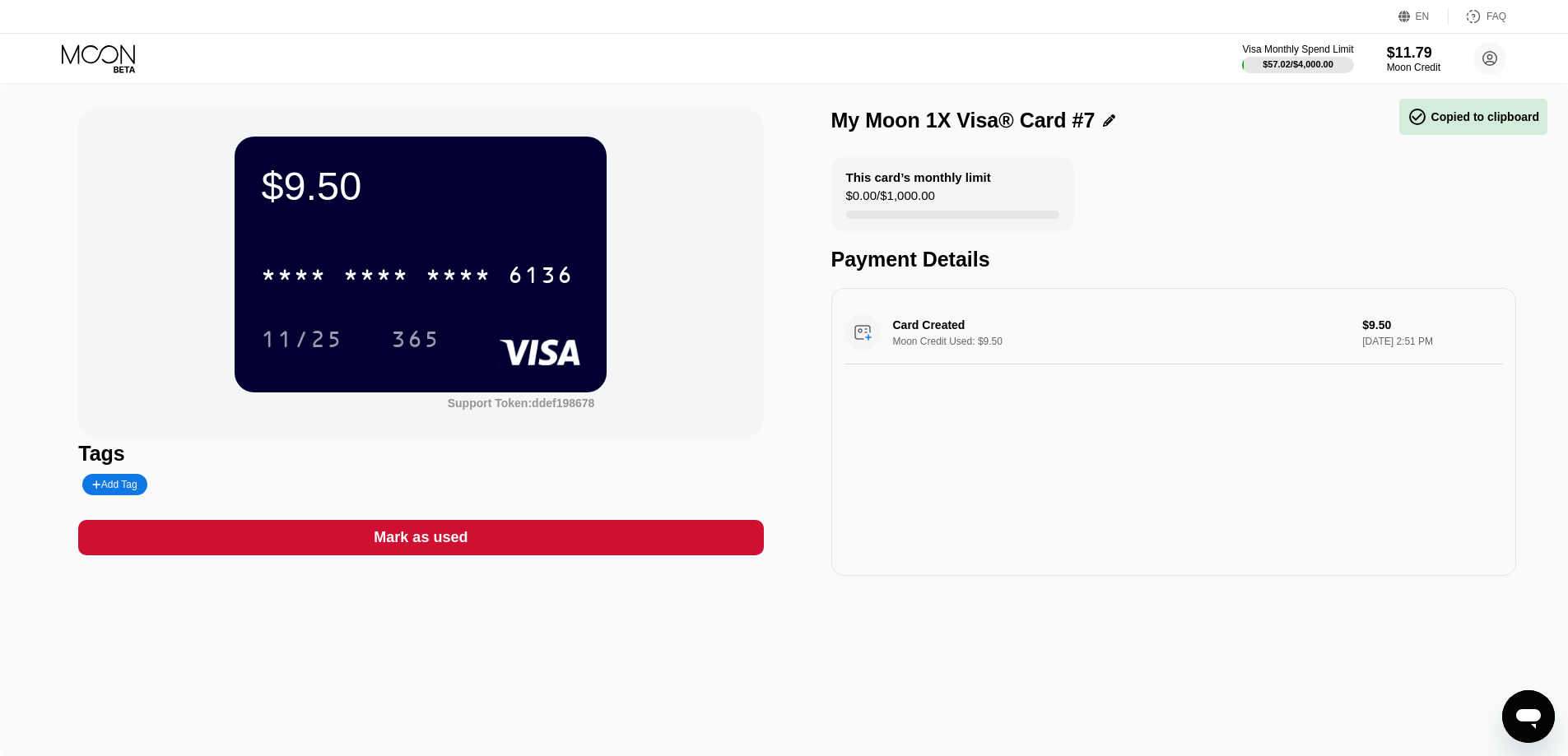
drag, startPoint x: 1263, startPoint y: 507, endPoint x: 1254, endPoint y: 501, distance: 10.8
click at [1263, 507] on div "Card Created Moon Credit Used: $9.50 $9.50 [DATE] 2:51 PM" at bounding box center [1173, 432] width 685 height 288
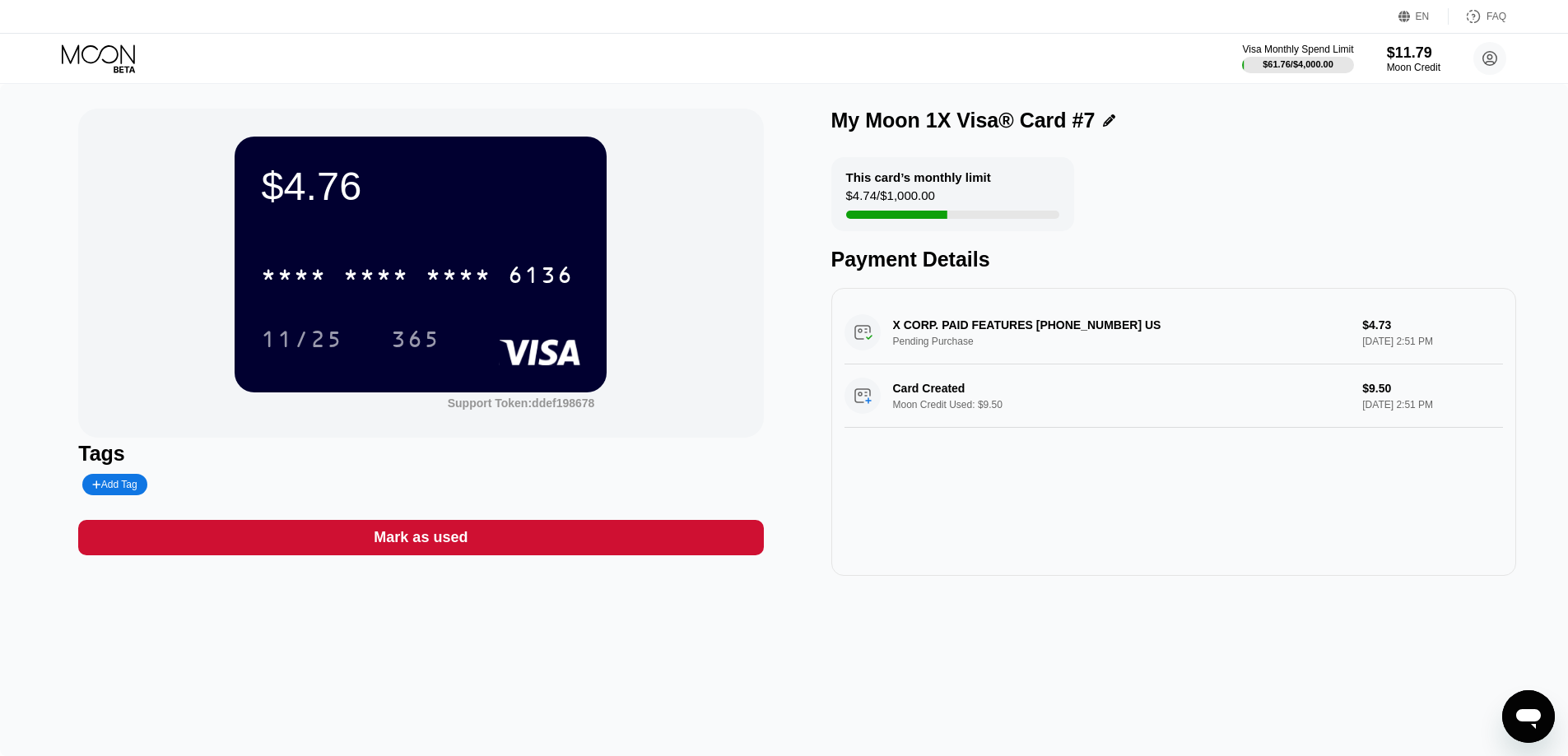
click at [356, 285] on div "* * * *" at bounding box center [376, 277] width 66 height 27
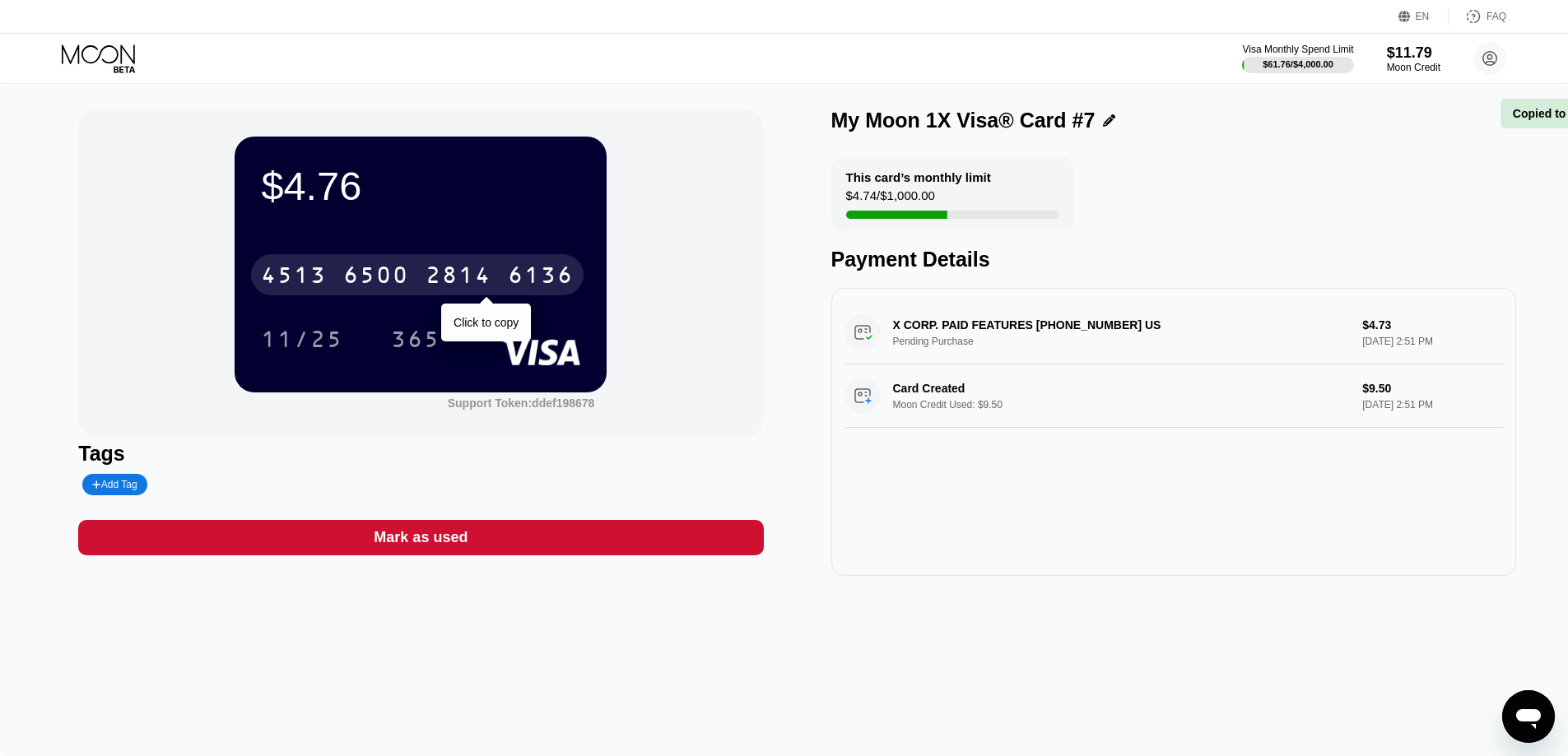
click at [356, 285] on div "6500" at bounding box center [376, 277] width 66 height 27
click at [356, 285] on div "* * * *" at bounding box center [376, 277] width 66 height 27
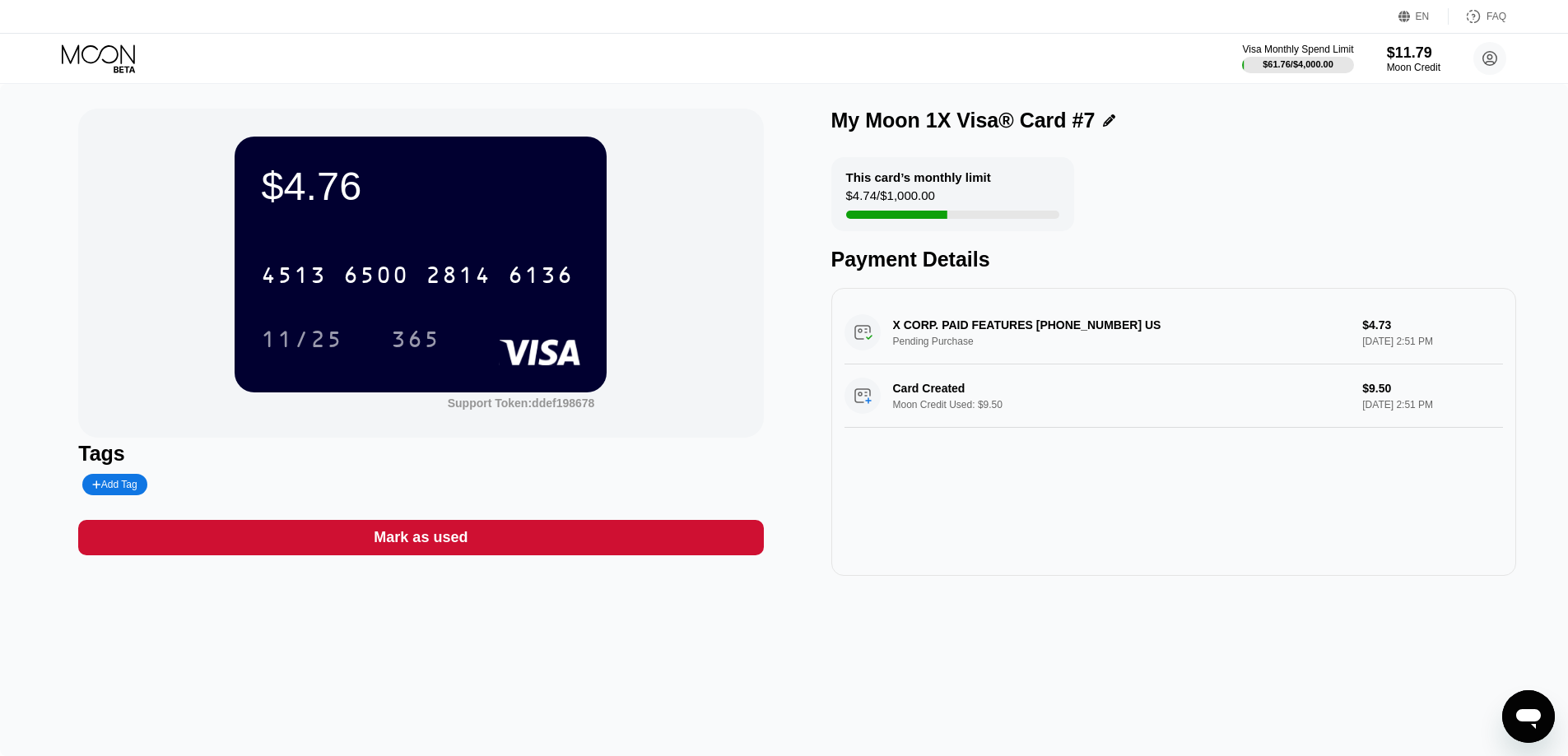
click at [1264, 721] on div "$4.76 4513 6500 2814 6136 11/25 365 Support Token: ddef198678 Tags Add Tag Mark…" at bounding box center [784, 419] width 1568 height 672
click at [1260, 552] on div "X CORP. PAID FEATURES [PHONE_NUMBER] US Pending Purchase $4.73 [DATE] 2:51 PM C…" at bounding box center [1173, 432] width 685 height 288
click at [102, 57] on icon at bounding box center [100, 59] width 76 height 29
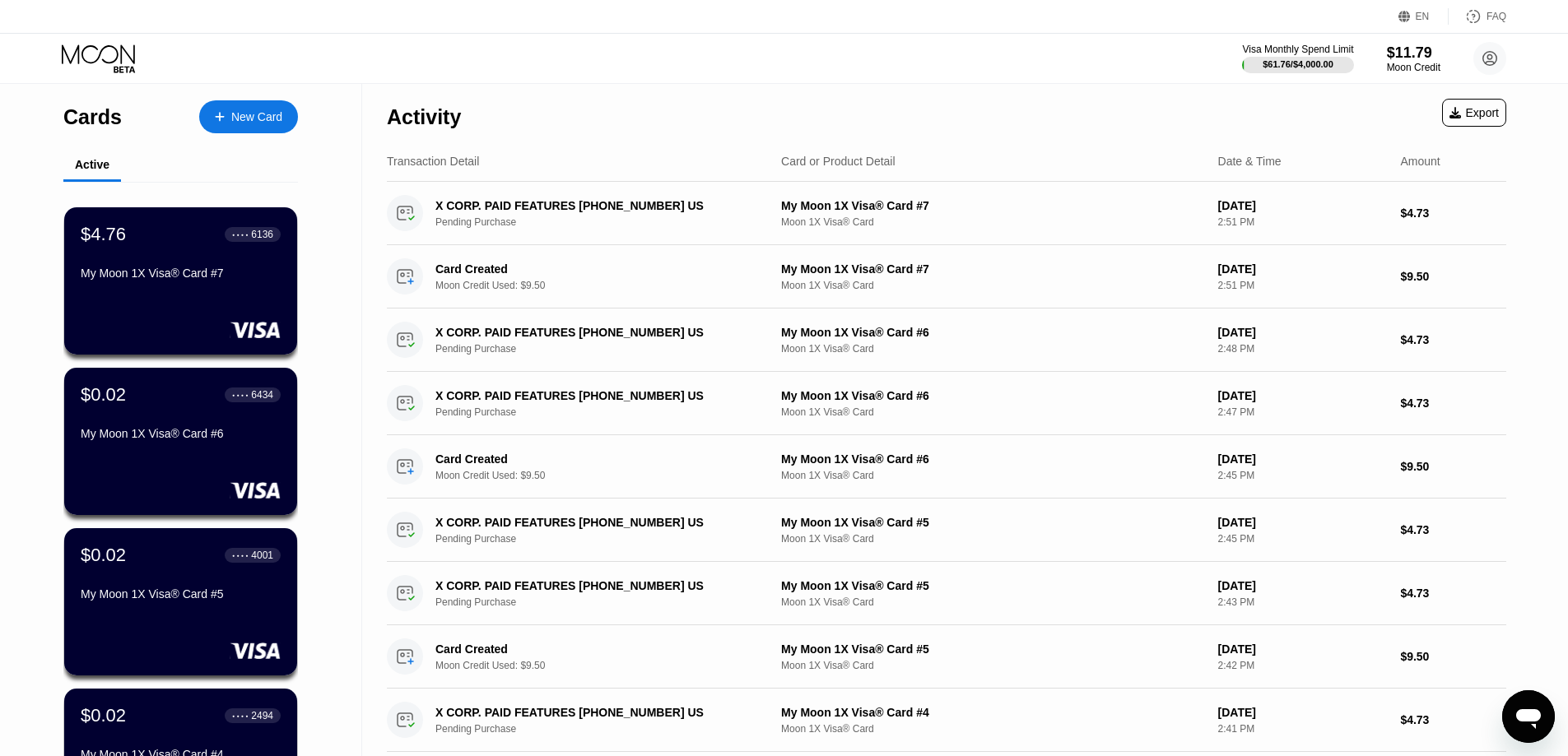
click at [273, 112] on div "New Card" at bounding box center [256, 117] width 51 height 14
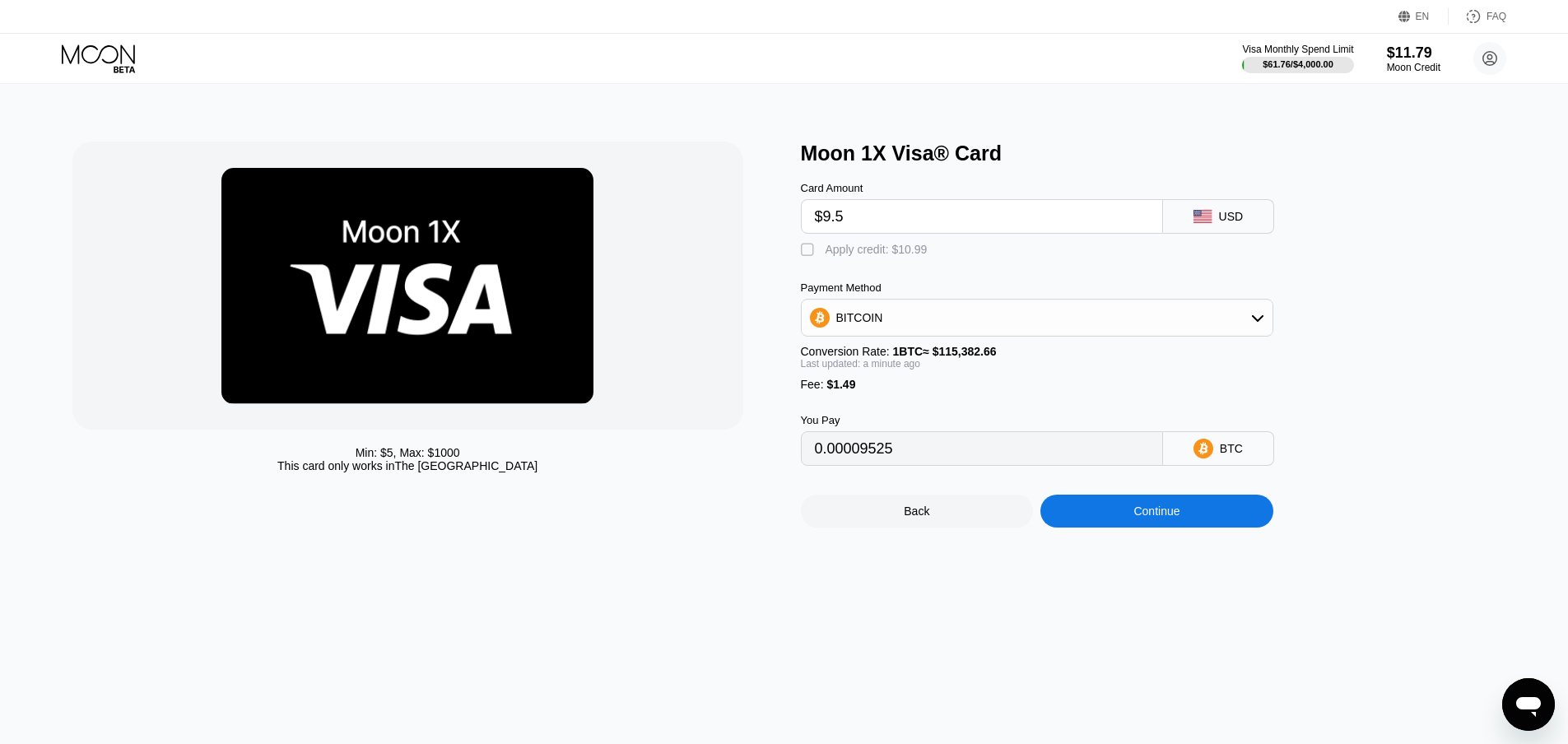
type input "$9.5"
click at [939, 153] on div "Moon 1X Visa® Card" at bounding box center [1157, 153] width 712 height 24
click at [869, 252] on div "Apply credit: $10.99" at bounding box center [876, 250] width 102 height 13
type input "0"
click at [1095, 518] on div "Continue" at bounding box center [1157, 511] width 233 height 33
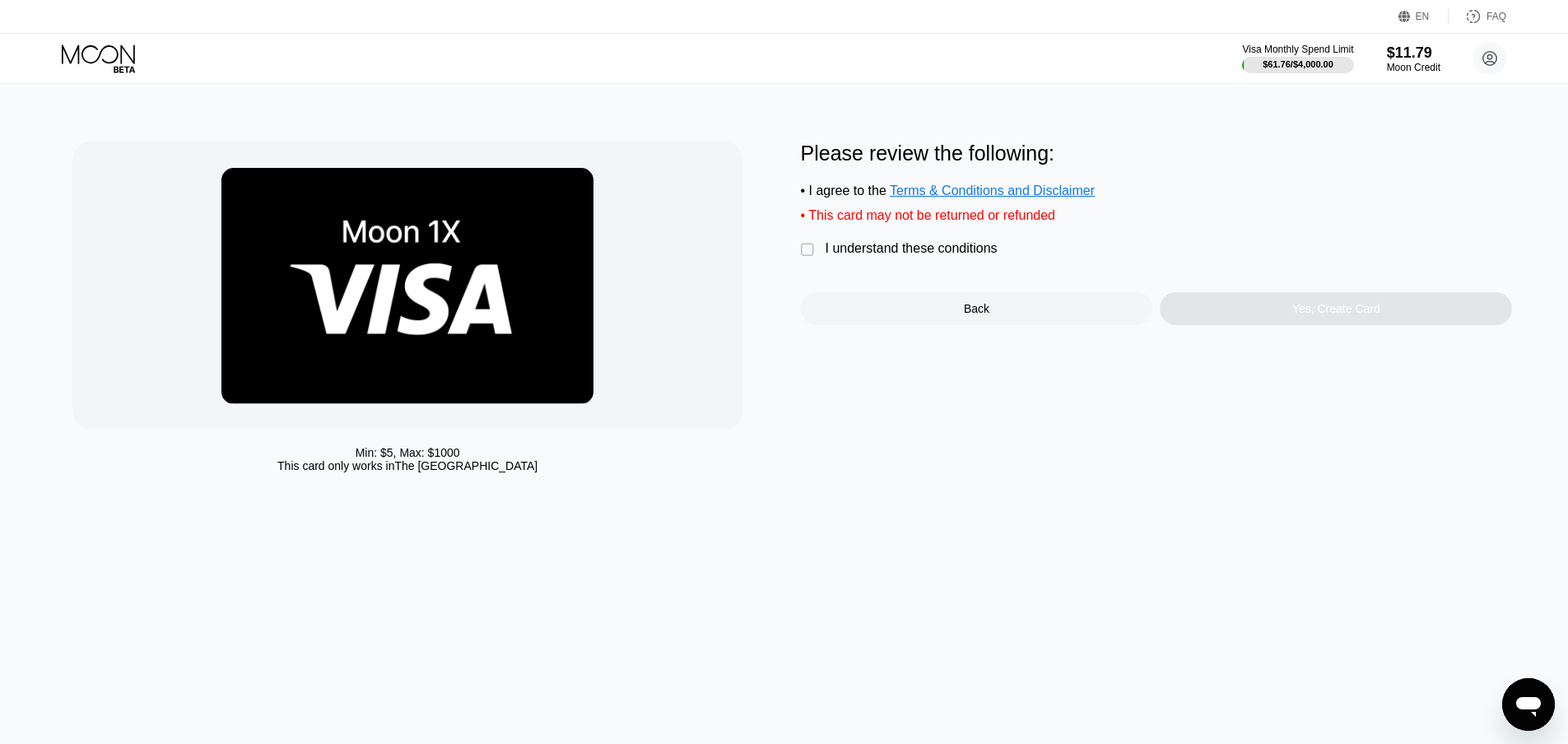
click at [861, 270] on div "Please review the following: • I agree to the Terms & Conditions and Disclaimer…" at bounding box center [1157, 233] width 712 height 183
click at [975, 256] on div "I understand these conditions" at bounding box center [911, 249] width 172 height 15
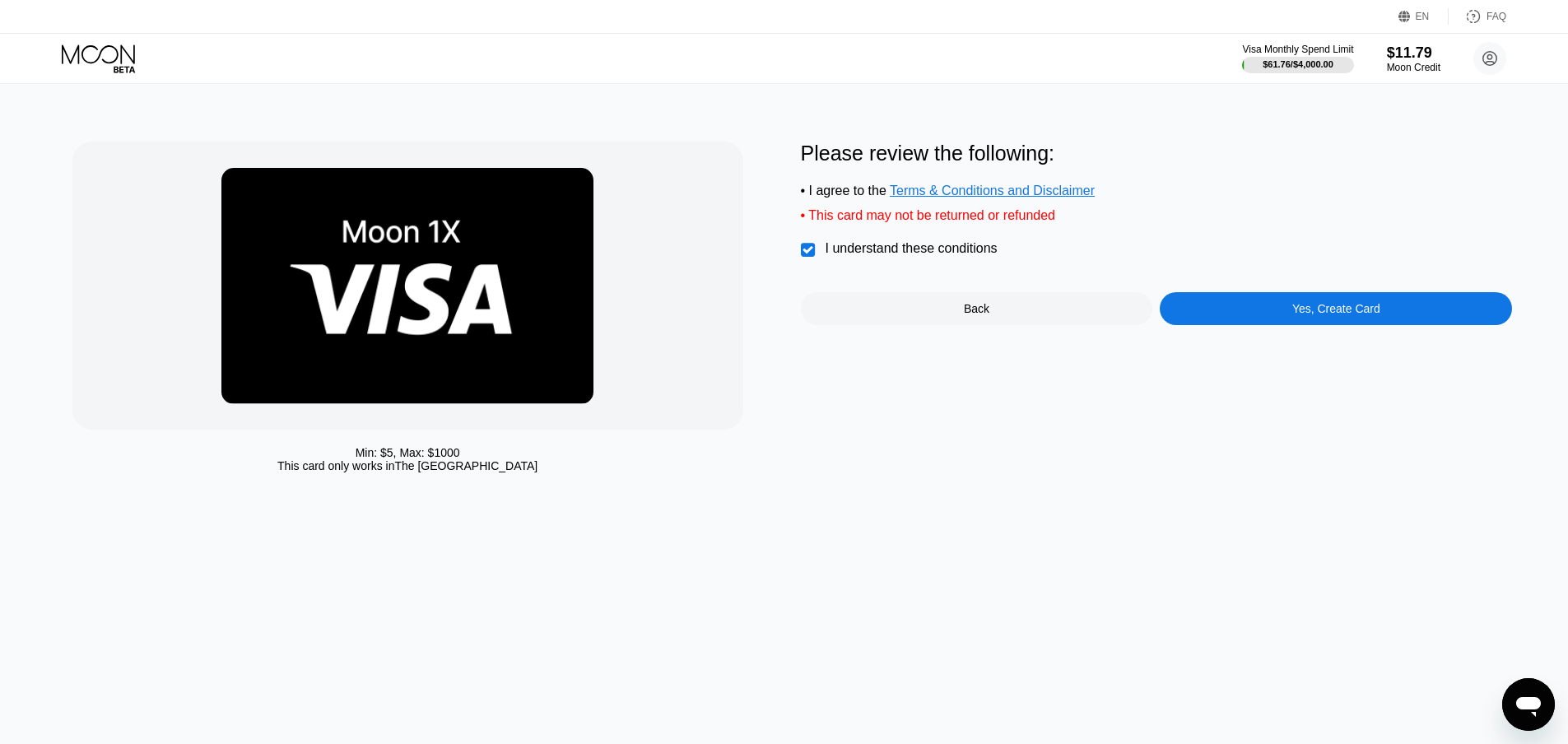
click at [1194, 311] on div "Yes, Create Card" at bounding box center [1335, 308] width 352 height 33
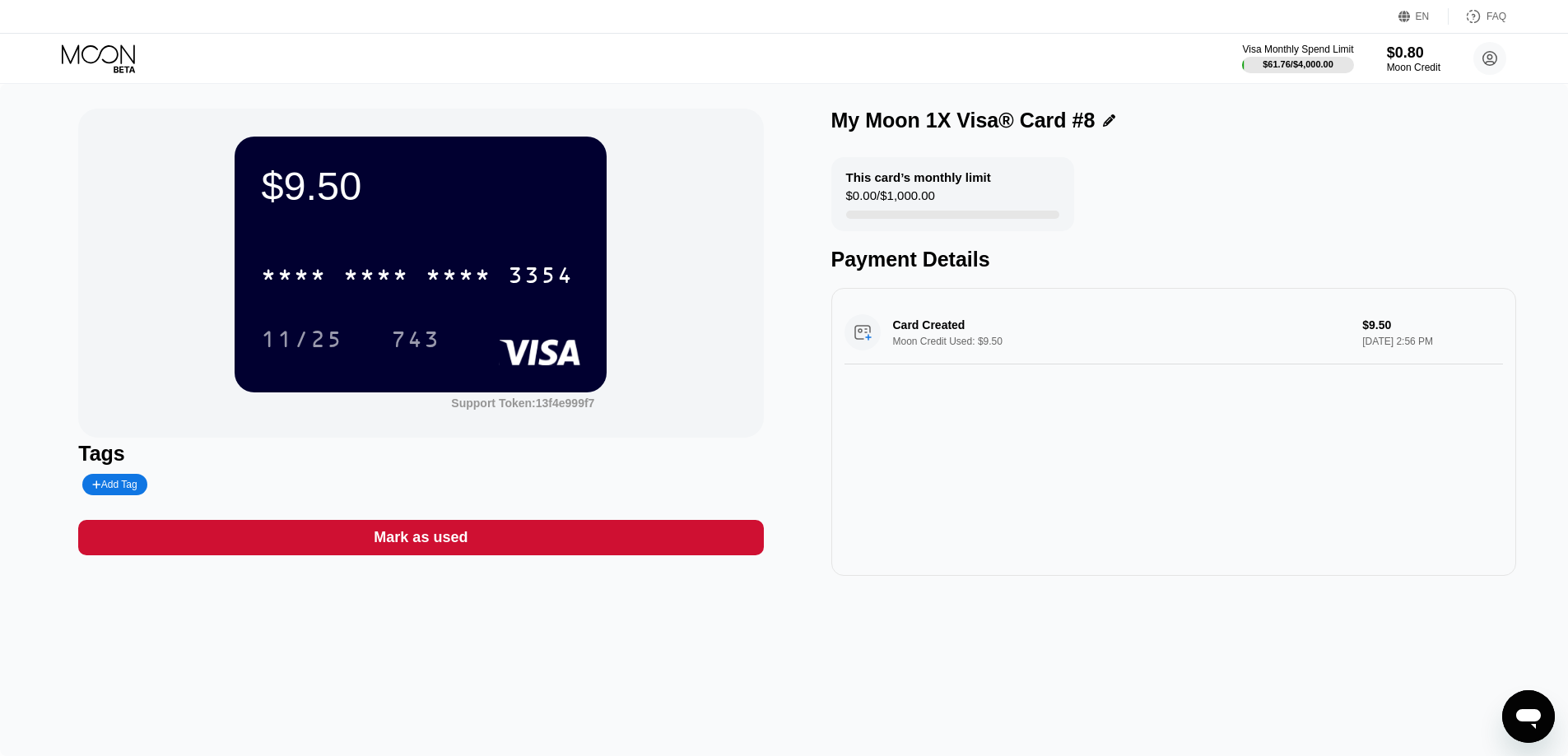
click at [394, 249] on div "* * * * * * * * * * * * 3354" at bounding box center [421, 270] width 320 height 56
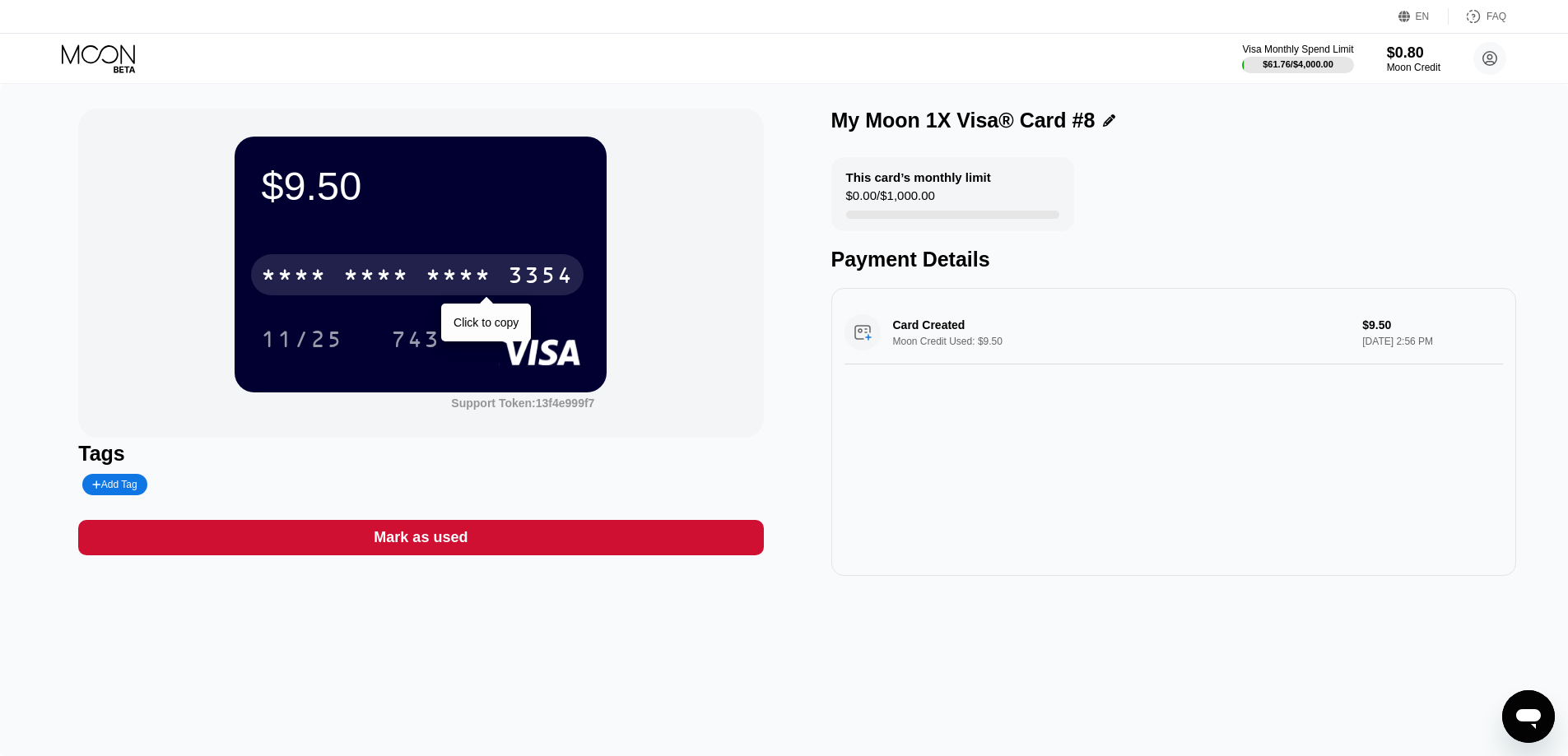
click at [379, 291] on div "* * * *" at bounding box center [376, 277] width 66 height 27
click at [507, 291] on div "3354" at bounding box center [540, 277] width 66 height 27
click at [379, 291] on div "* * * *" at bounding box center [376, 277] width 66 height 27
click at [363, 270] on div "6500" at bounding box center [376, 277] width 66 height 27
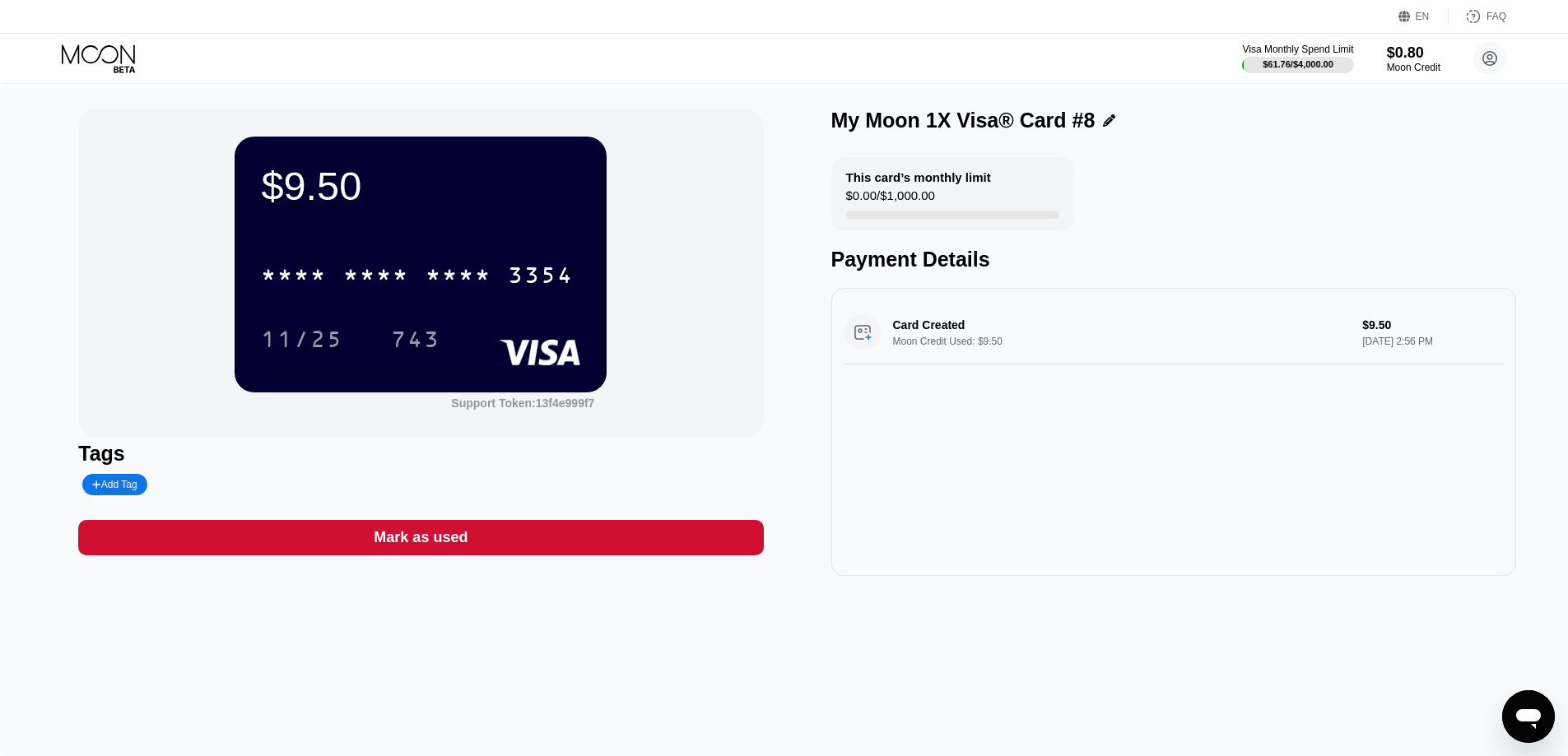
drag, startPoint x: 860, startPoint y: 648, endPoint x: 864, endPoint y: 576, distance: 72.1
click at [860, 648] on div "$9.50 * * * * * * * * * * * * 3354 11/25 743 Support Token: 13f4e999f7 Tags Add…" at bounding box center [784, 419] width 1568 height 672
click at [671, 663] on div "$9.50 * * * * * * * * * * * * 3354 11/25 743 Support Token: 13f4e999f7 Tags Add…" at bounding box center [784, 419] width 1568 height 672
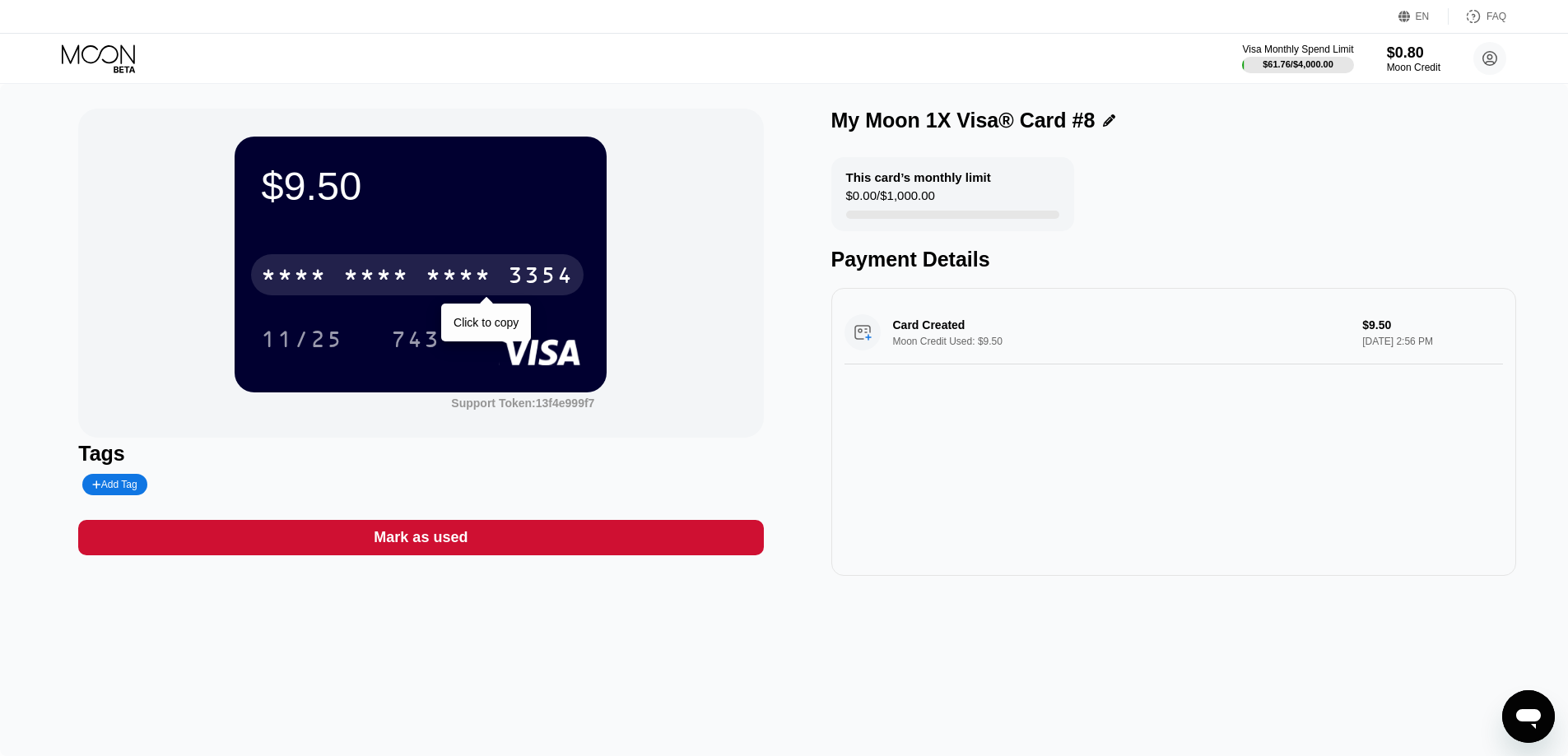
click at [363, 270] on div "* * * *" at bounding box center [376, 277] width 66 height 27
click at [507, 270] on div "3354" at bounding box center [540, 277] width 66 height 27
click at [363, 270] on div "* * * *" at bounding box center [376, 277] width 66 height 27
click at [424, 263] on div "4513 6500 2543 3354" at bounding box center [417, 275] width 333 height 41
click at [424, 263] on div "* * * * * * * * * * * * 3354" at bounding box center [417, 275] width 333 height 41
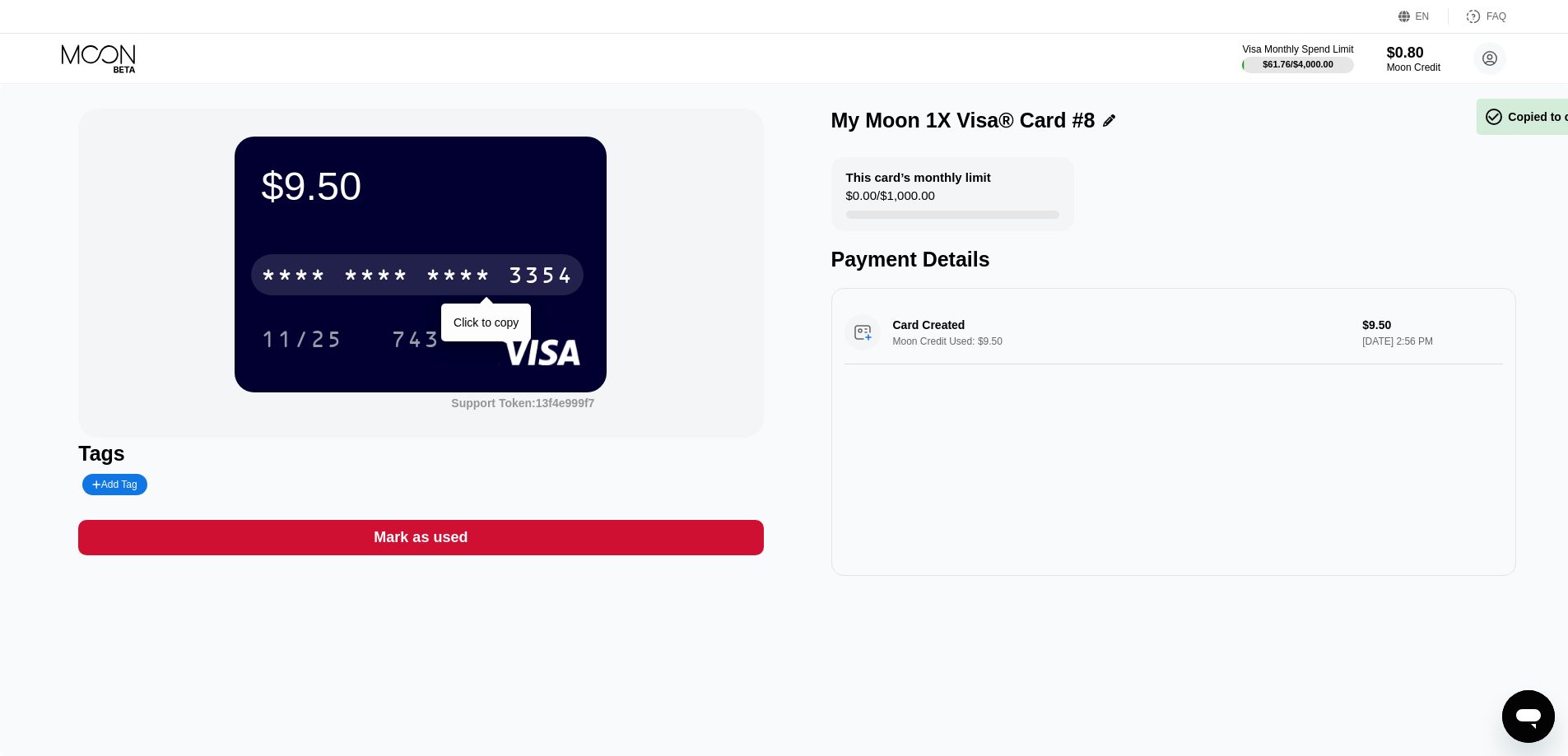
click at [424, 263] on div "* * * * * * * * * * * * 3354" at bounding box center [417, 275] width 333 height 41
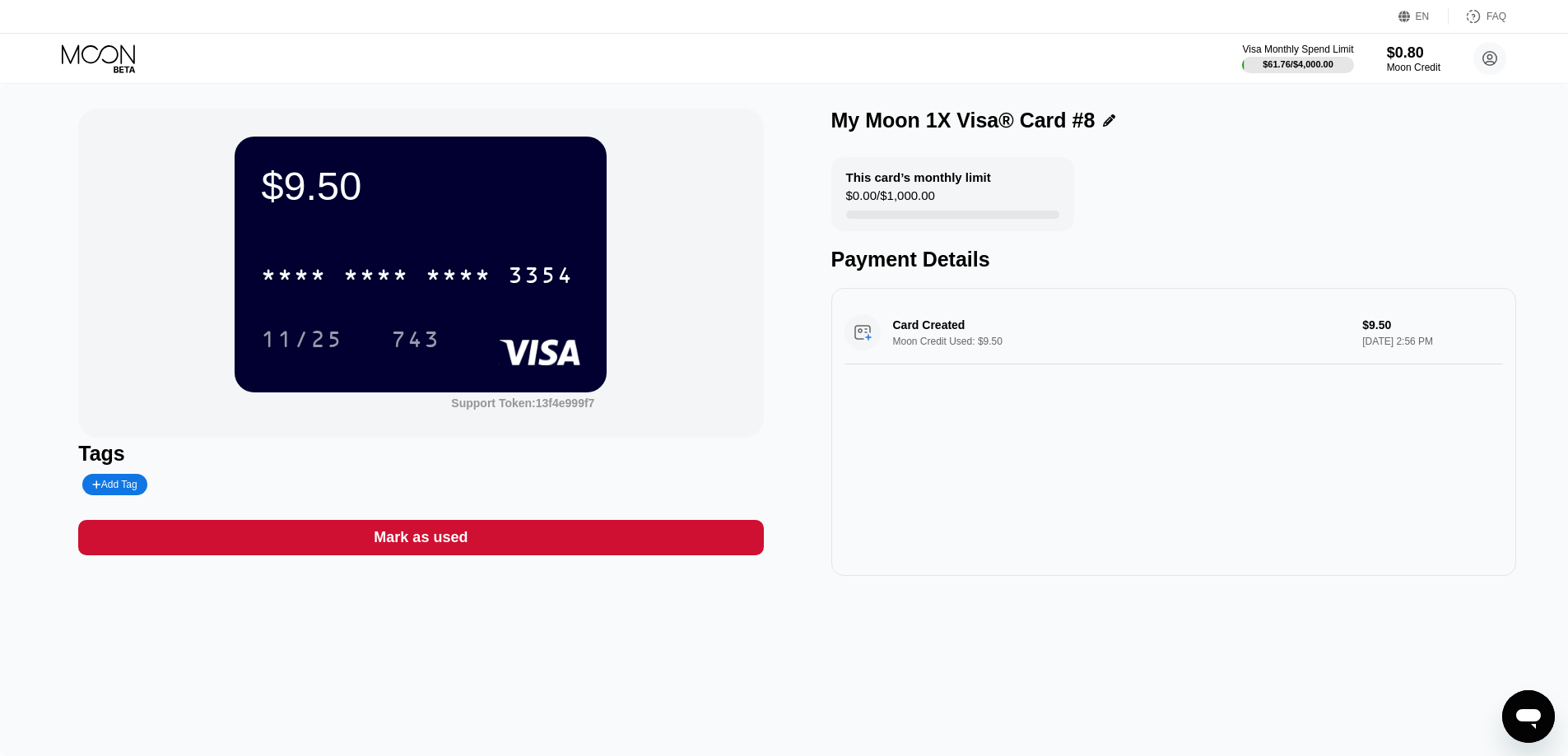
drag, startPoint x: 1083, startPoint y: 651, endPoint x: 981, endPoint y: 501, distance: 181.4
click at [1083, 651] on div "$9.50 * * * * * * * * * * * * 3354 11/25 743 Support Token: 13f4e999f7 Tags Add…" at bounding box center [784, 419] width 1568 height 672
